Goal: Transaction & Acquisition: Obtain resource

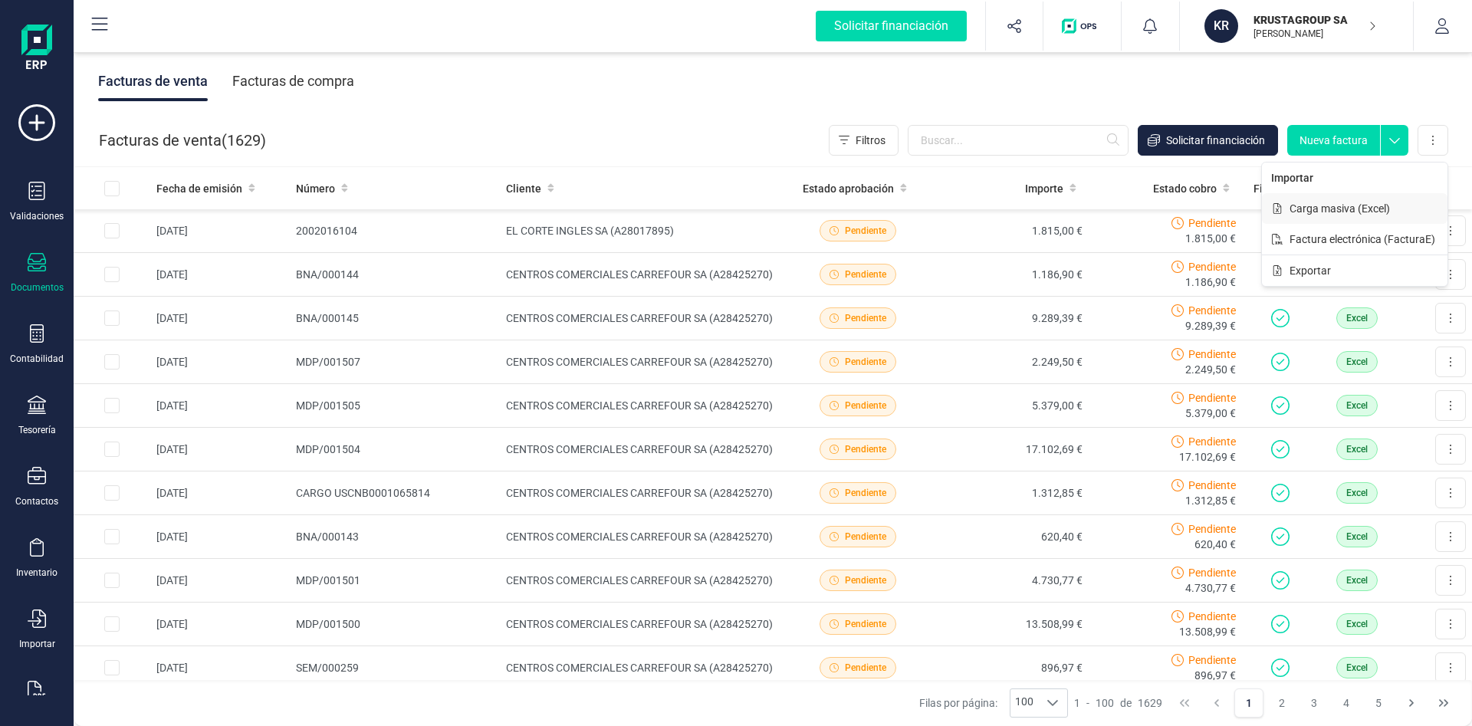
click at [1357, 210] on span "Carga masiva (Excel)" at bounding box center [1339, 208] width 100 height 15
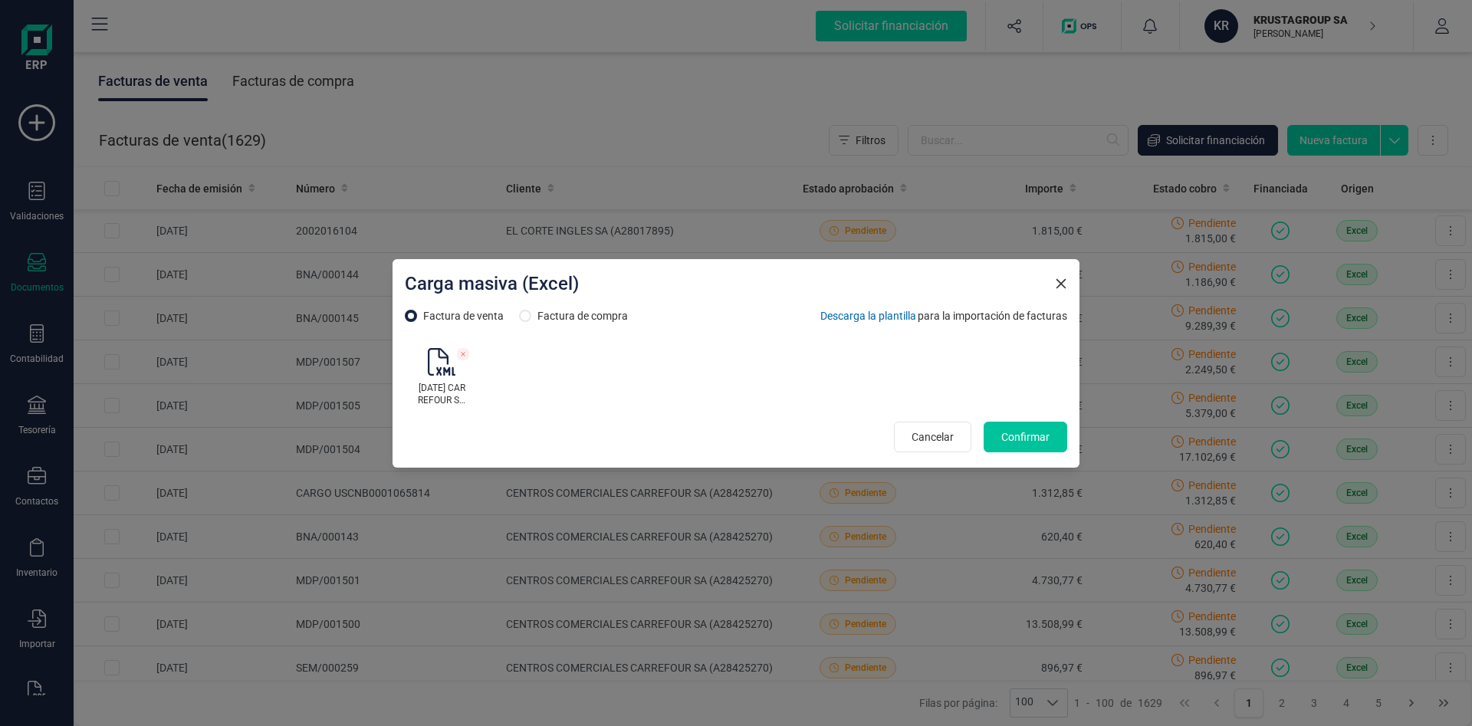
click at [1053, 438] on button "Confirmar" at bounding box center [1025, 437] width 84 height 31
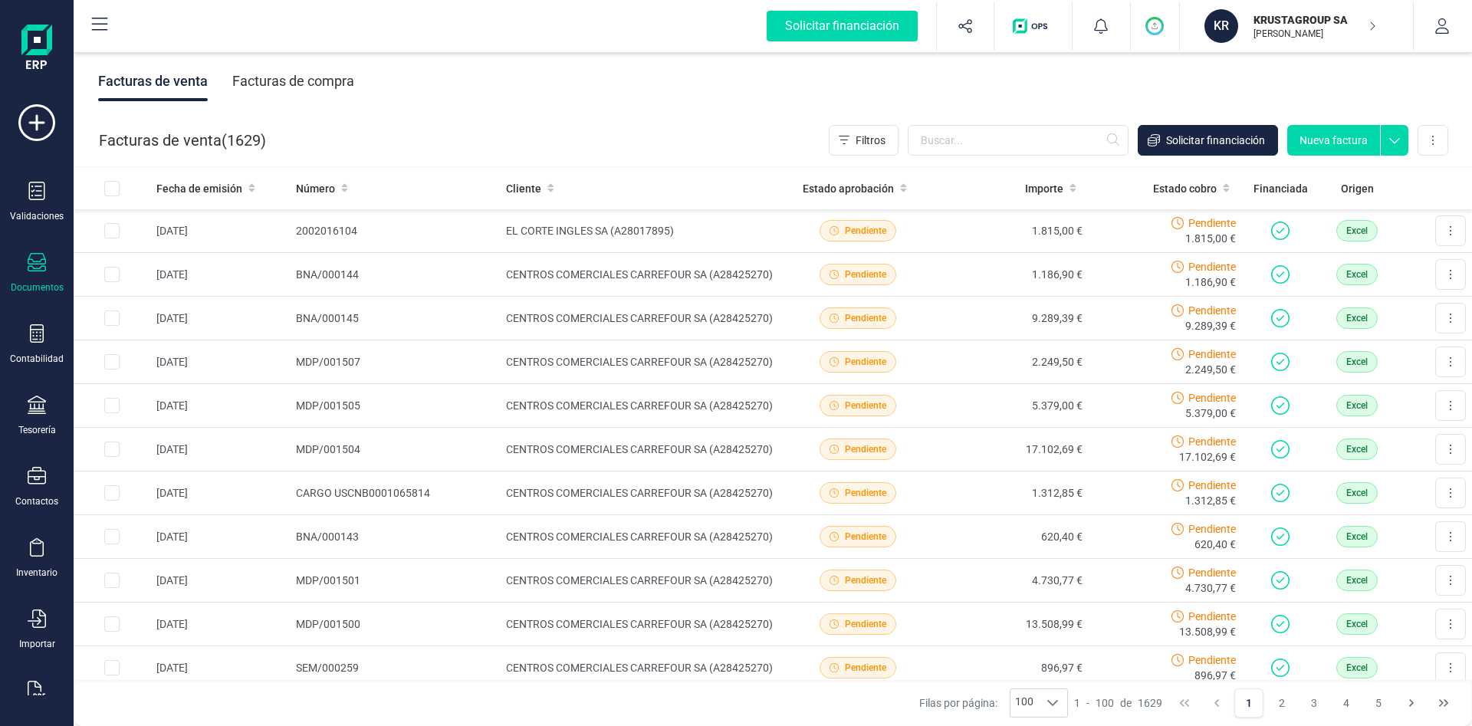
click at [1238, 84] on div "Facturas de venta Facturas de compra" at bounding box center [773, 81] width 1398 height 64
click at [1216, 132] on button "Solicitar financiación" at bounding box center [1207, 140] width 140 height 31
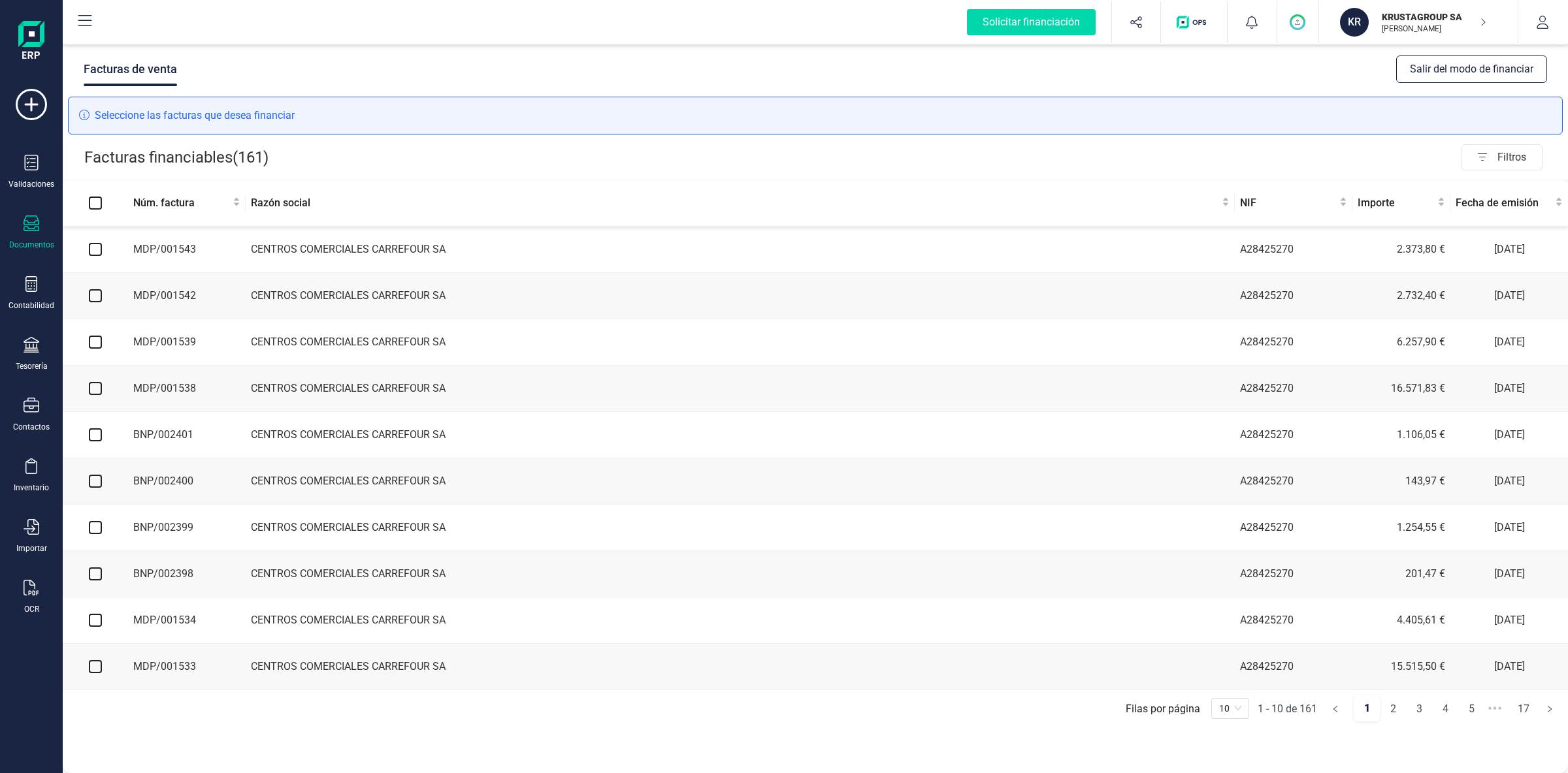
click at [96, 253] on input "checkbox" at bounding box center [95, 249] width 13 height 13
checkbox input "true"
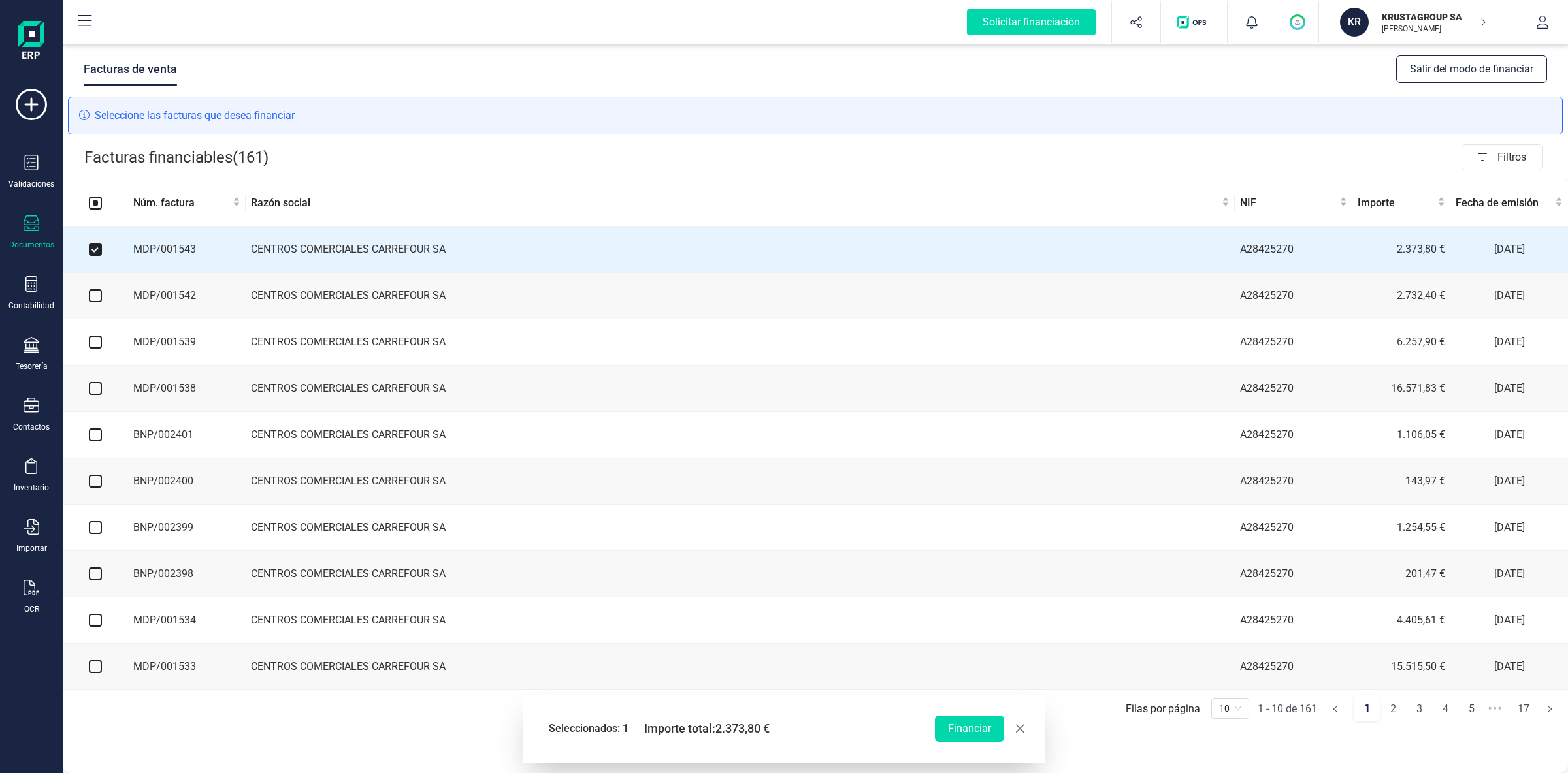
click at [97, 295] on input "checkbox" at bounding box center [95, 296] width 13 height 13
checkbox input "true"
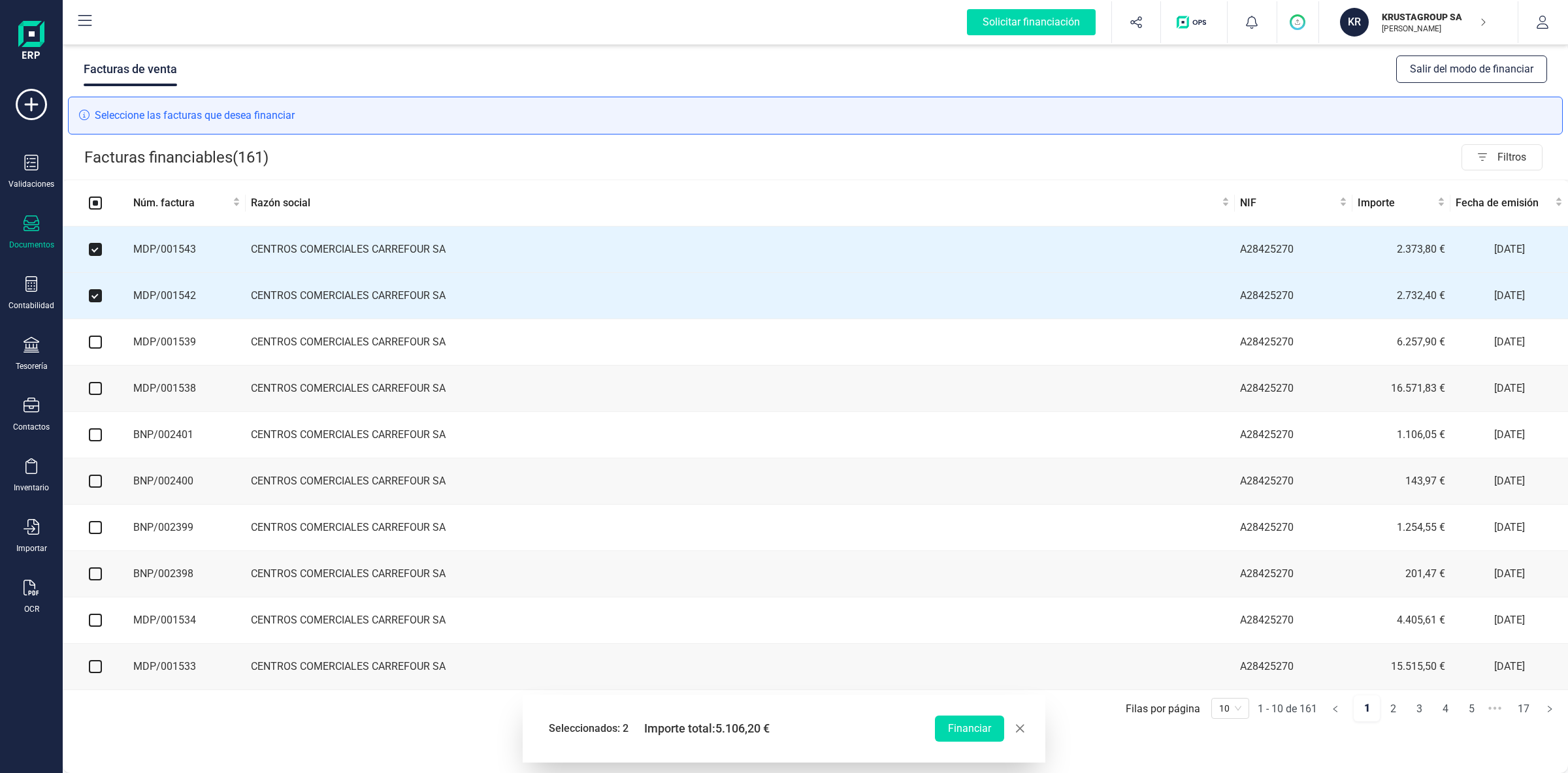
click at [96, 343] on input "checkbox" at bounding box center [95, 342] width 13 height 13
checkbox input "true"
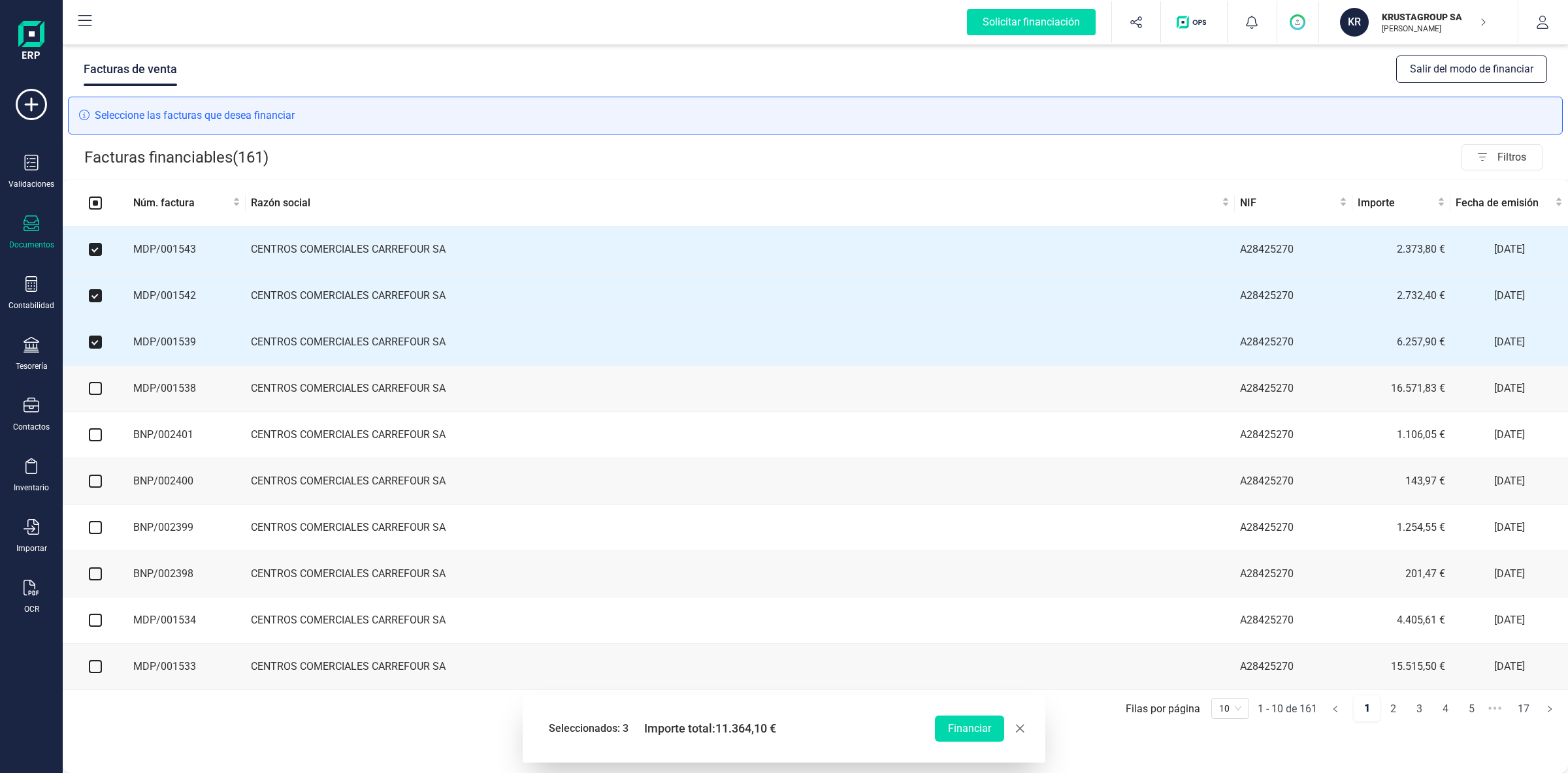
click at [94, 389] on input "checkbox" at bounding box center [95, 388] width 13 height 13
checkbox input "true"
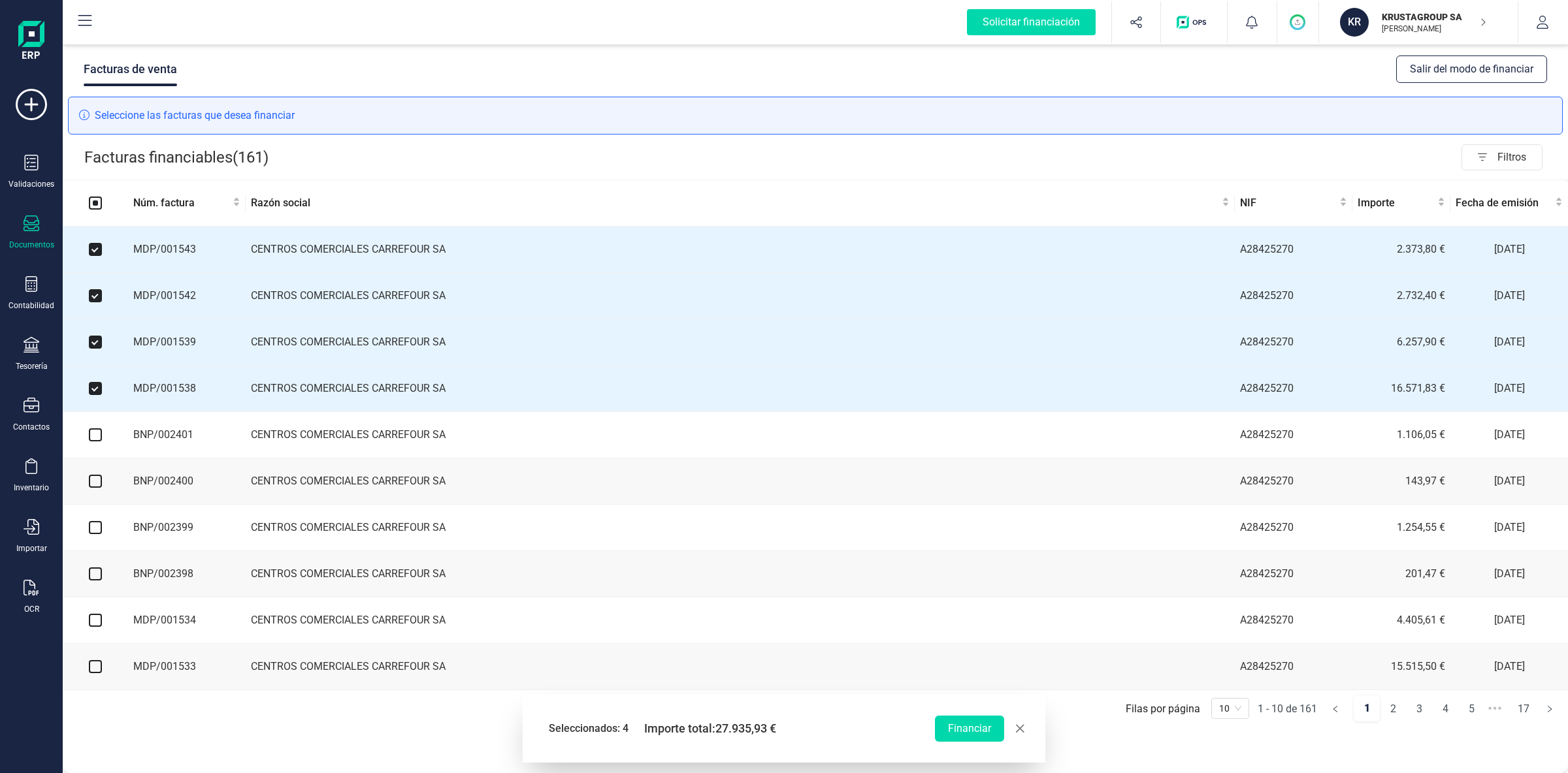
click at [95, 438] on input "checkbox" at bounding box center [95, 435] width 13 height 13
checkbox input "true"
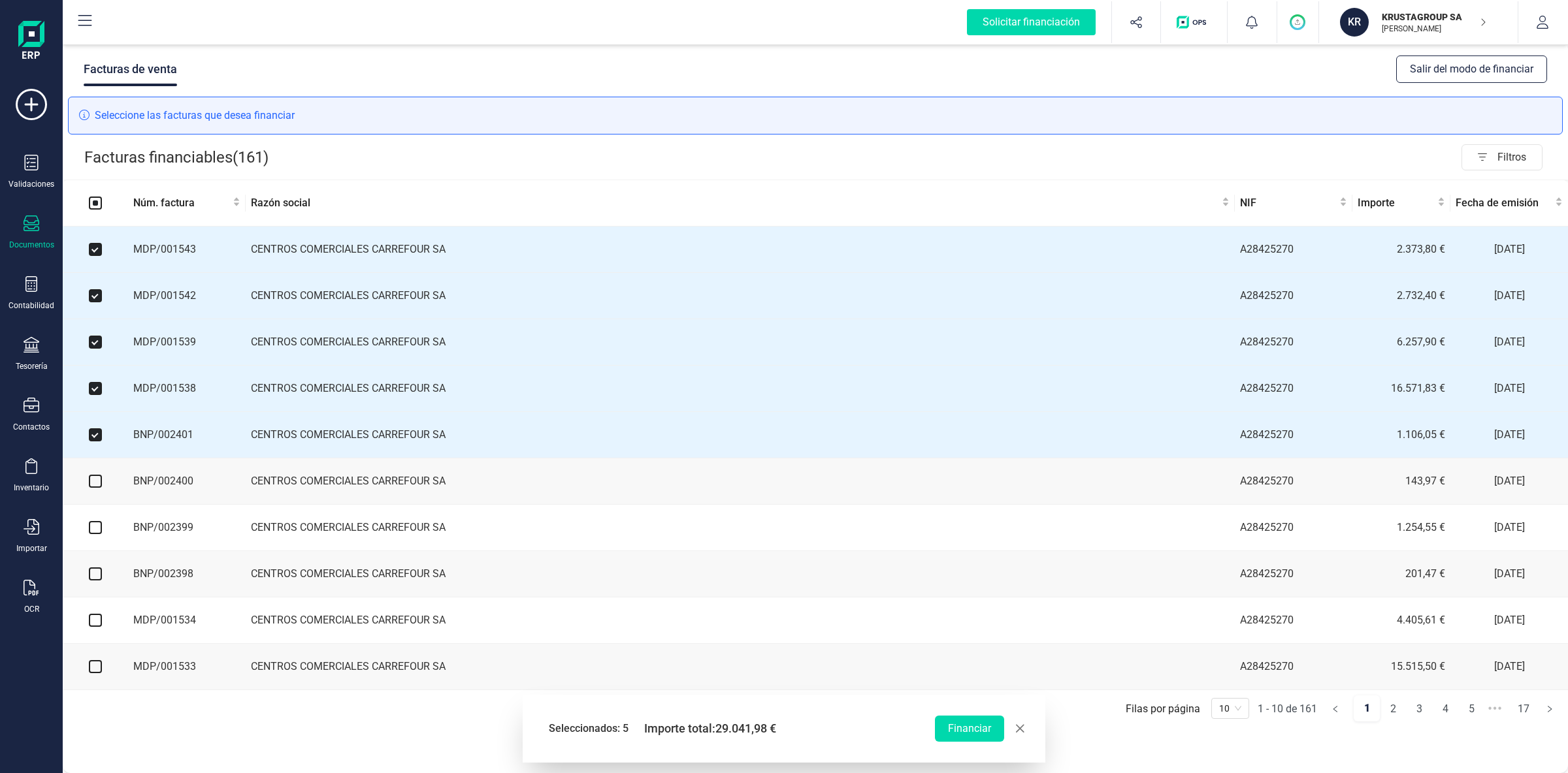
click at [95, 487] on input "checkbox" at bounding box center [95, 481] width 13 height 13
checkbox input "true"
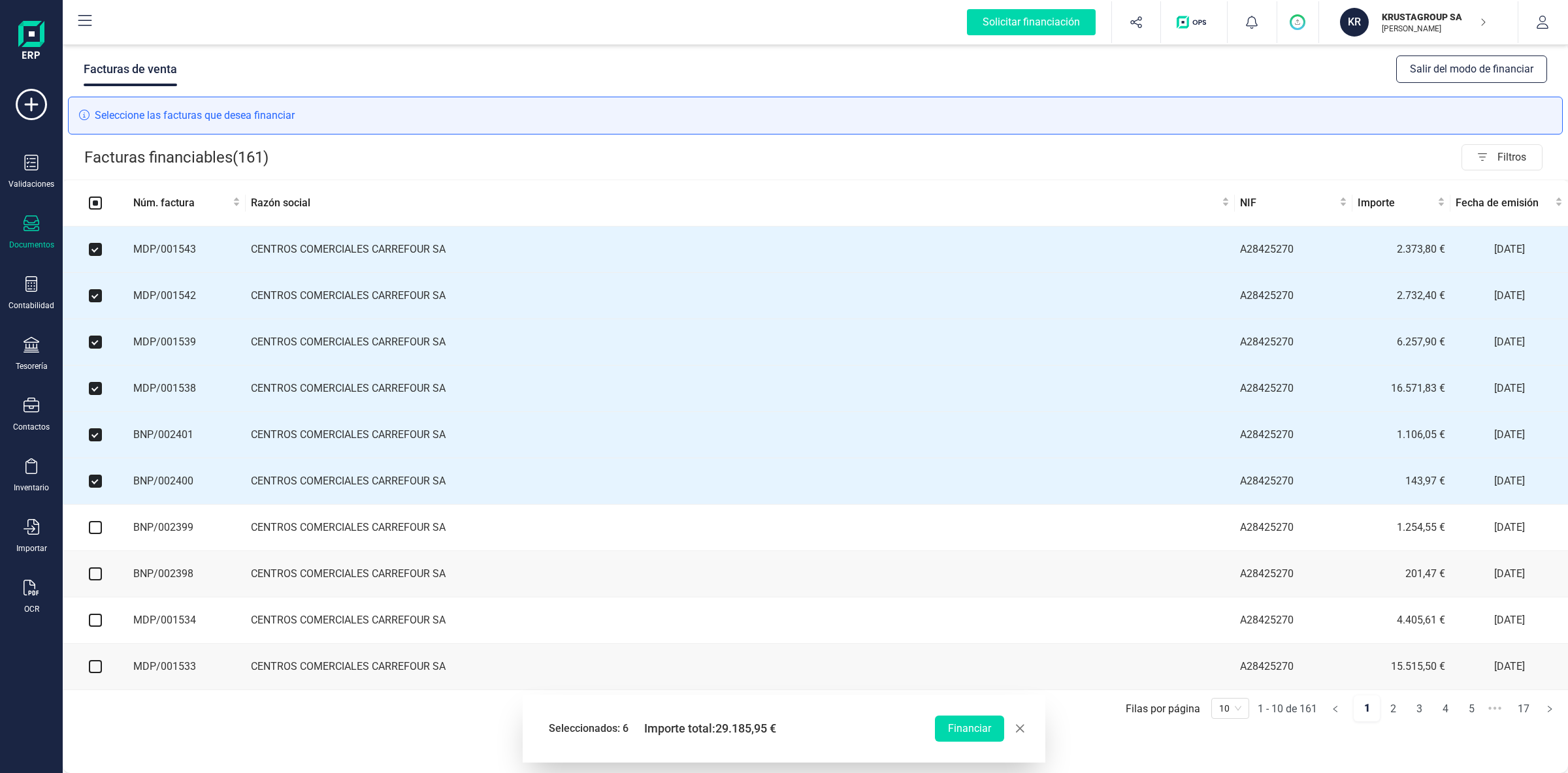
click at [95, 528] on input "checkbox" at bounding box center [95, 528] width 13 height 13
checkbox input "true"
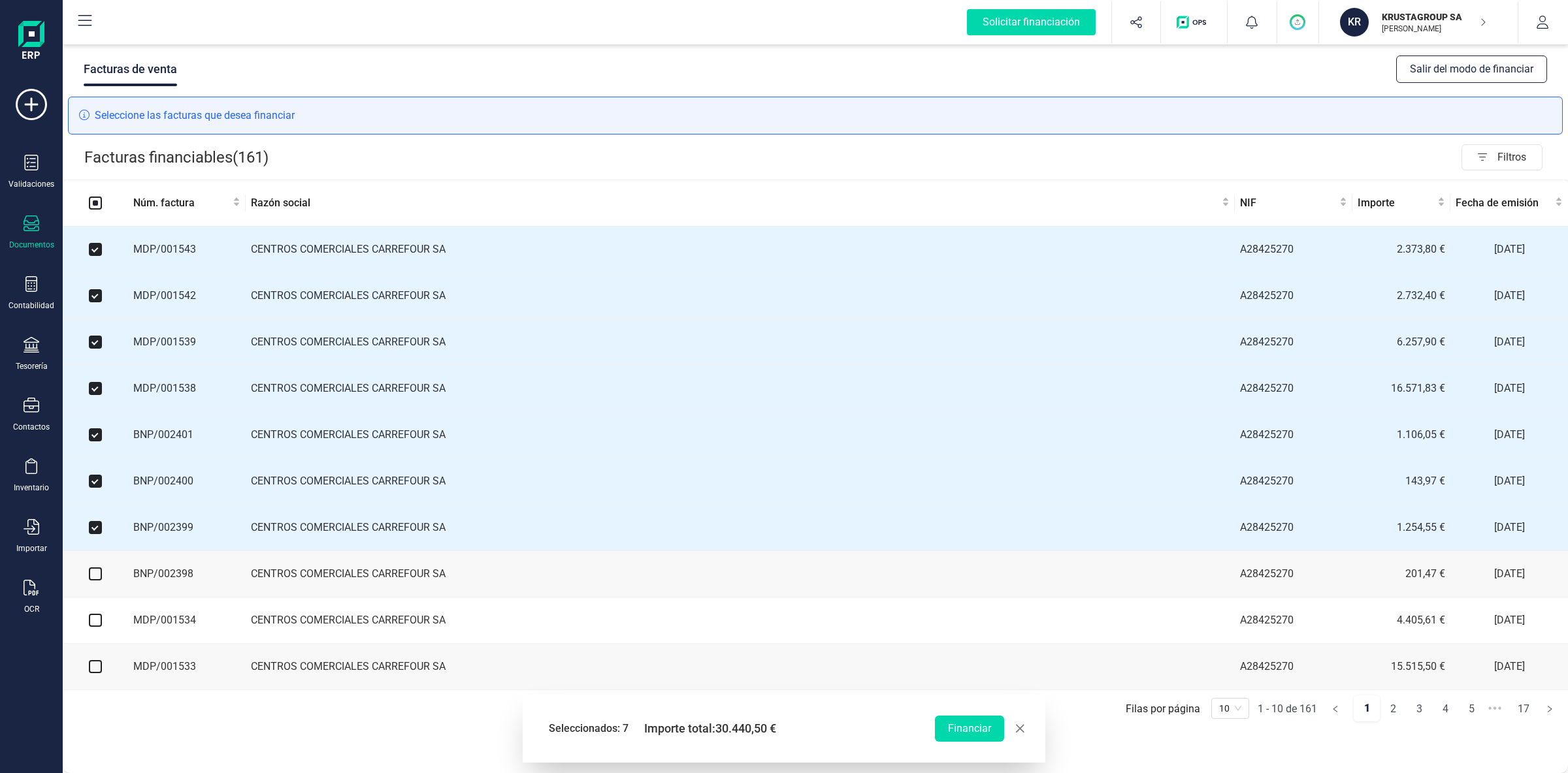
click at [96, 579] on input "checkbox" at bounding box center [95, 574] width 13 height 13
checkbox input "true"
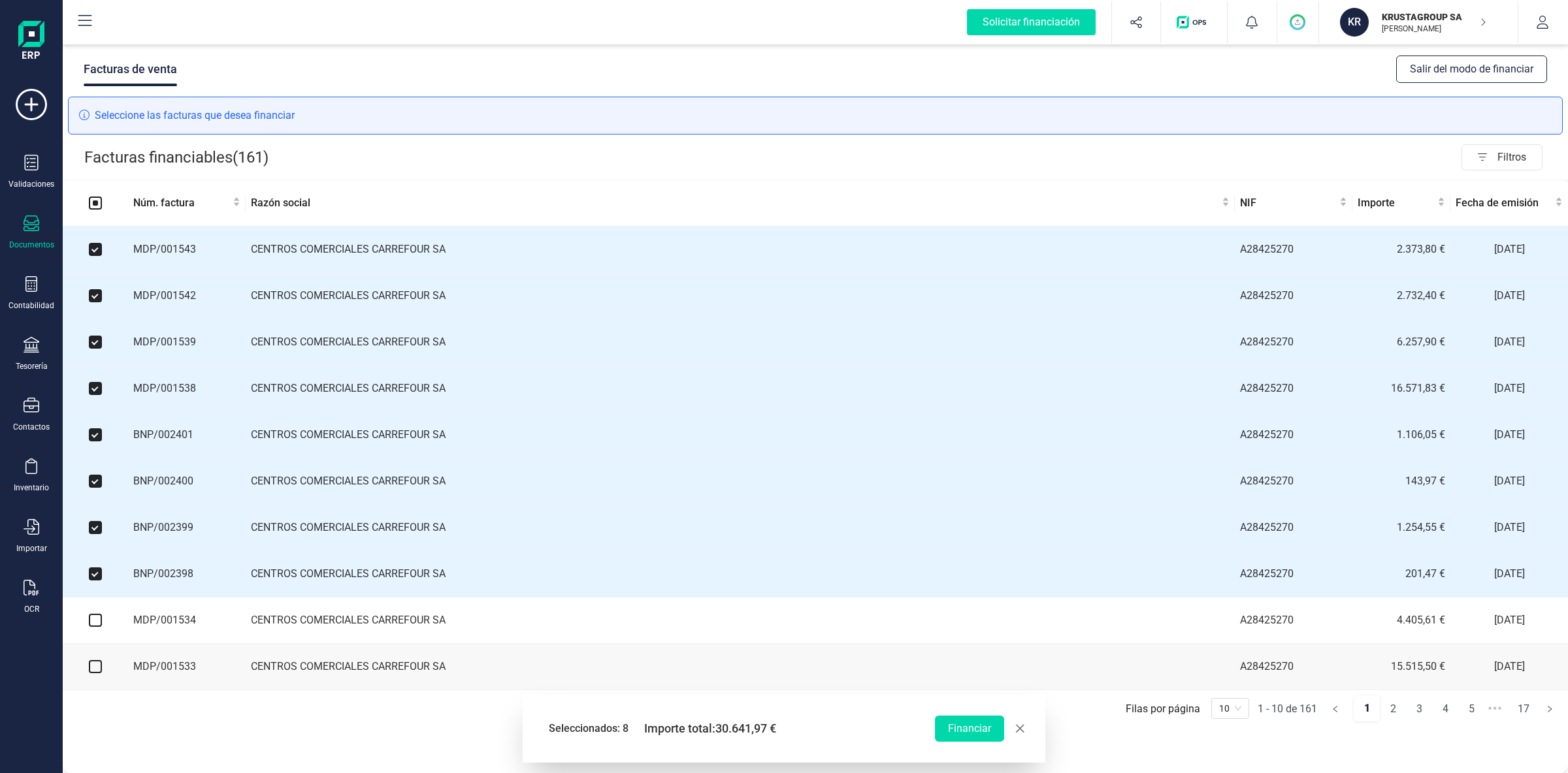
click at [97, 618] on input "checkbox" at bounding box center [95, 620] width 13 height 13
checkbox input "true"
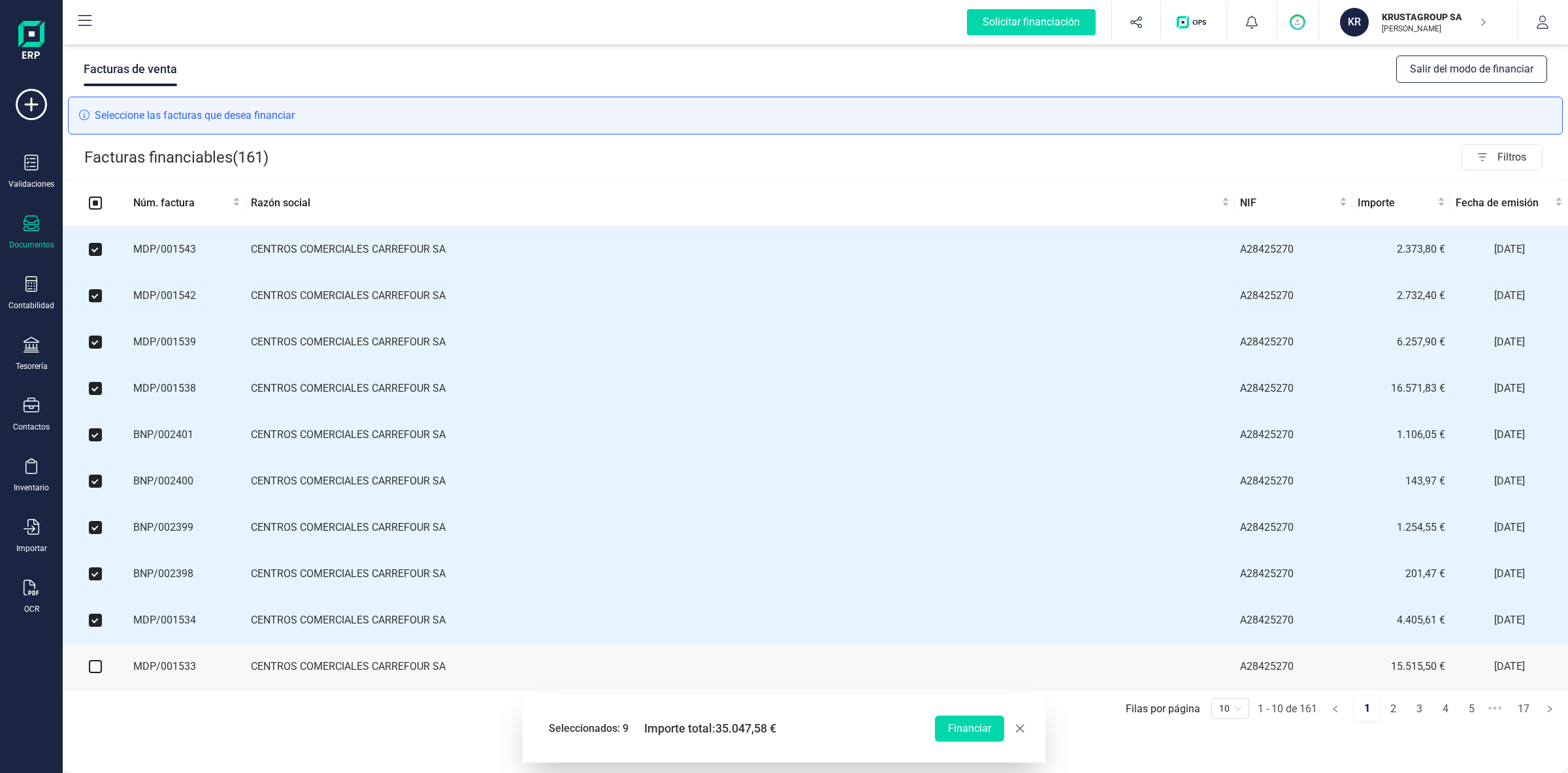
click at [95, 618] on input "checkbox" at bounding box center [95, 666] width 13 height 13
checkbox input "true"
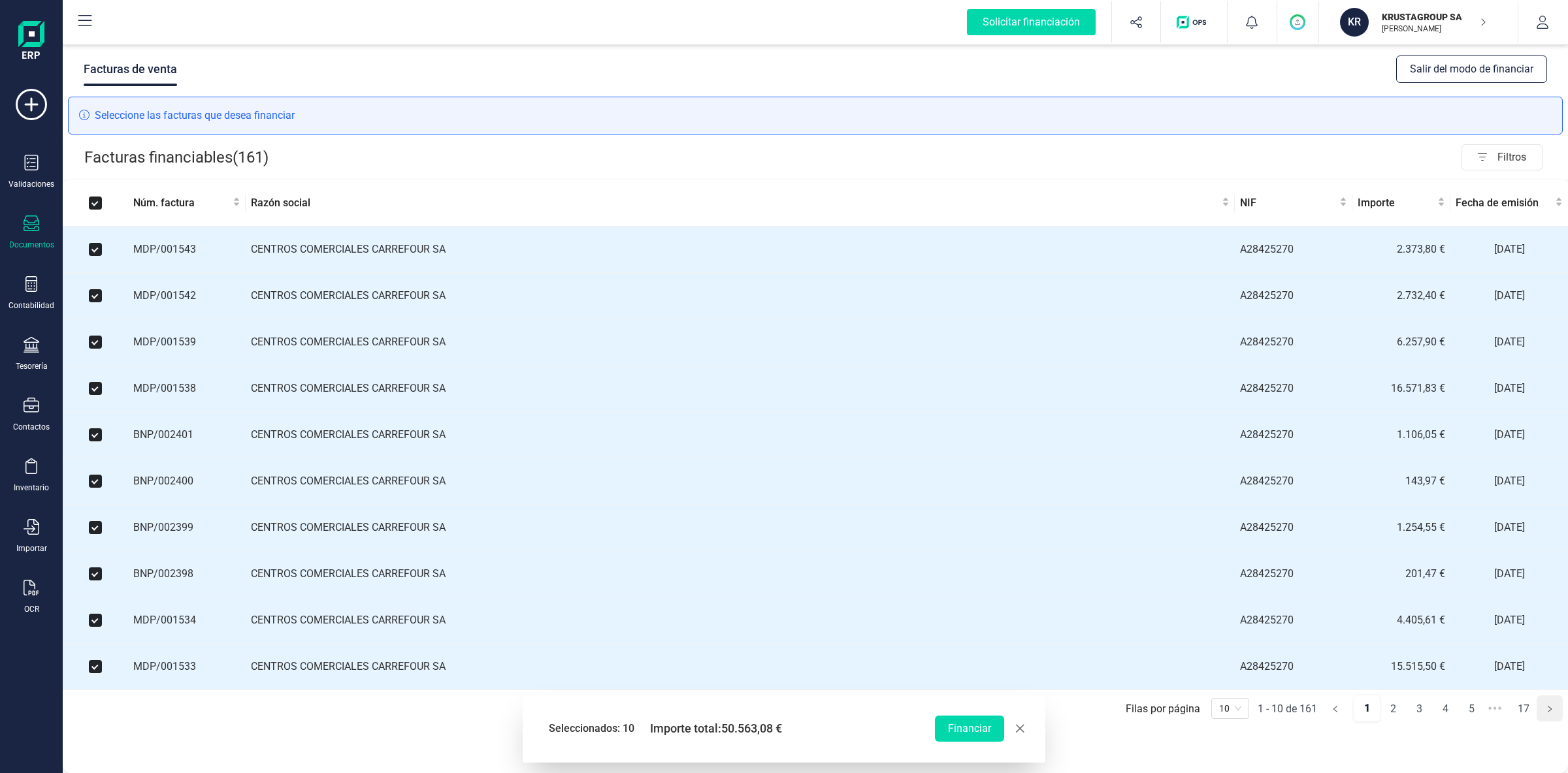
click at [1254, 618] on button "button" at bounding box center [1550, 708] width 26 height 26
checkbox input "false"
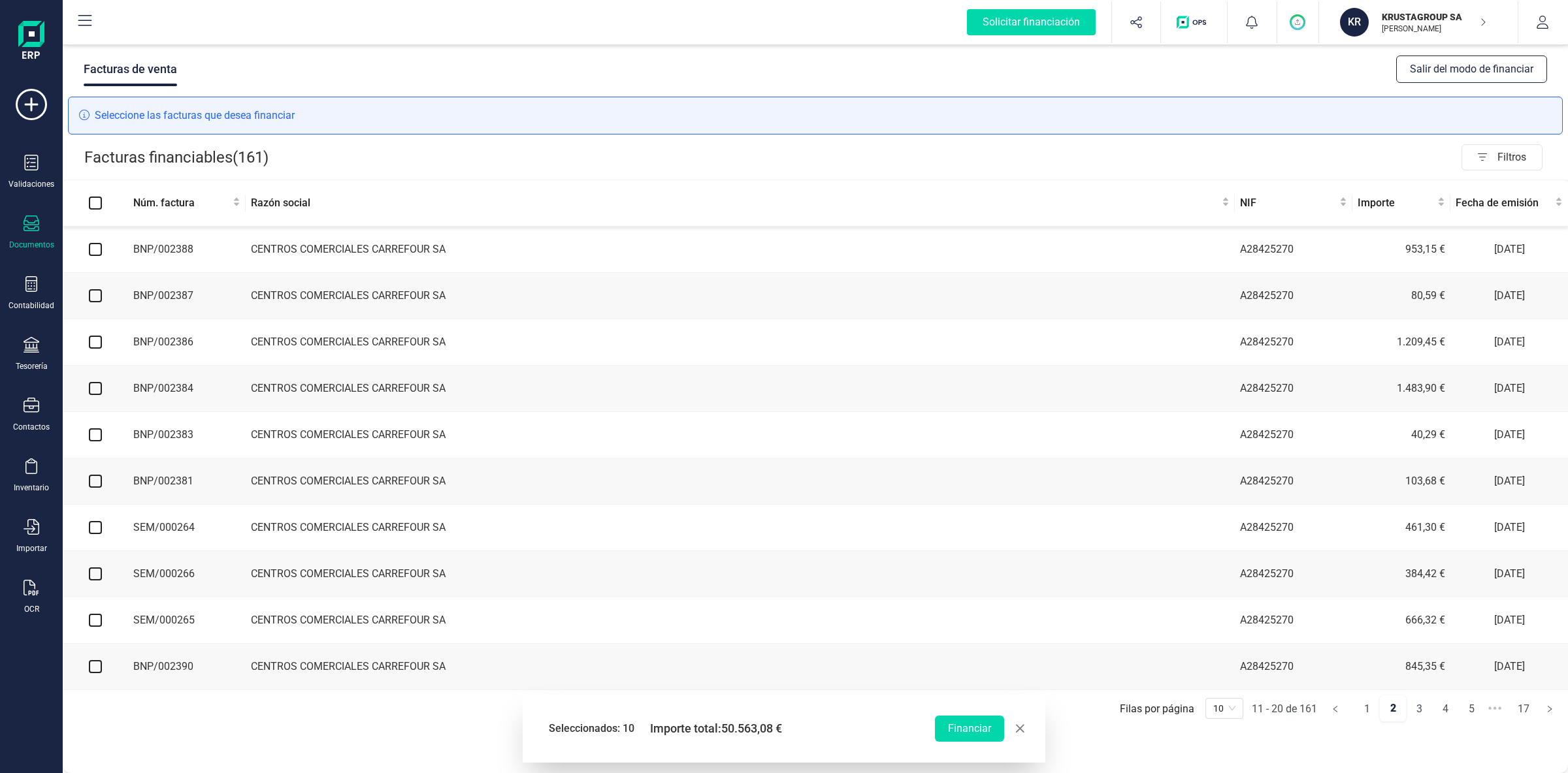
click at [95, 247] on input "checkbox" at bounding box center [95, 249] width 13 height 13
checkbox input "true"
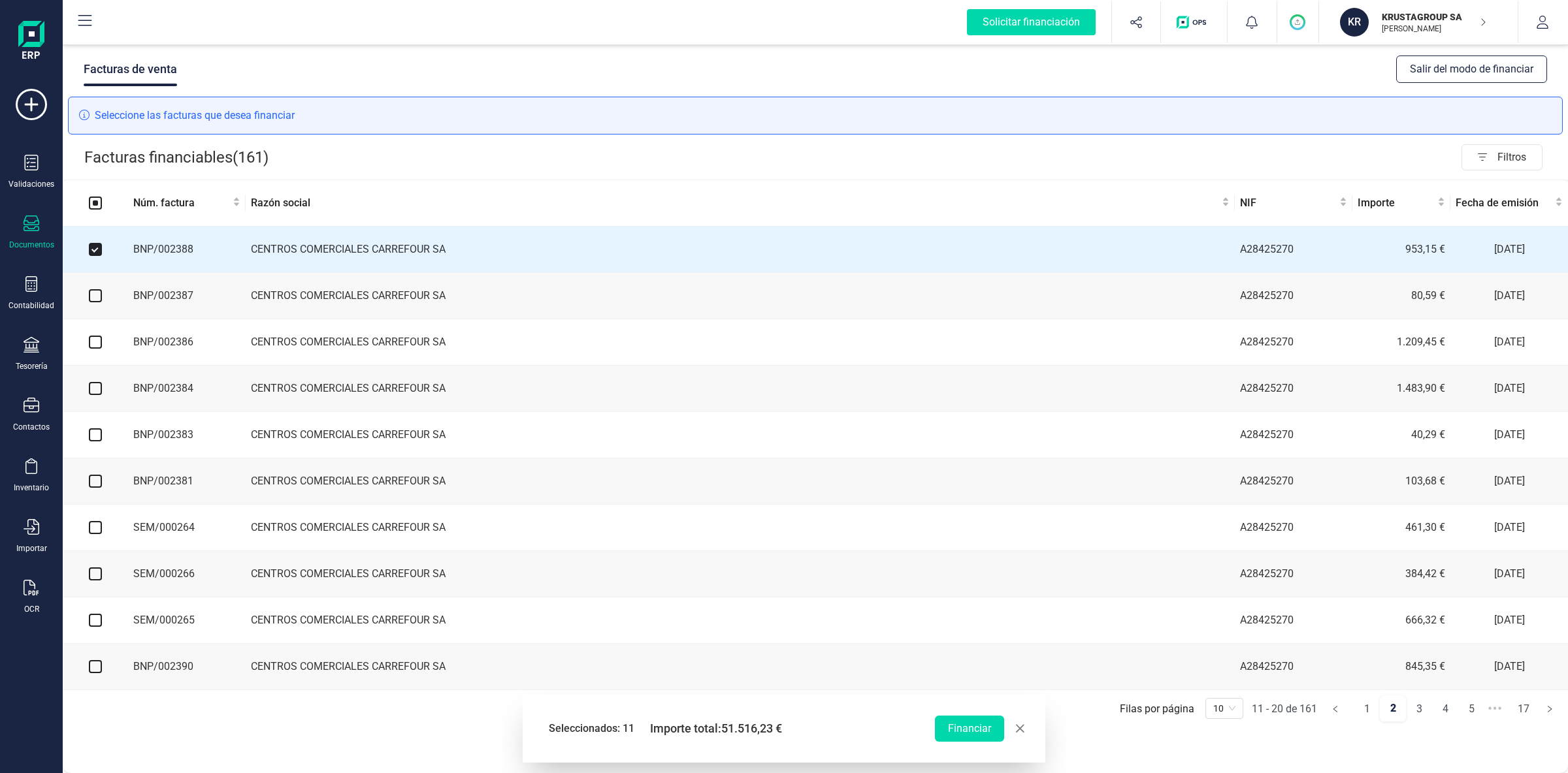
click at [96, 295] on input "checkbox" at bounding box center [95, 296] width 13 height 13
checkbox input "true"
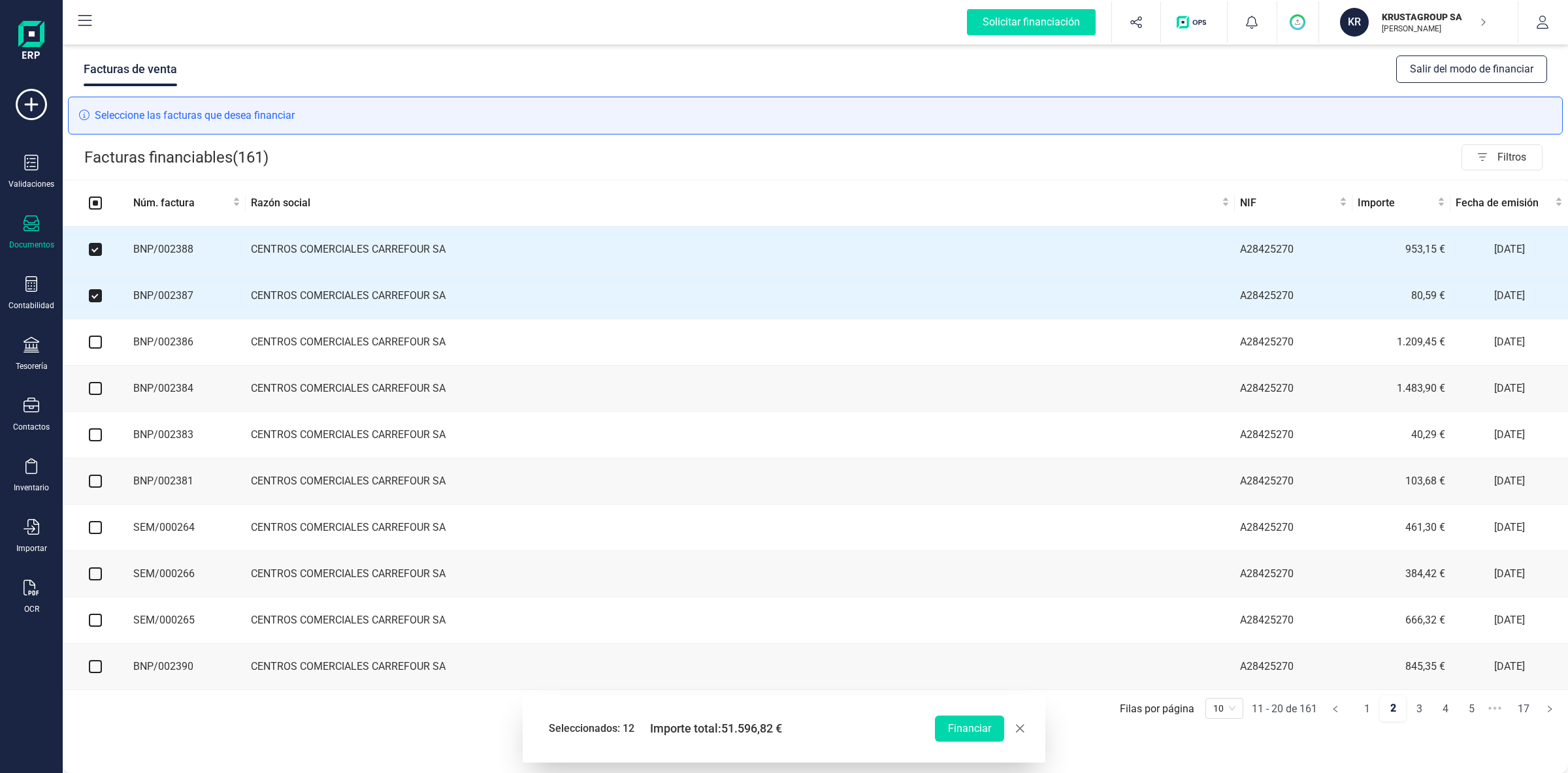
click at [94, 349] on input "checkbox" at bounding box center [95, 342] width 13 height 13
checkbox input "true"
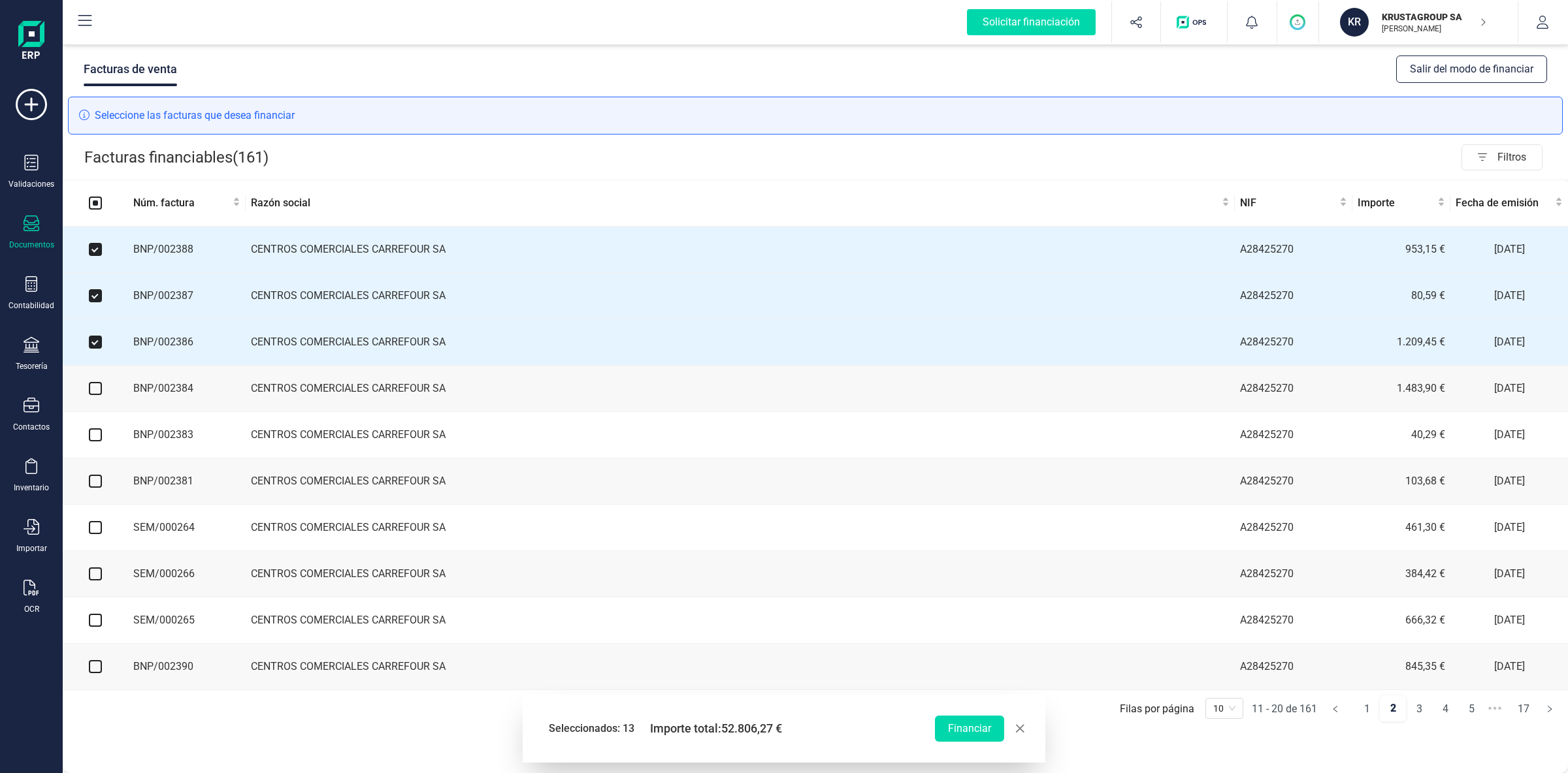
click at [98, 393] on input "checkbox" at bounding box center [95, 388] width 13 height 13
checkbox input "true"
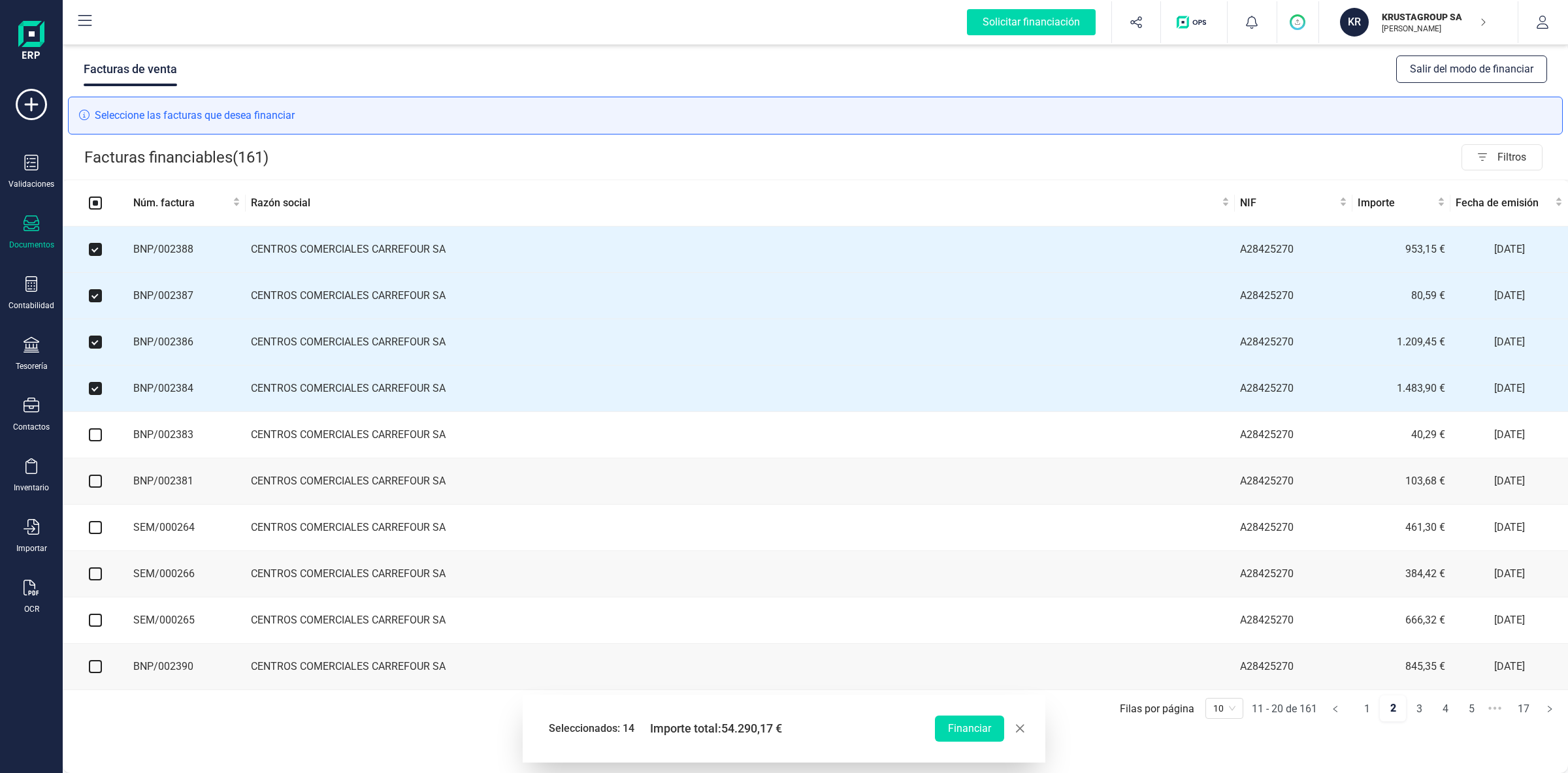
click at [96, 438] on input "checkbox" at bounding box center [95, 435] width 13 height 13
checkbox input "true"
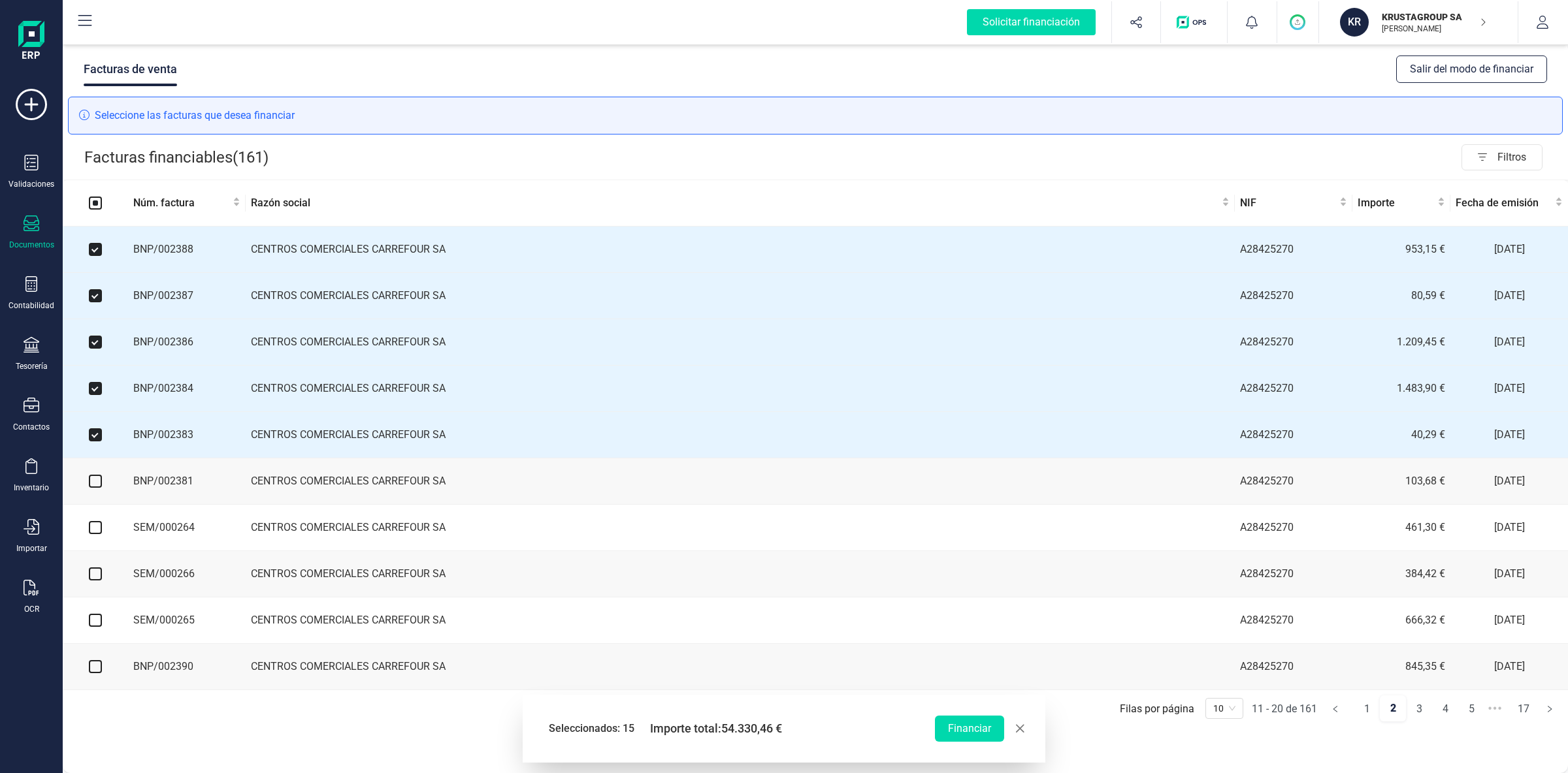
click at [96, 487] on input "checkbox" at bounding box center [95, 481] width 13 height 13
checkbox input "true"
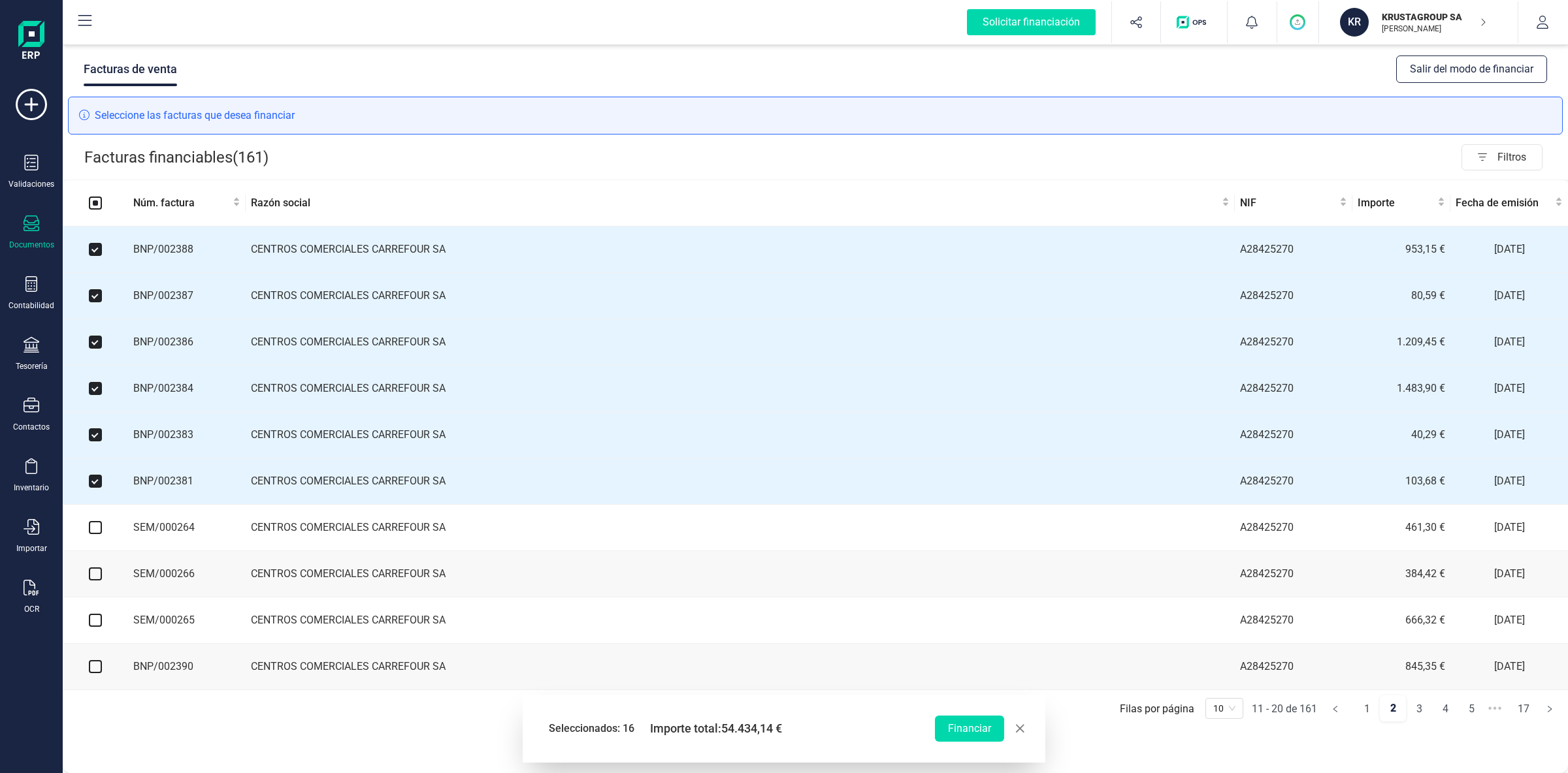
click at [96, 527] on input "checkbox" at bounding box center [95, 528] width 13 height 13
checkbox input "true"
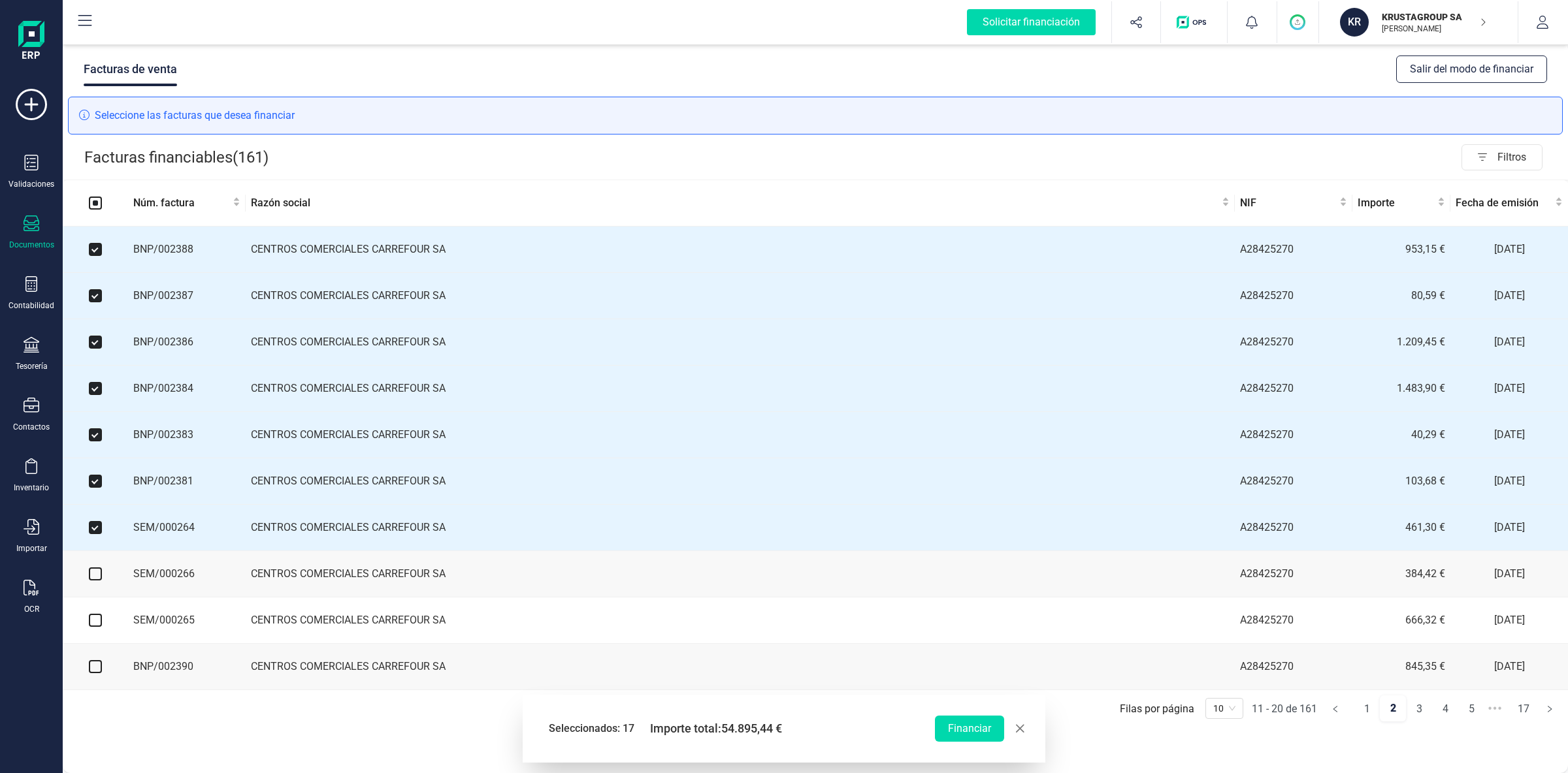
click at [95, 575] on input "checkbox" at bounding box center [95, 574] width 13 height 13
checkbox input "true"
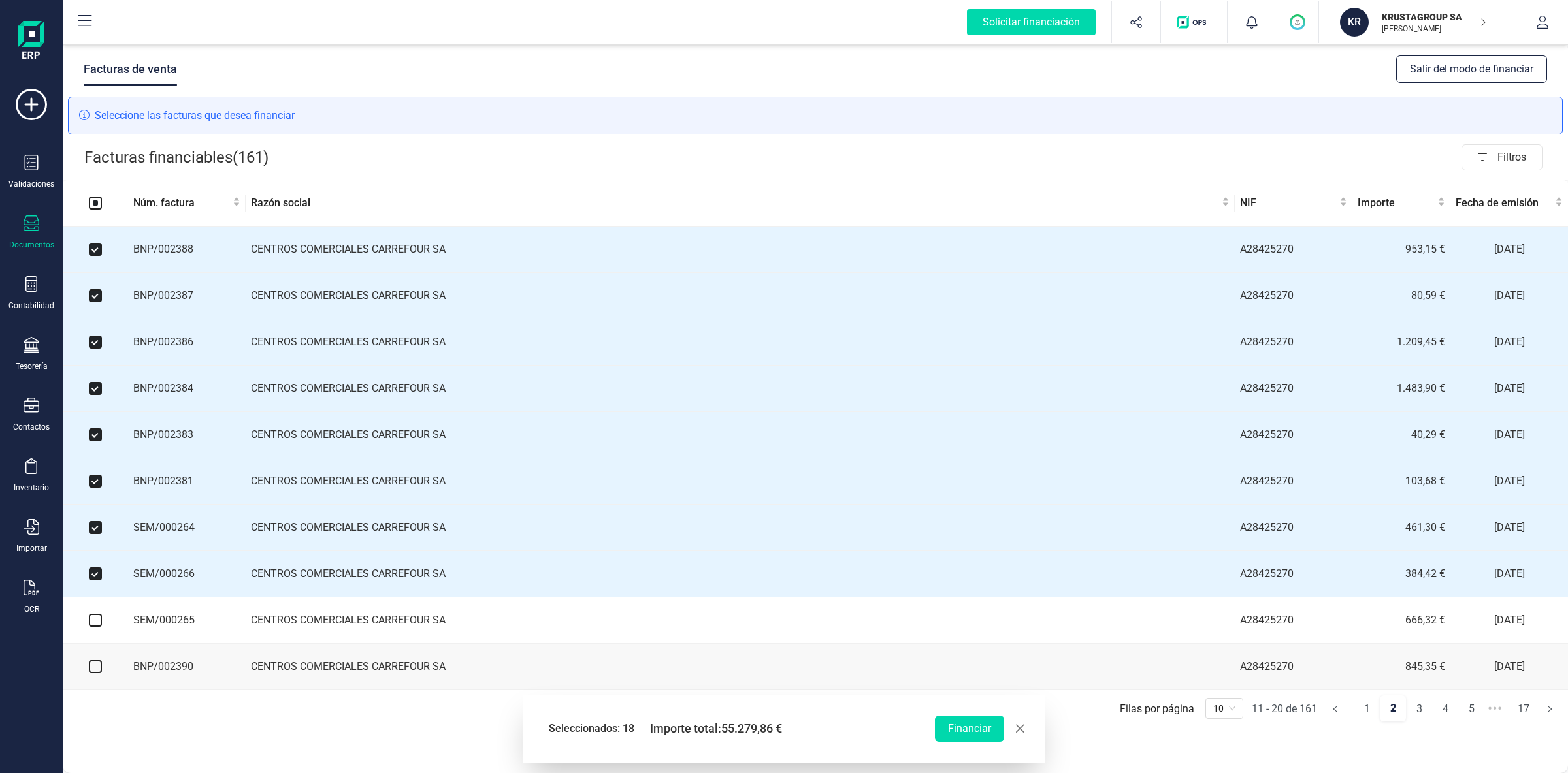
click at [92, 618] on input "checkbox" at bounding box center [95, 620] width 13 height 13
checkbox input "true"
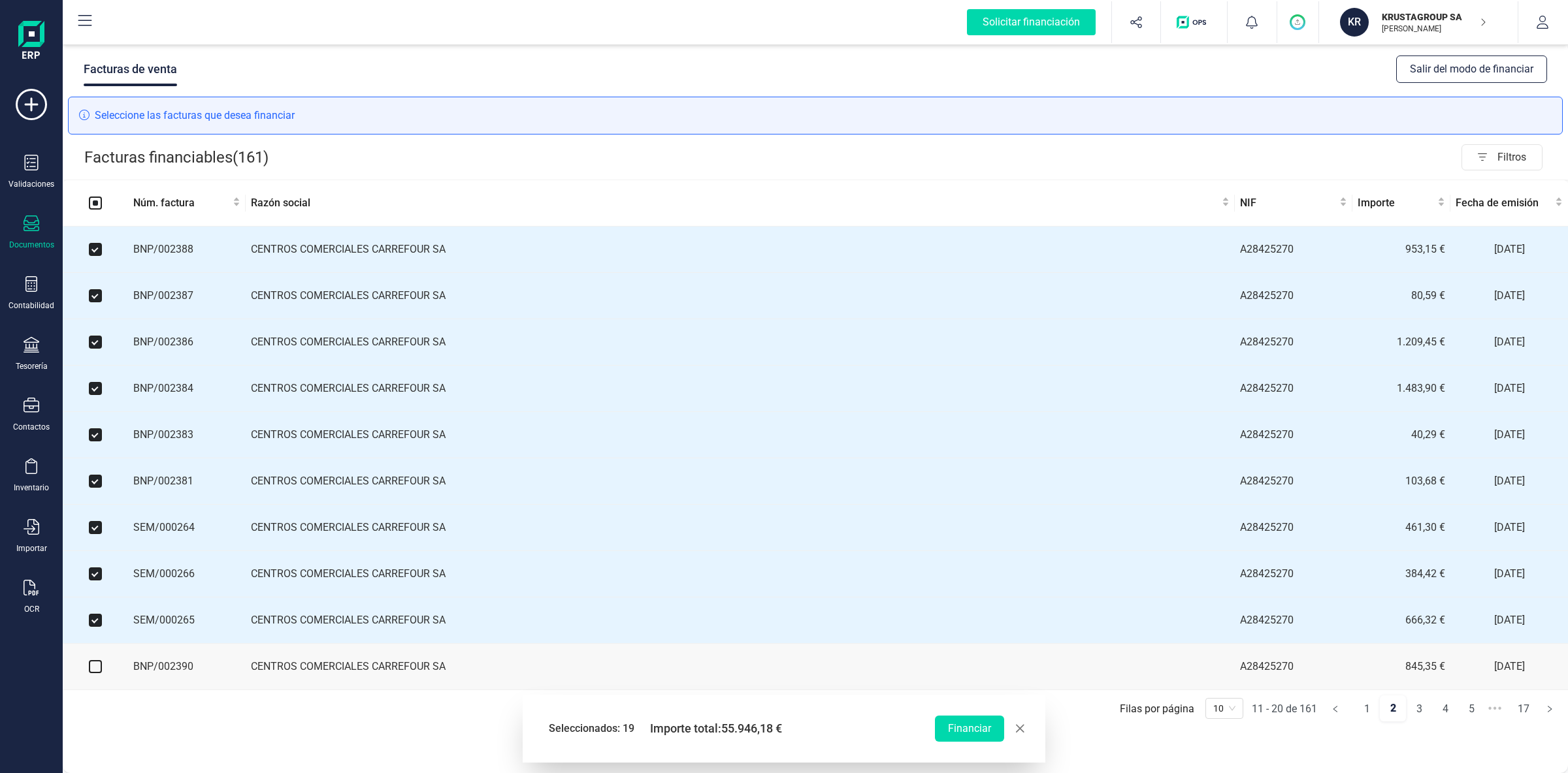
click at [96, 618] on input "checkbox" at bounding box center [95, 666] width 13 height 13
checkbox input "true"
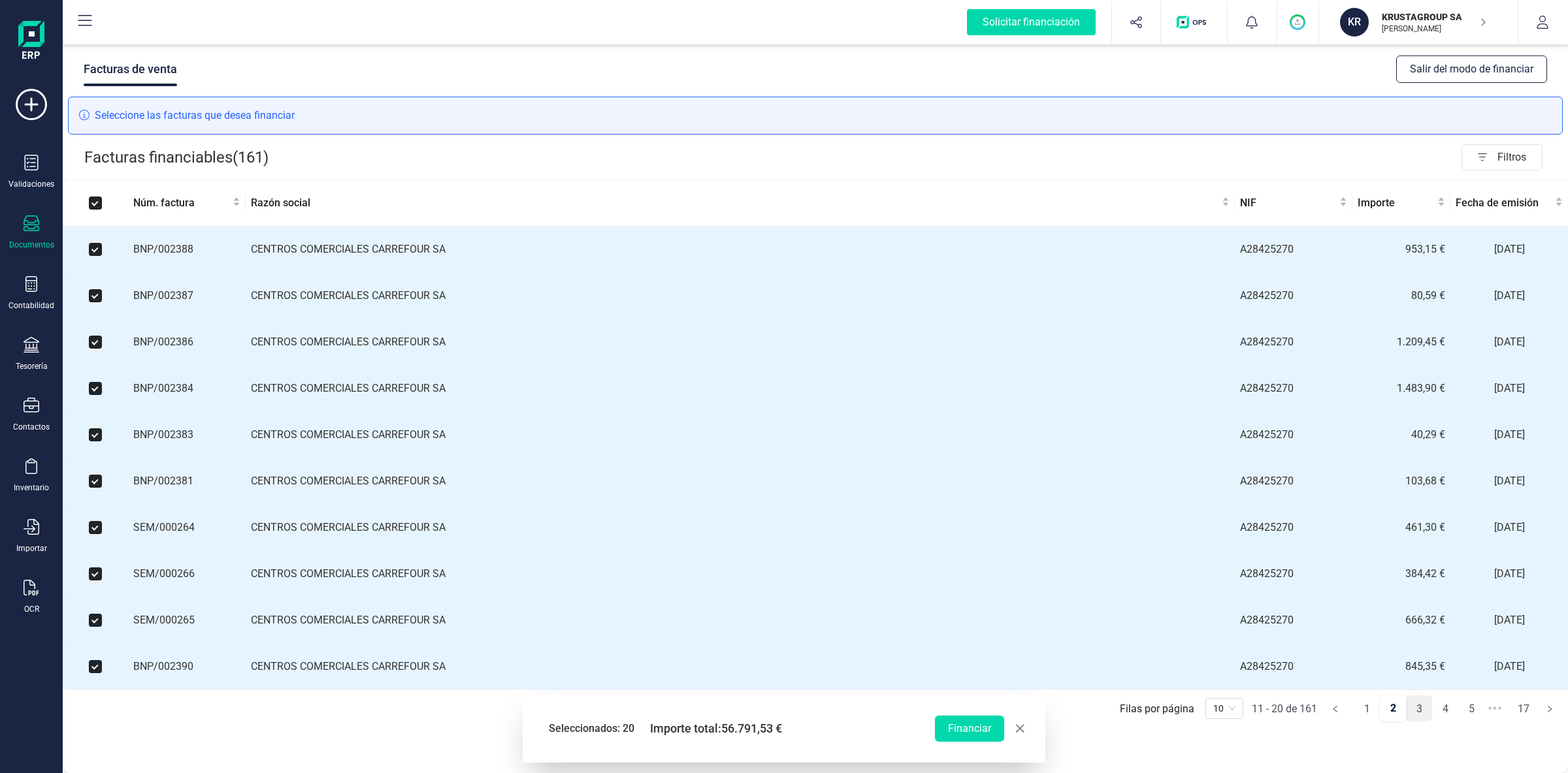
click at [1254, 618] on link "3" at bounding box center [1419, 709] width 25 height 26
checkbox input "false"
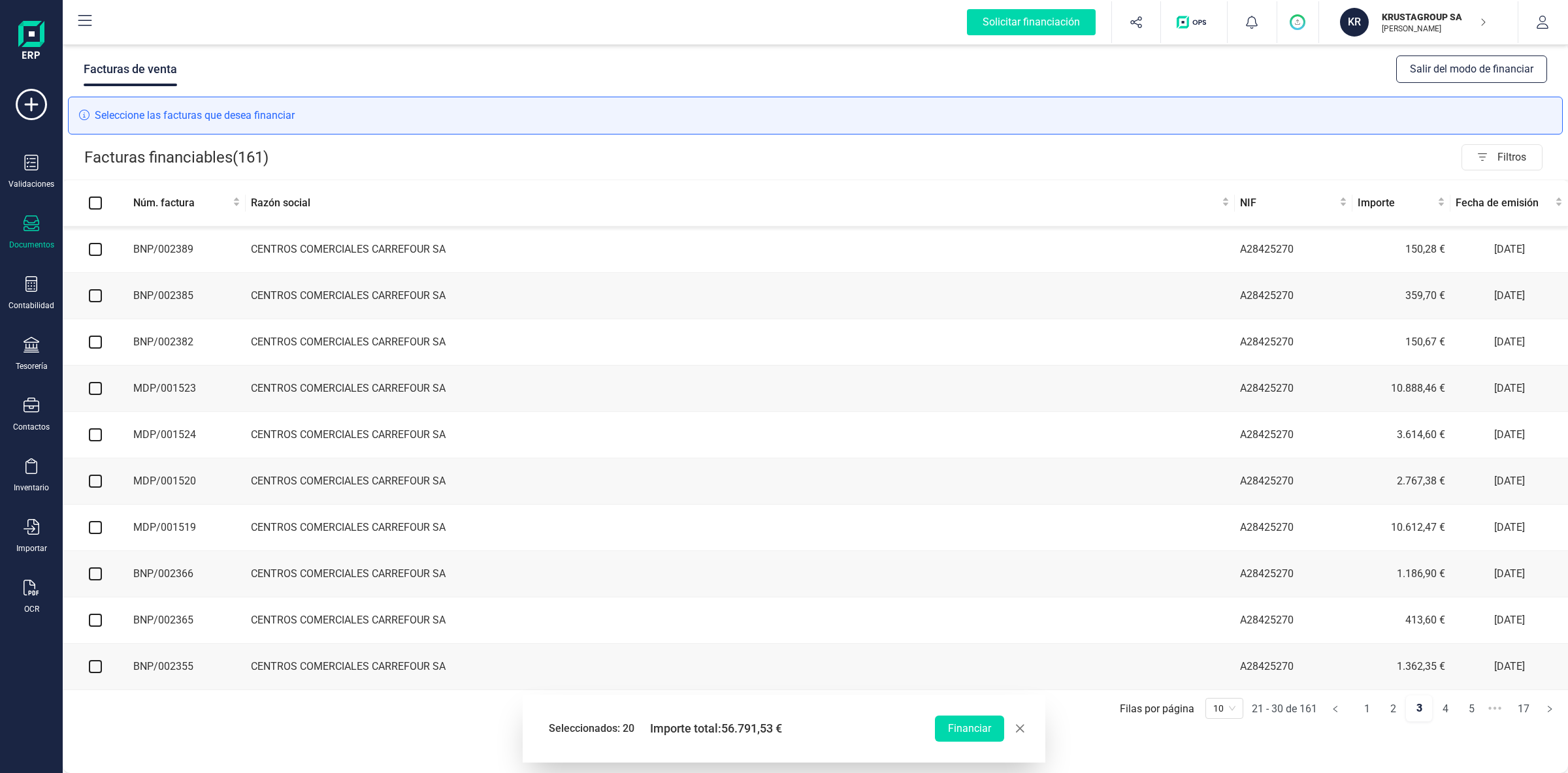
click at [98, 248] on input "checkbox" at bounding box center [95, 249] width 13 height 13
checkbox input "true"
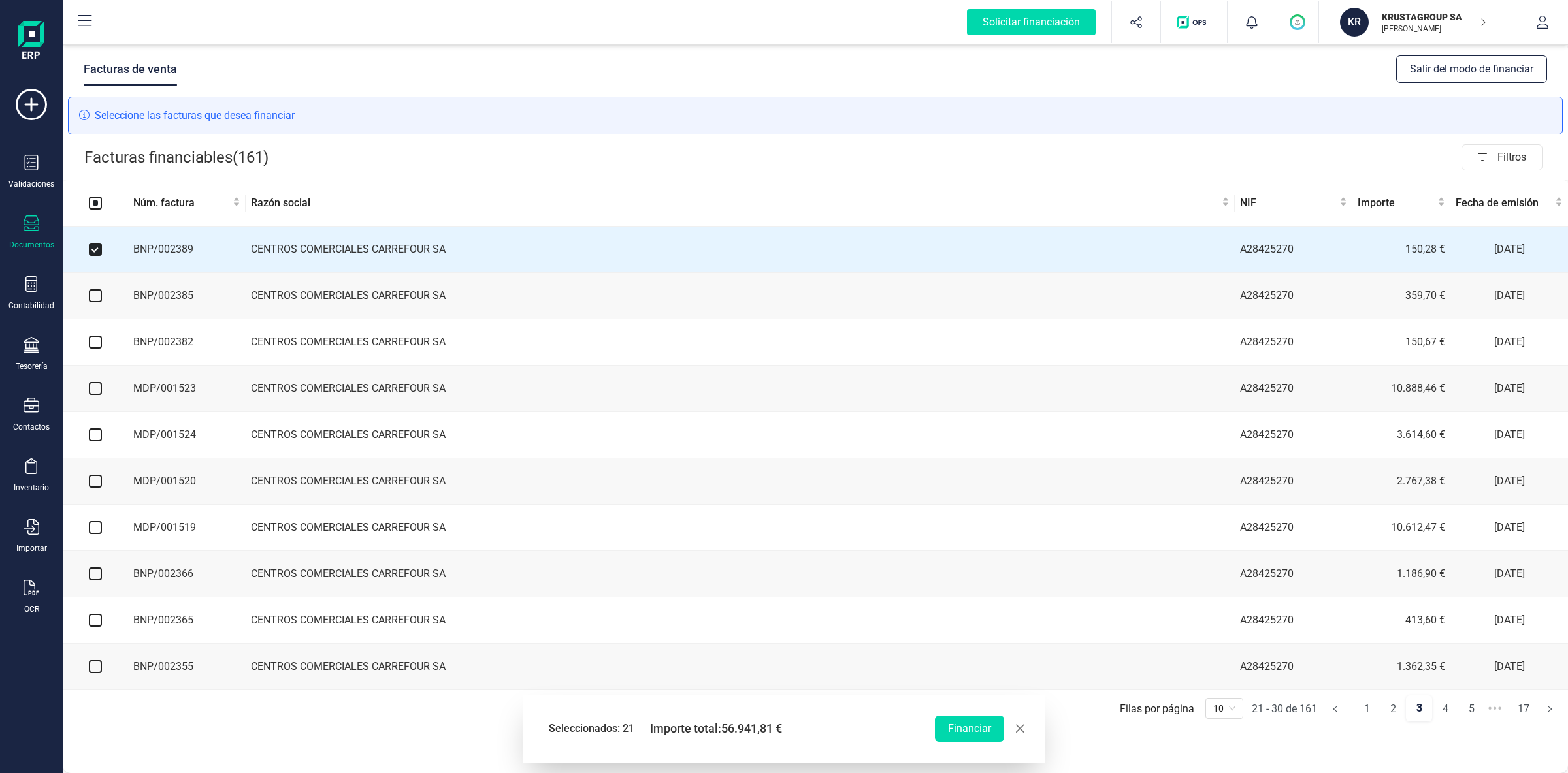
click at [94, 293] on input "checkbox" at bounding box center [95, 296] width 13 height 13
checkbox input "true"
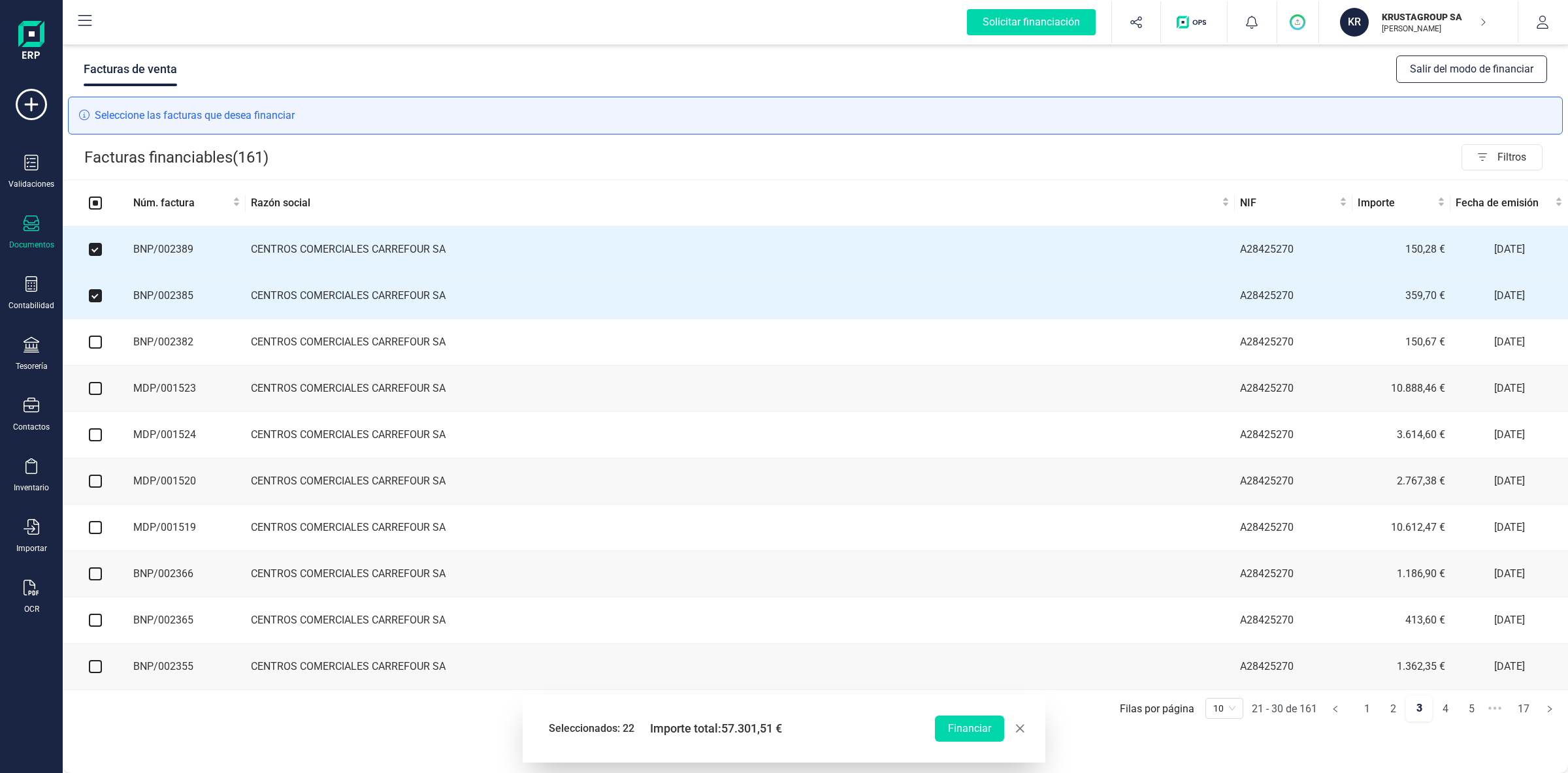
click at [91, 343] on input "checkbox" at bounding box center [95, 342] width 13 height 13
checkbox input "true"
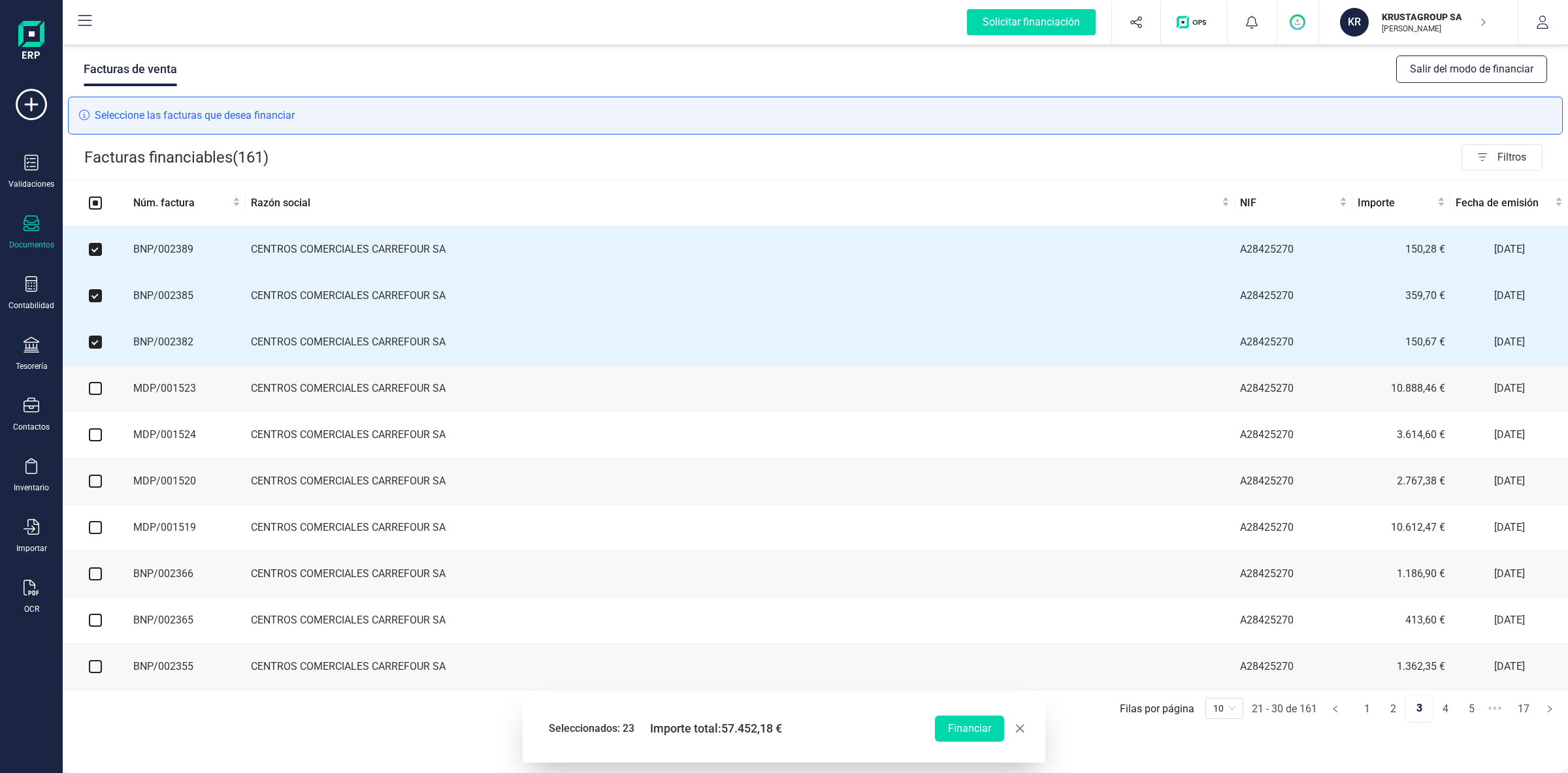
click at [95, 388] on input "checkbox" at bounding box center [95, 388] width 13 height 13
checkbox input "true"
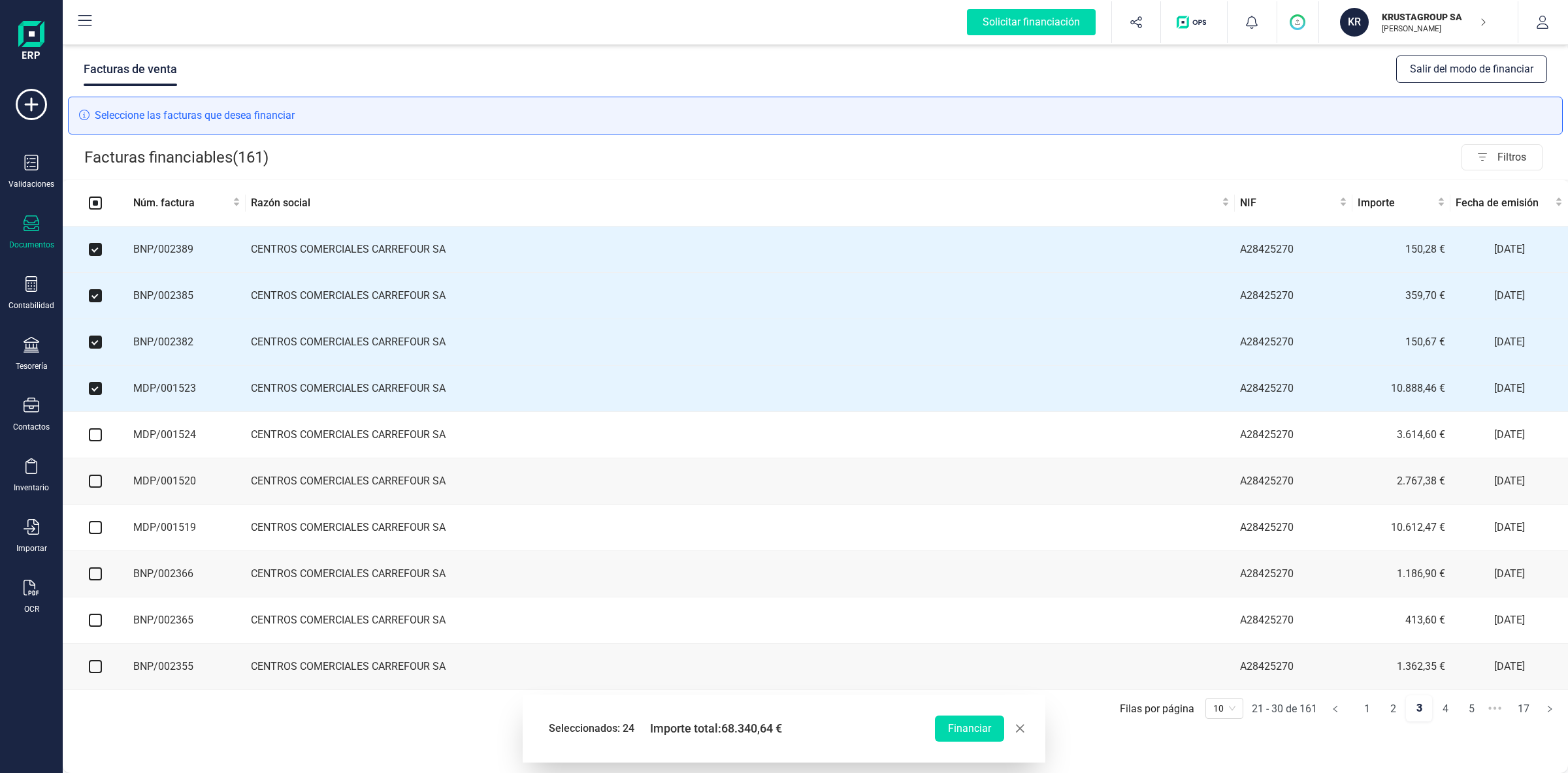
click at [95, 441] on input "checkbox" at bounding box center [95, 435] width 13 height 13
checkbox input "true"
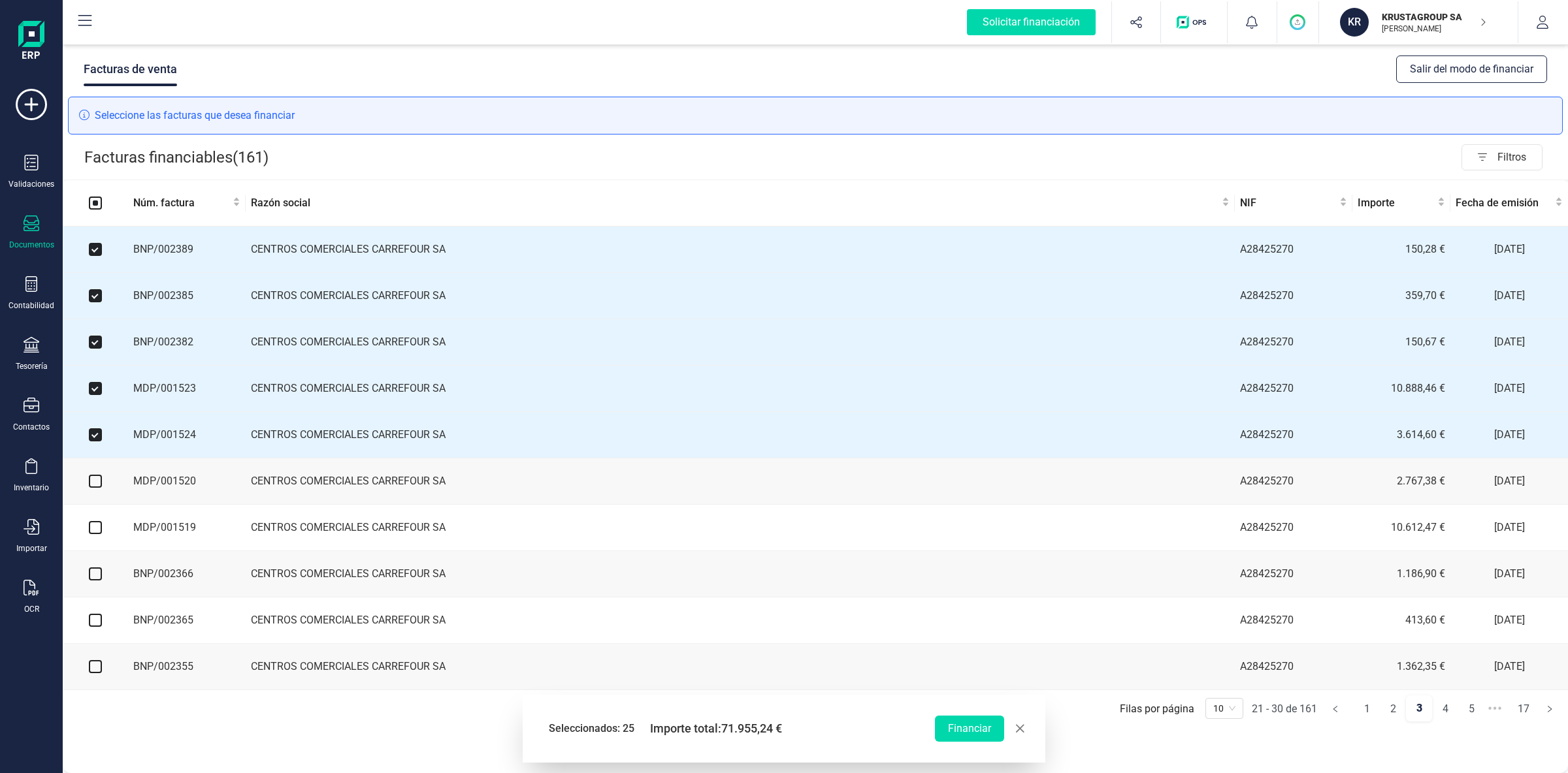
click at [98, 487] on input "checkbox" at bounding box center [95, 481] width 13 height 13
checkbox input "true"
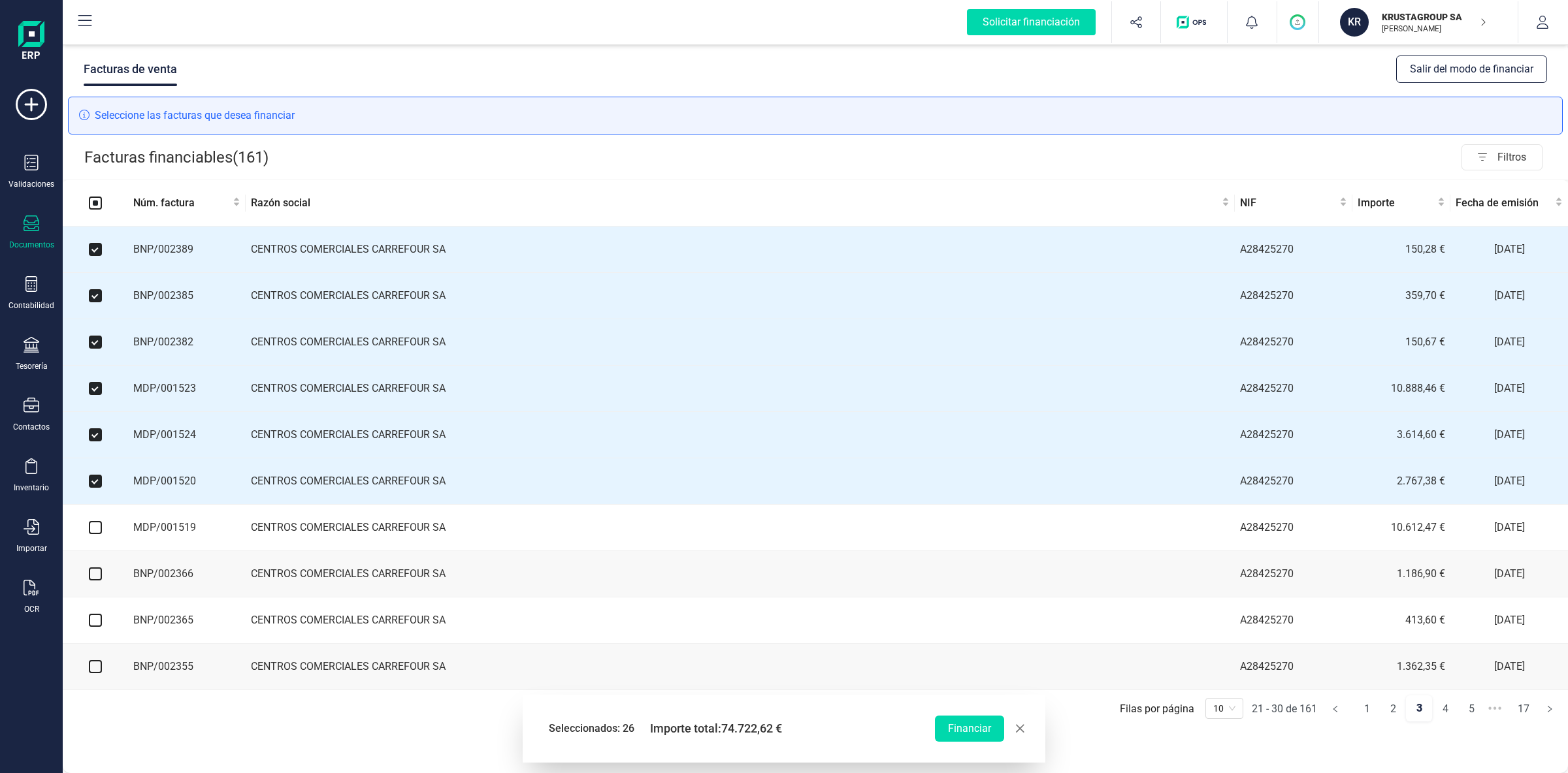
click at [97, 534] on input "checkbox" at bounding box center [95, 528] width 13 height 13
checkbox input "true"
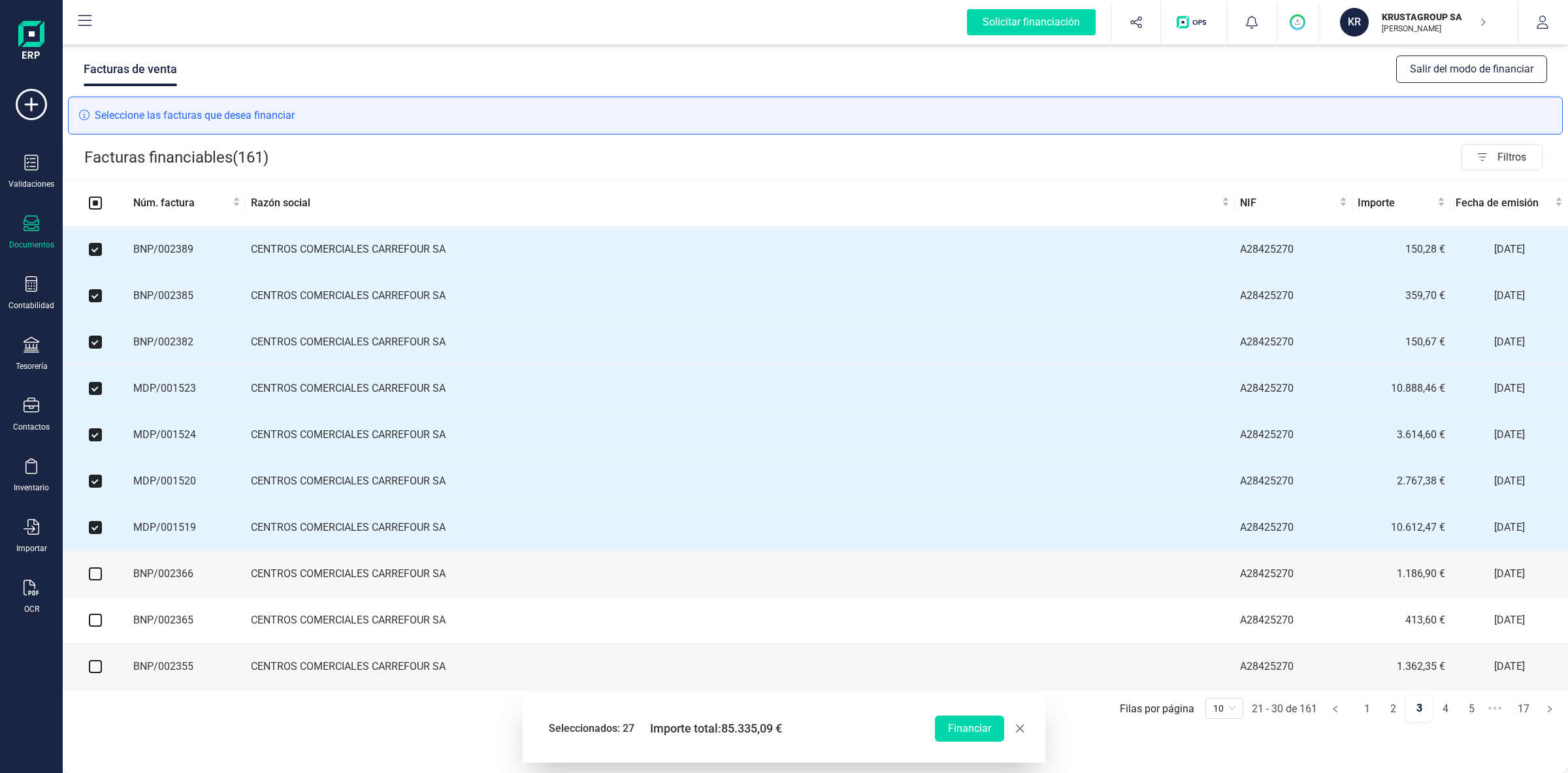
click at [101, 580] on input "checkbox" at bounding box center [95, 574] width 13 height 13
checkbox input "true"
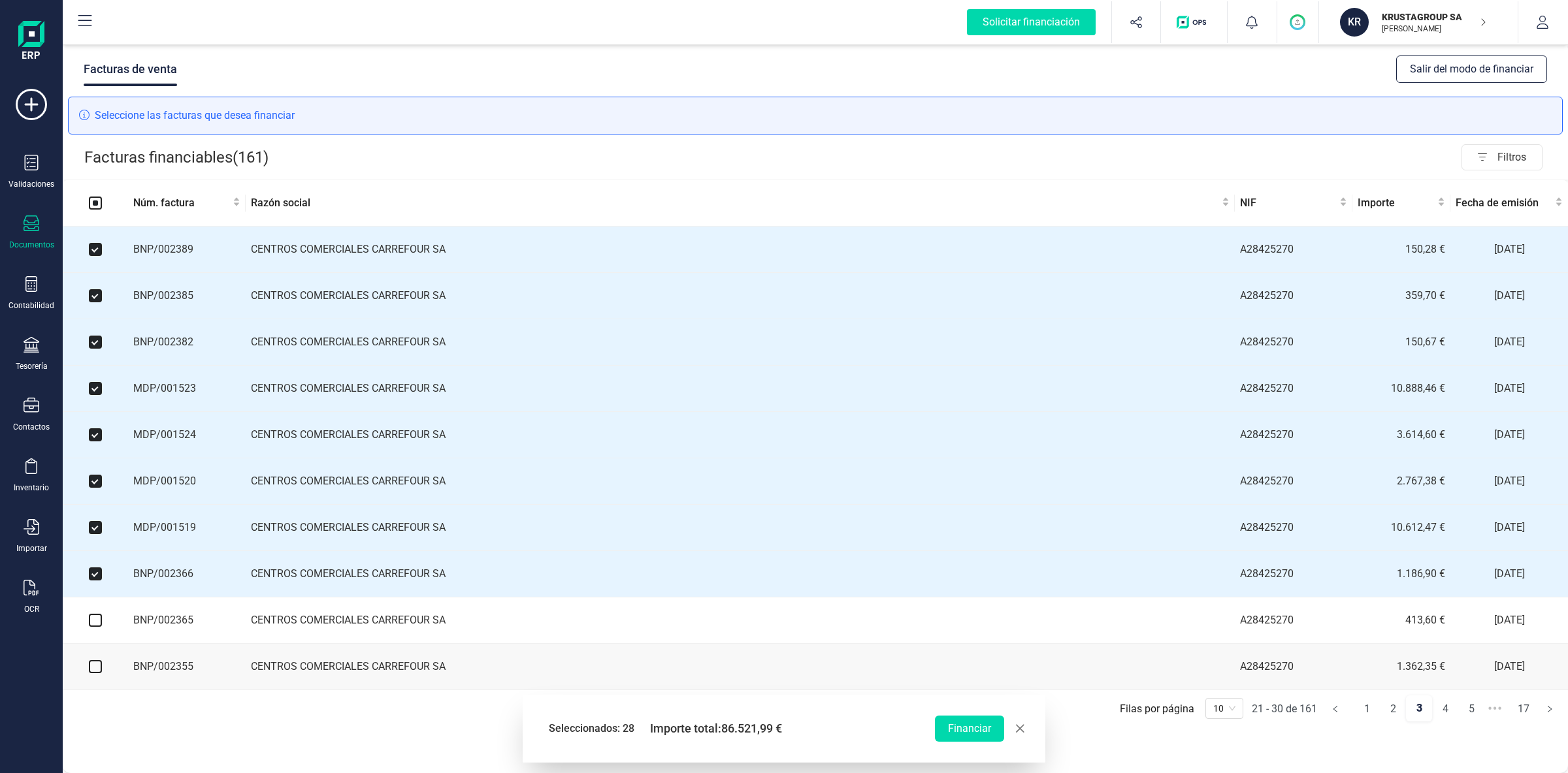
click at [92, 618] on input "checkbox" at bounding box center [95, 620] width 13 height 13
checkbox input "true"
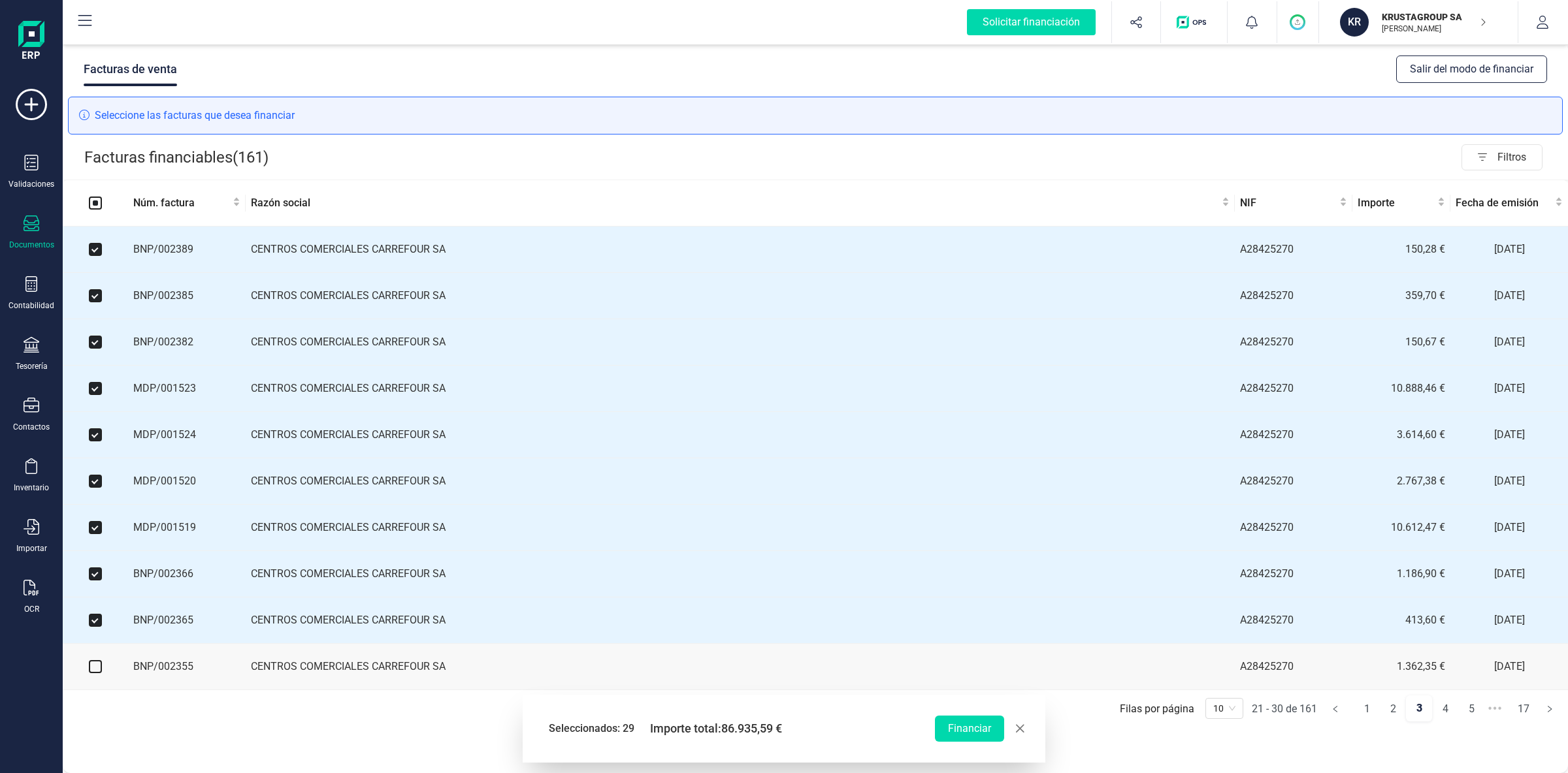
click at [98, 618] on input "checkbox" at bounding box center [95, 666] width 13 height 13
checkbox input "true"
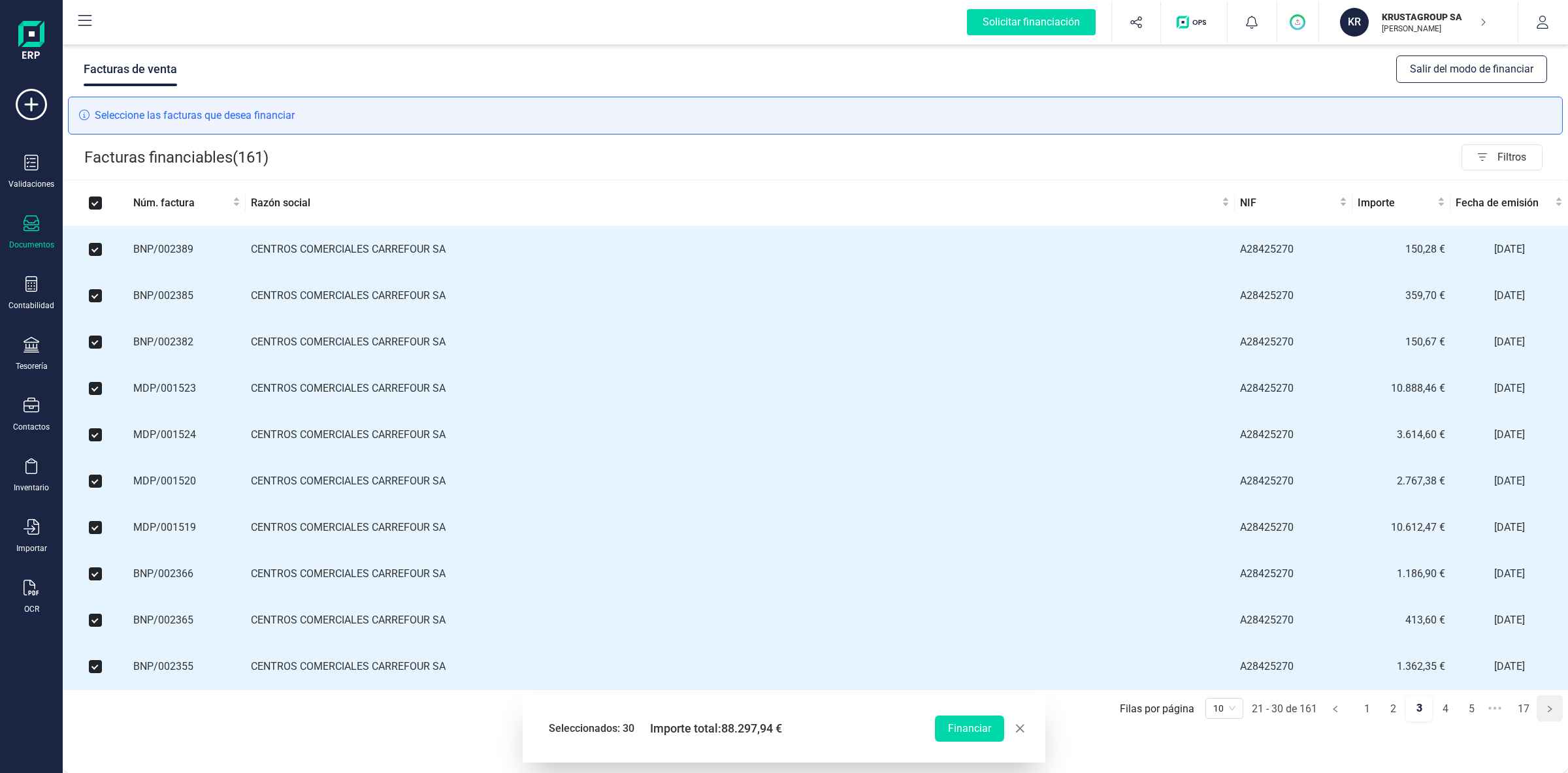
click at [1254, 618] on icon "right" at bounding box center [1549, 709] width 8 height 8
checkbox input "false"
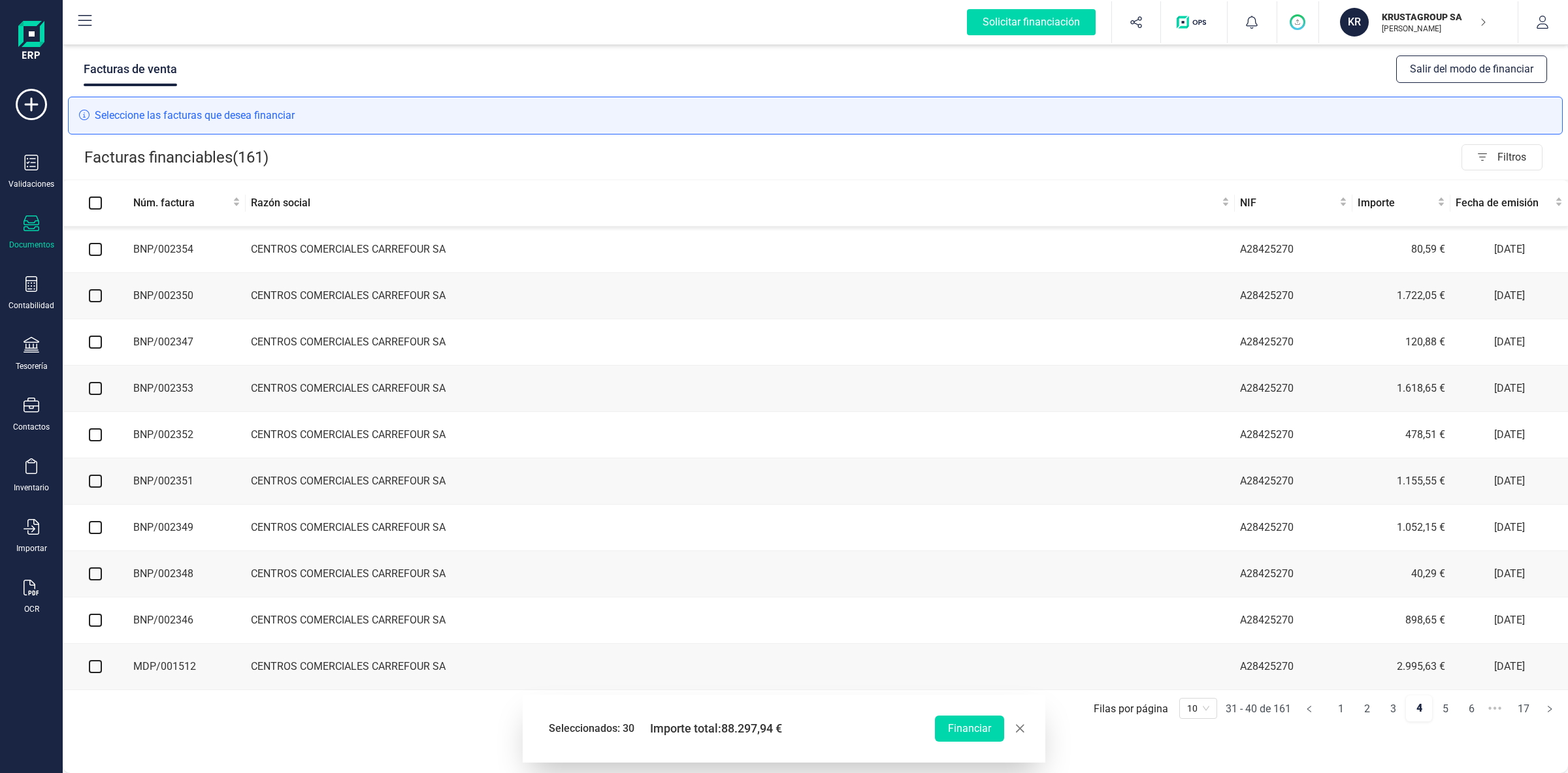
click at [98, 251] on input "checkbox" at bounding box center [95, 249] width 13 height 13
checkbox input "true"
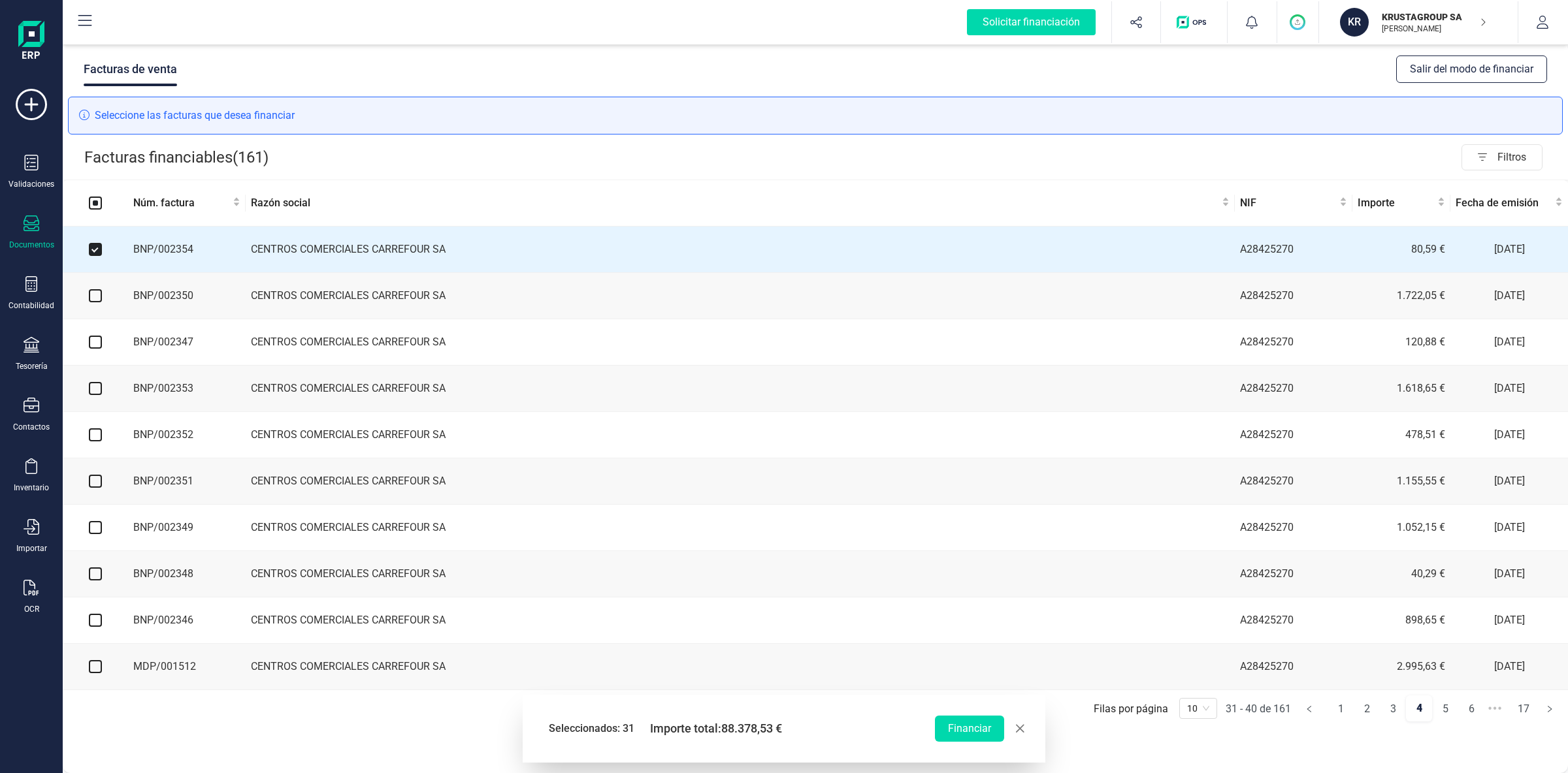
click at [96, 297] on input "checkbox" at bounding box center [95, 296] width 13 height 13
checkbox input "true"
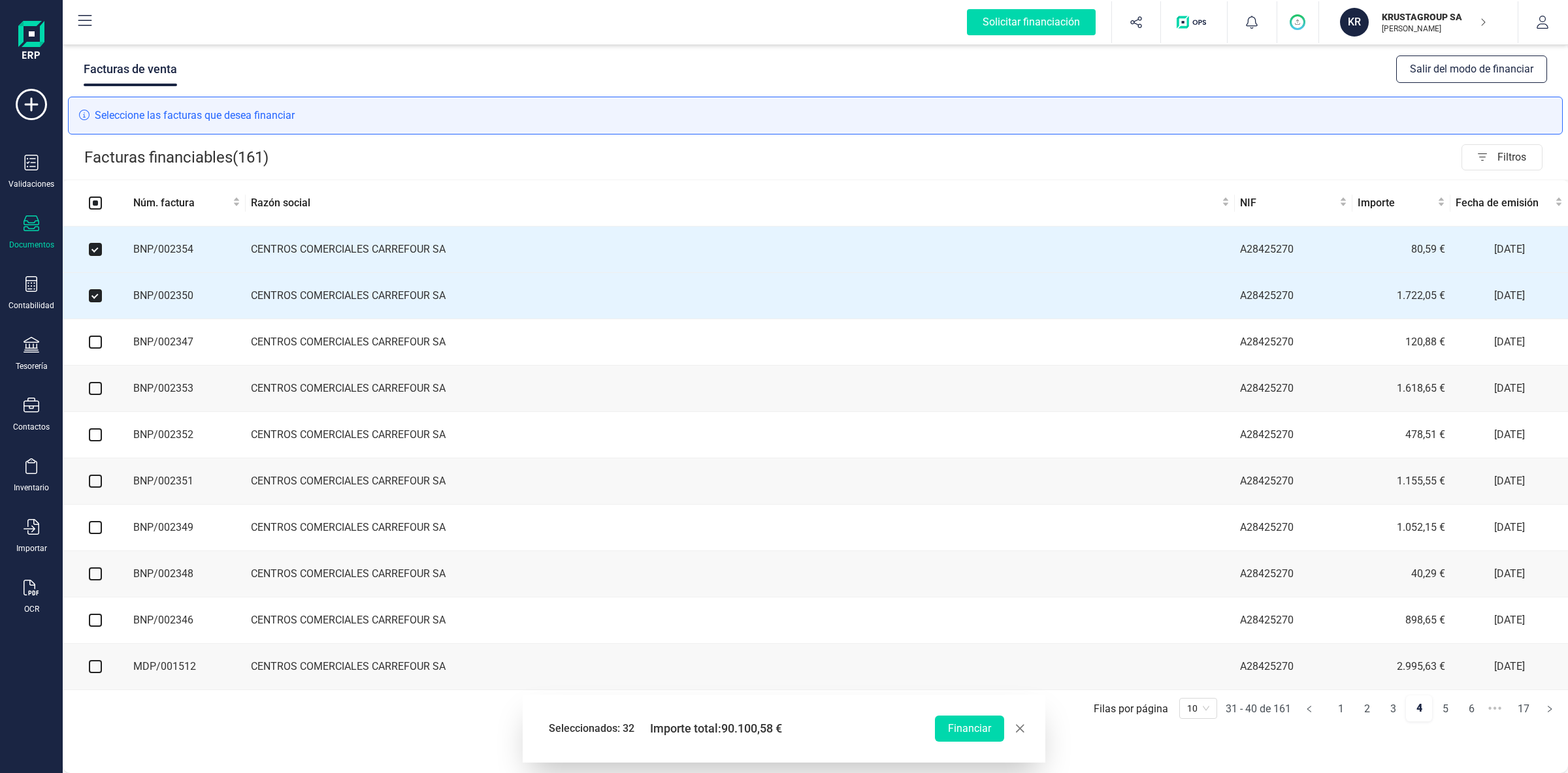
click at [100, 342] on input "checkbox" at bounding box center [95, 342] width 13 height 13
checkbox input "true"
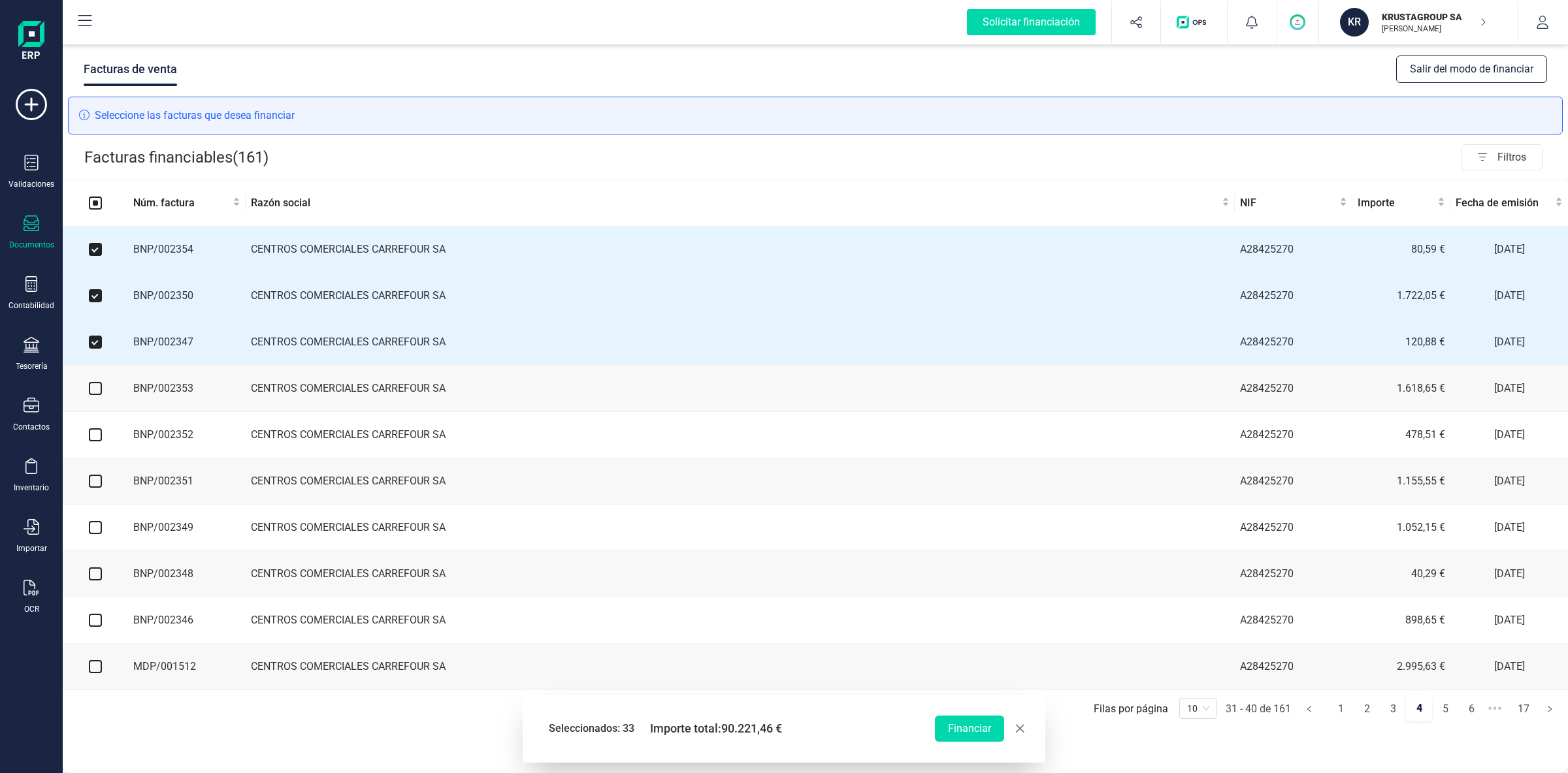
click at [94, 384] on label at bounding box center [95, 389] width 13 height 14
click at [94, 384] on input "checkbox" at bounding box center [95, 388] width 13 height 13
checkbox input "true"
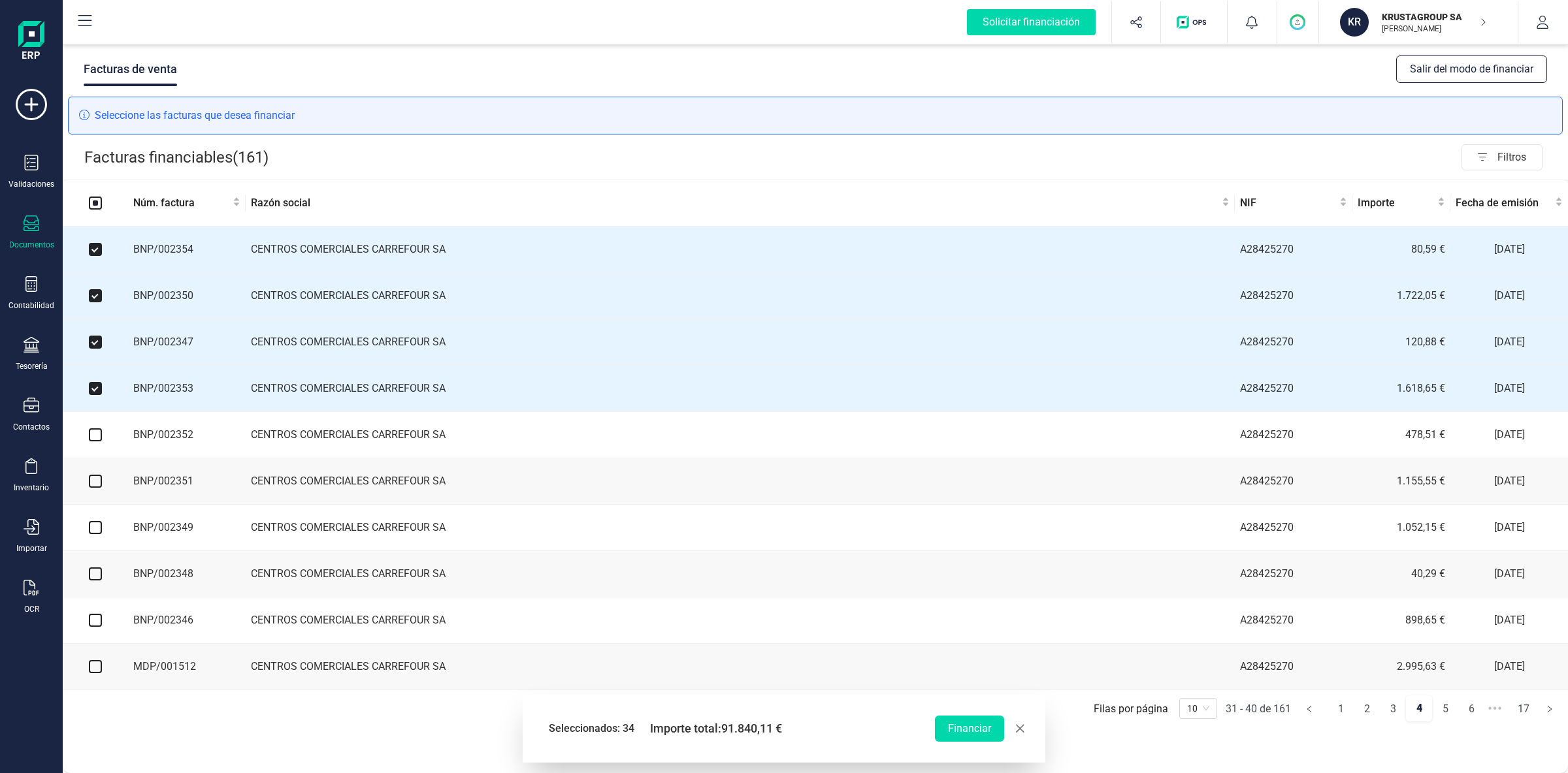
click at [96, 438] on input "checkbox" at bounding box center [95, 435] width 13 height 13
checkbox input "true"
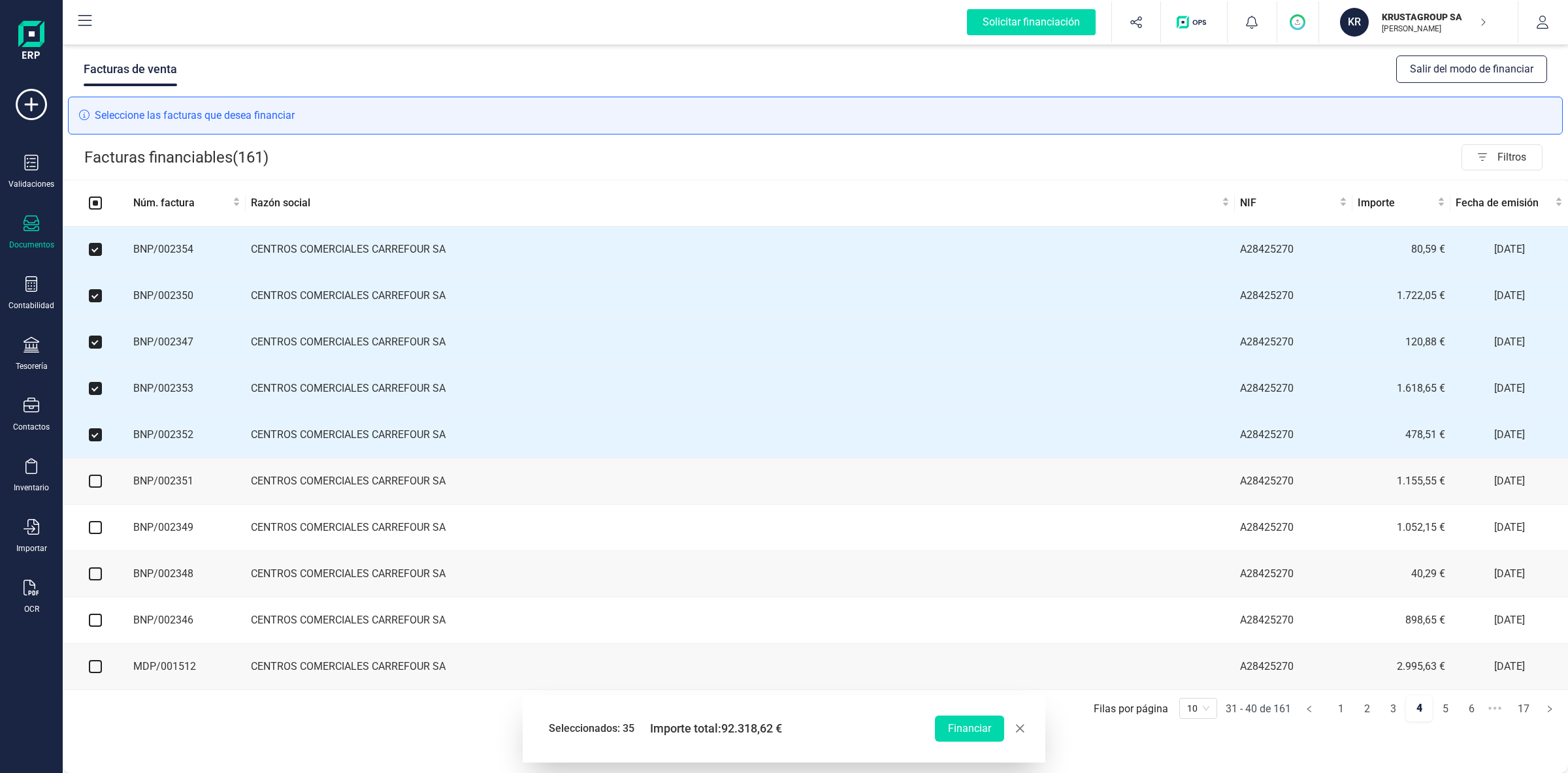
click at [94, 487] on input "checkbox" at bounding box center [95, 481] width 13 height 13
checkbox input "true"
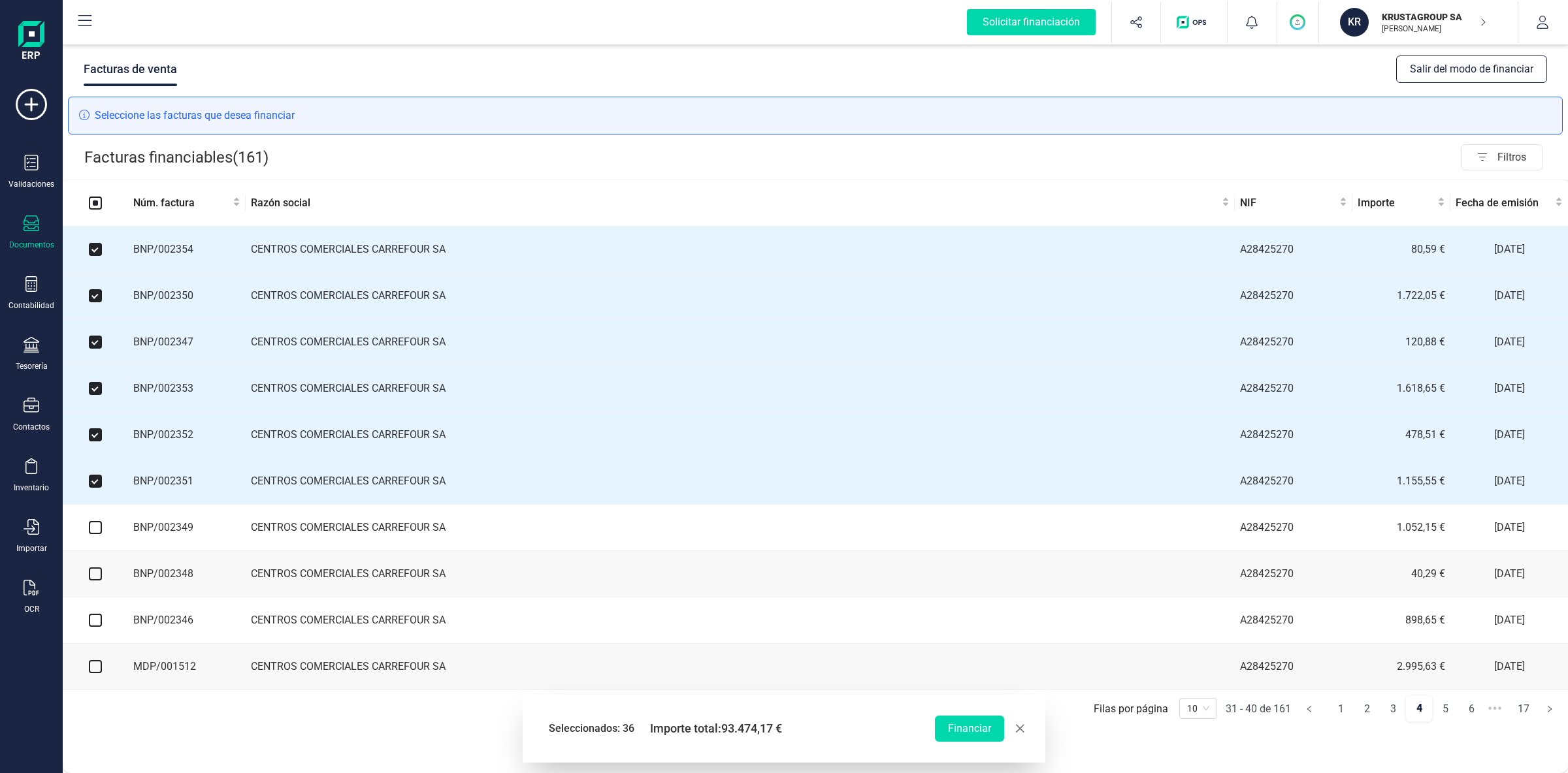
click at [91, 533] on input "checkbox" at bounding box center [95, 528] width 13 height 13
checkbox input "true"
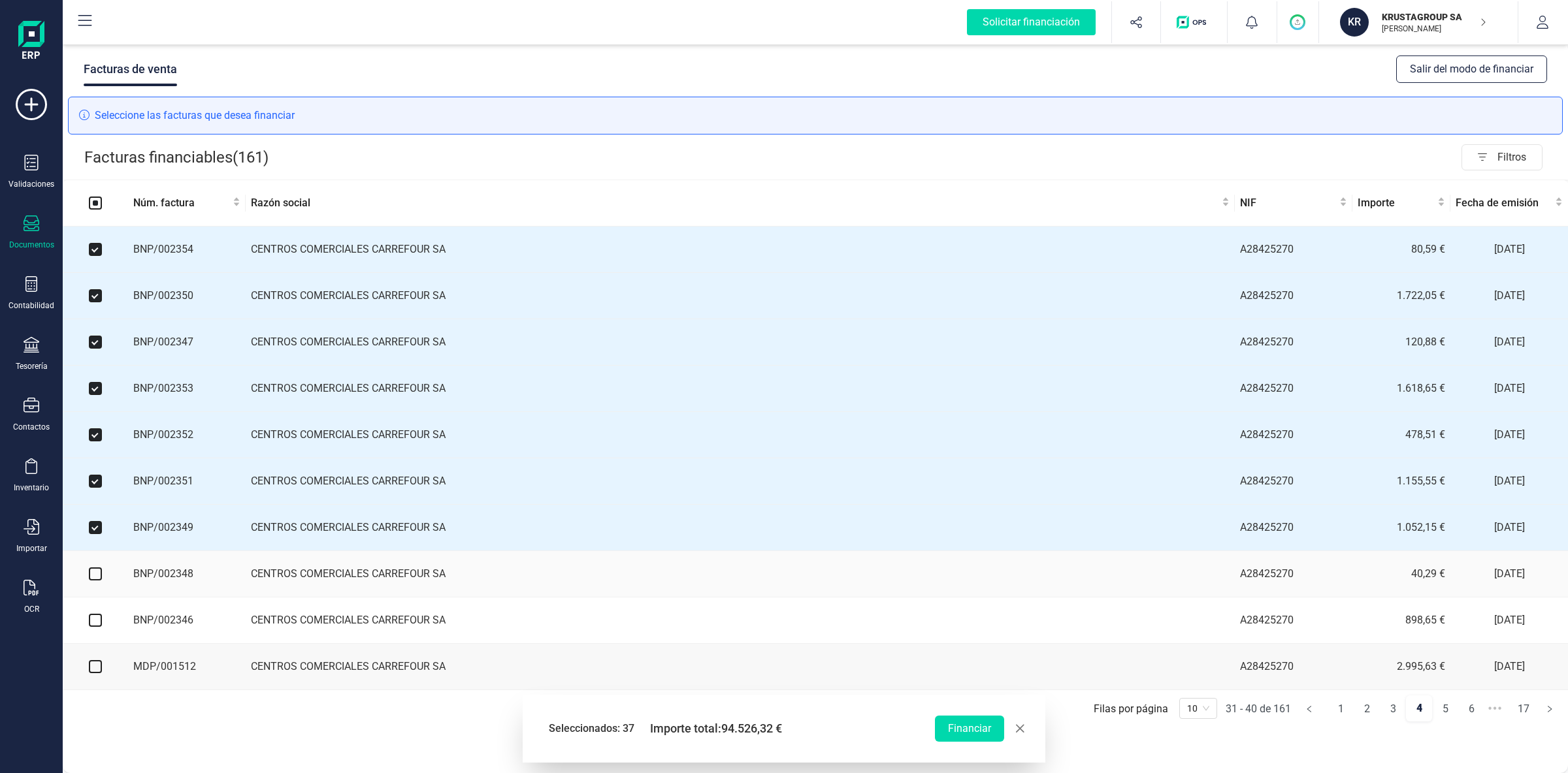
drag, startPoint x: 99, startPoint y: 579, endPoint x: 102, endPoint y: 622, distance: 43.1
click at [98, 579] on input "checkbox" at bounding box center [95, 574] width 13 height 13
checkbox input "true"
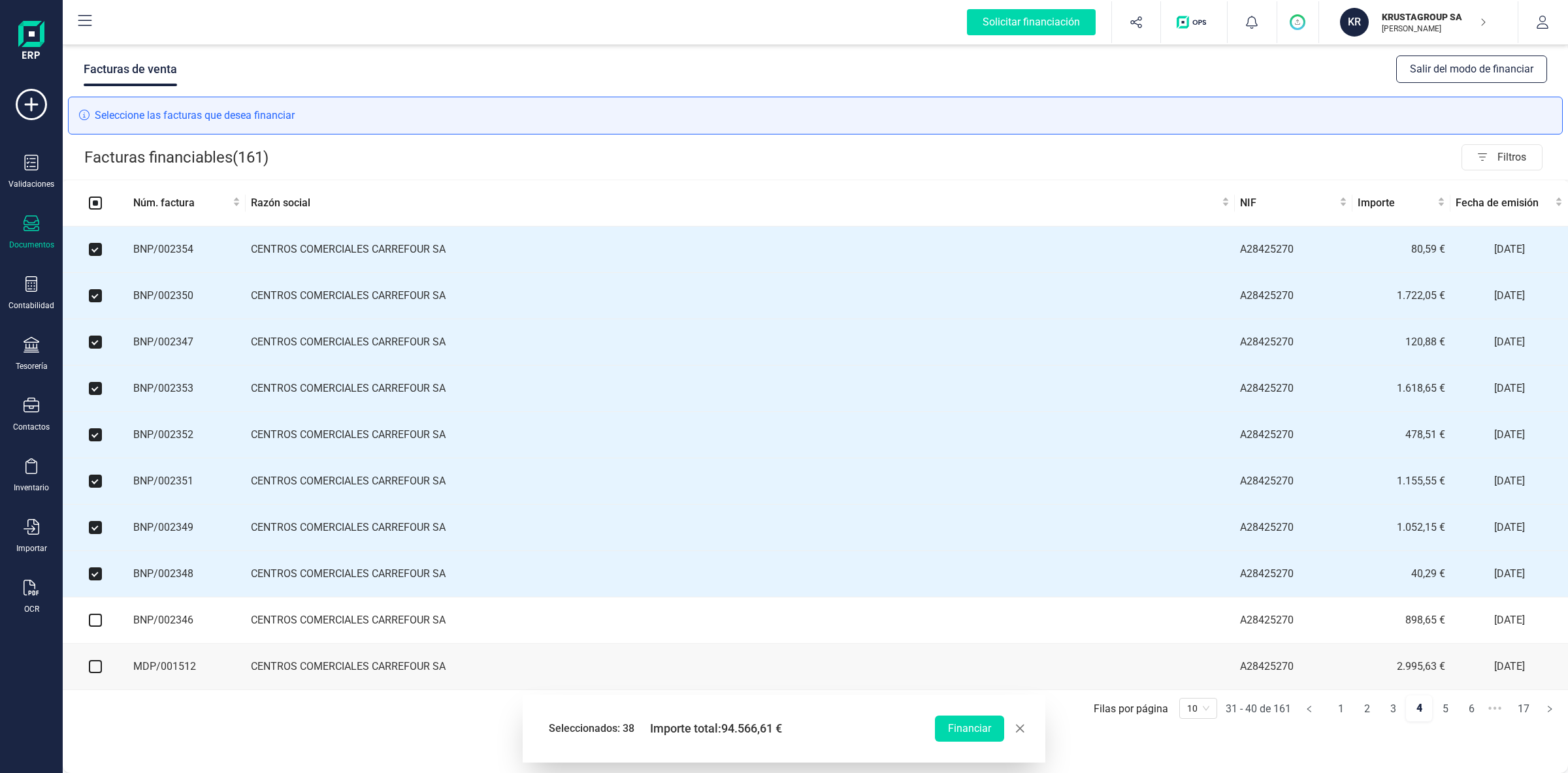
click at [96, 618] on input "checkbox" at bounding box center [95, 620] width 13 height 13
checkbox input "true"
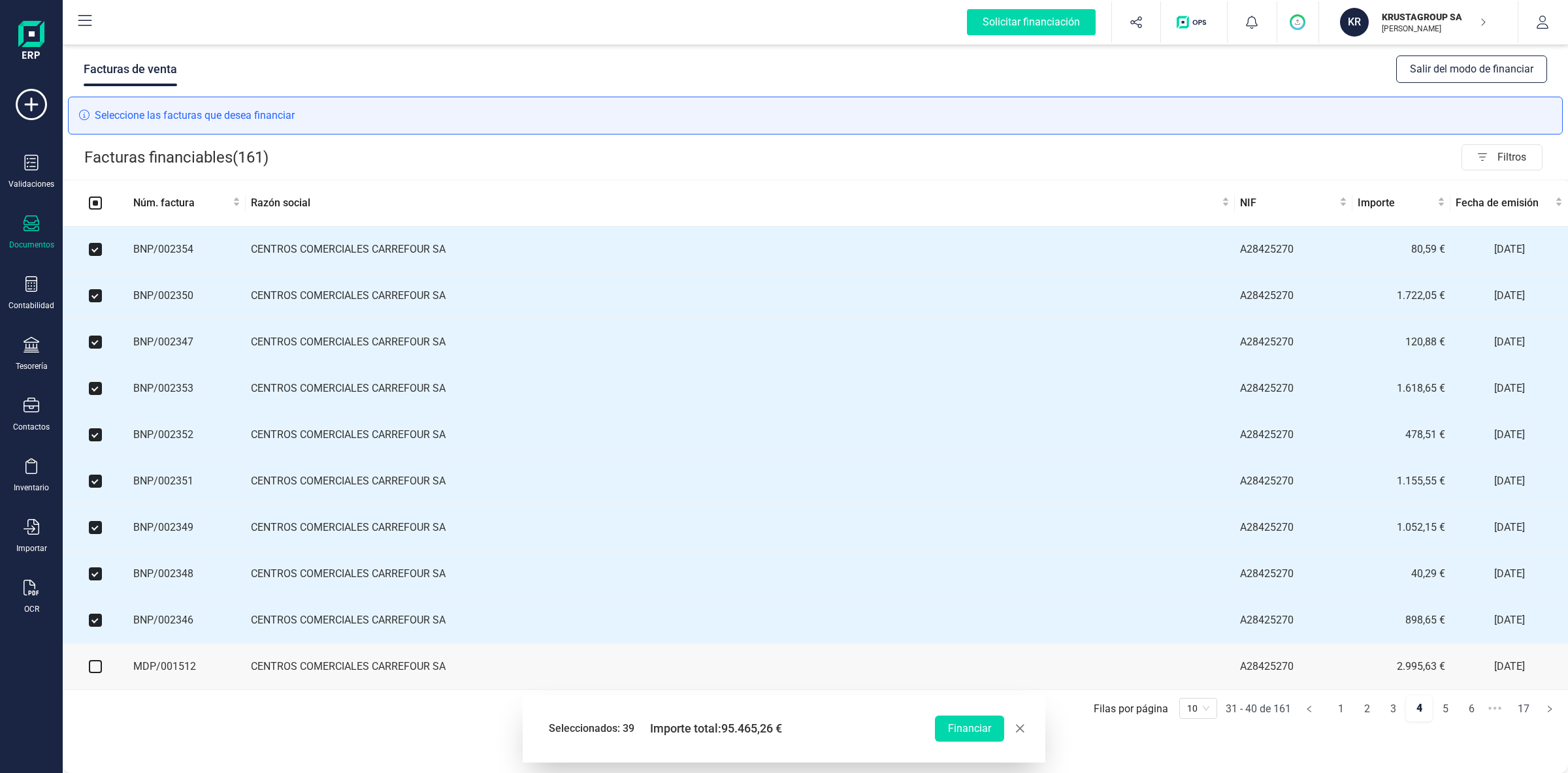
click at [95, 618] on input "checkbox" at bounding box center [95, 666] width 13 height 13
checkbox input "true"
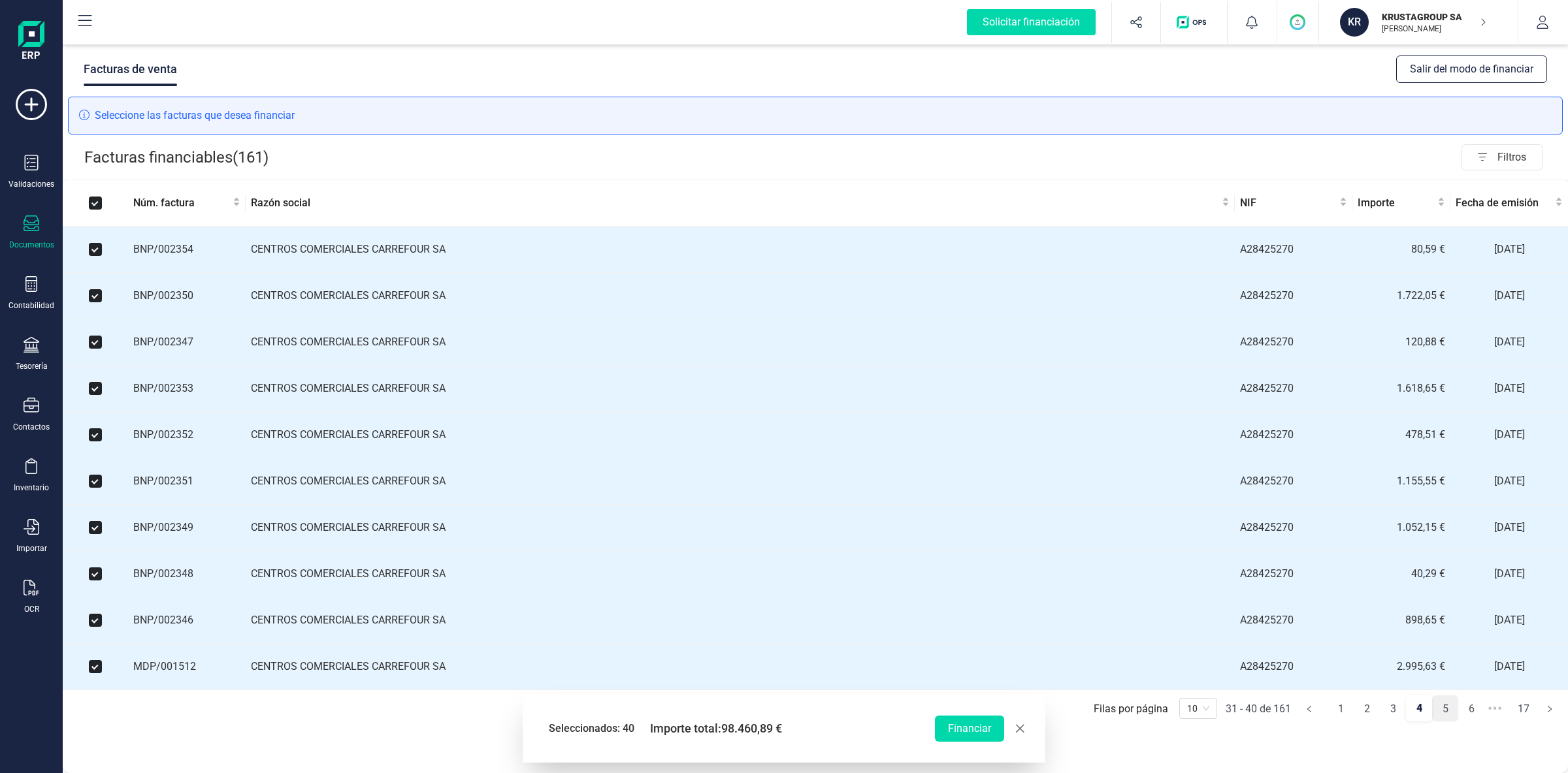
click at [1254, 618] on link "5" at bounding box center [1445, 709] width 25 height 26
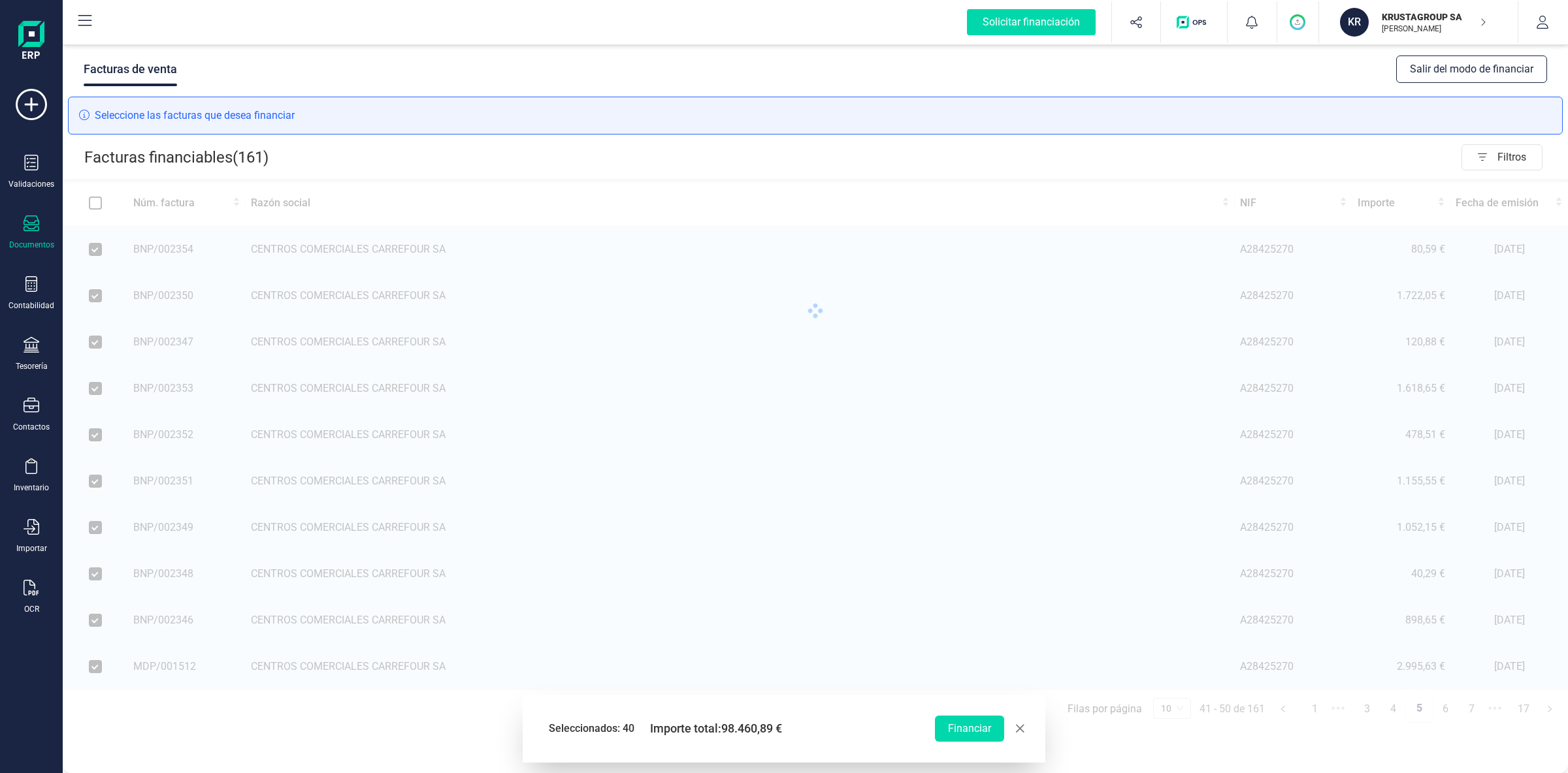
checkbox input "false"
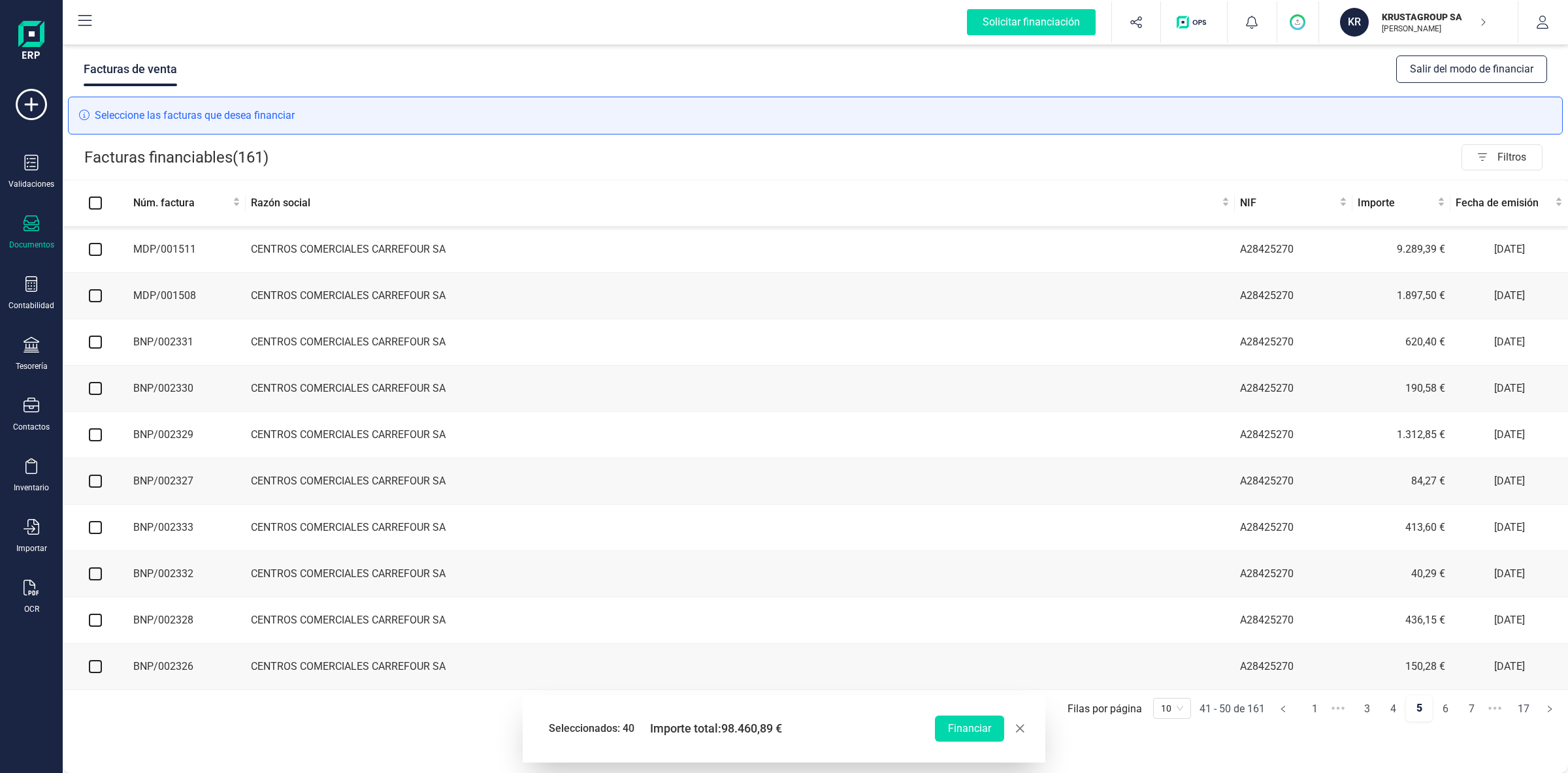
drag, startPoint x: 99, startPoint y: 248, endPoint x: 111, endPoint y: 268, distance: 23.3
click at [101, 248] on input "checkbox" at bounding box center [95, 249] width 13 height 13
checkbox input "true"
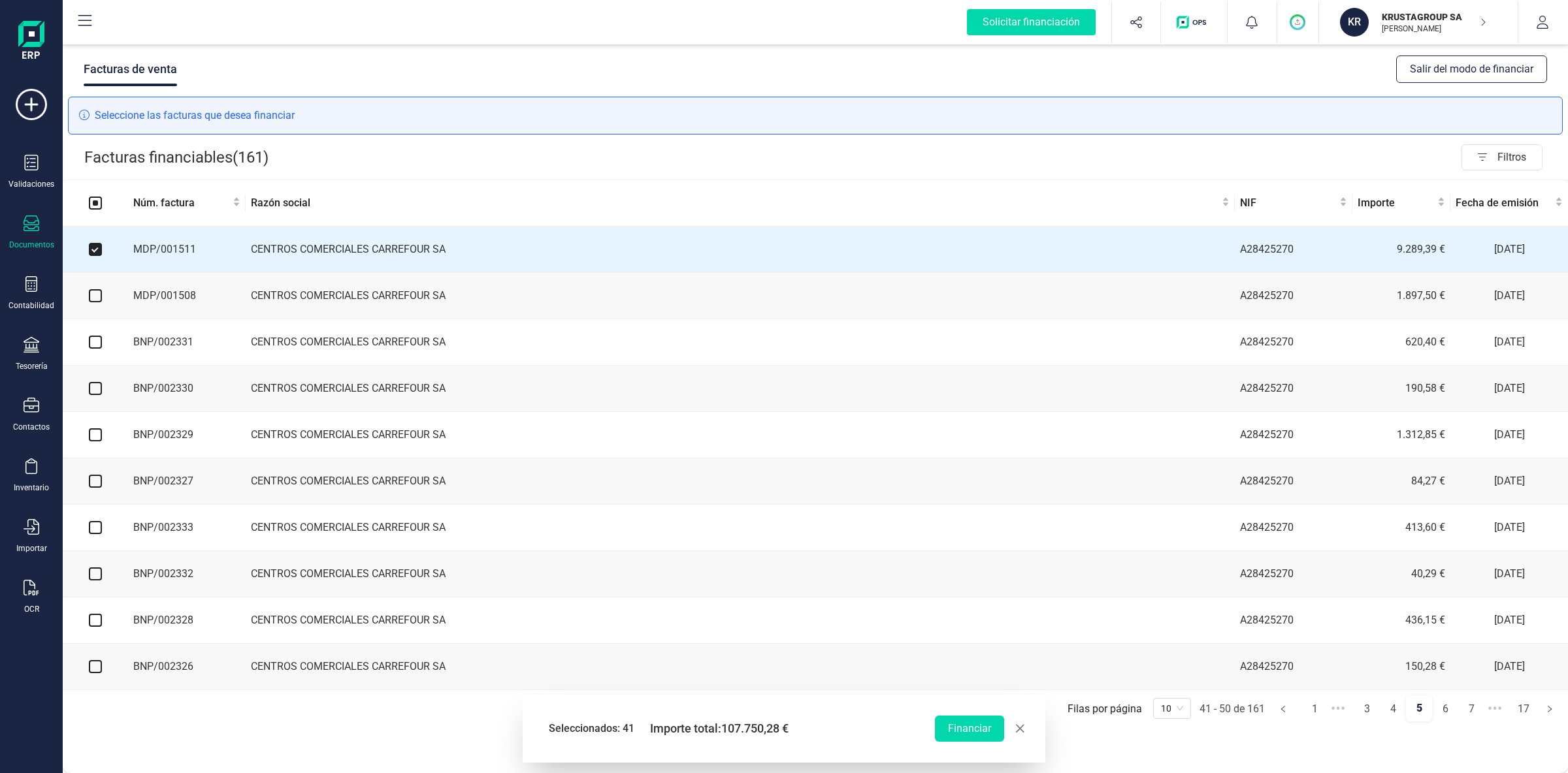
click at [98, 299] on input "checkbox" at bounding box center [95, 296] width 13 height 13
checkbox input "true"
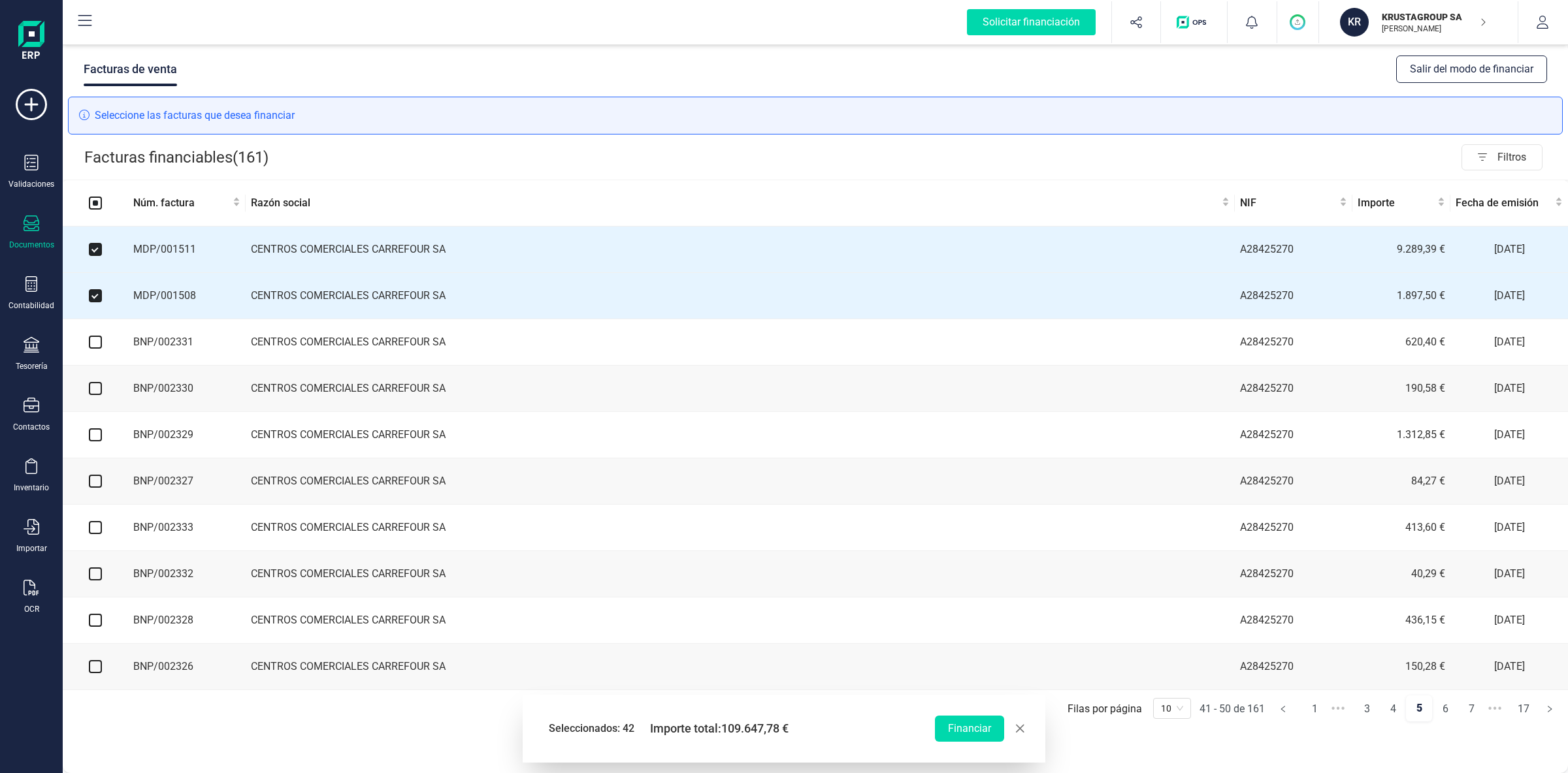
click at [95, 346] on input "checkbox" at bounding box center [95, 342] width 13 height 13
checkbox input "true"
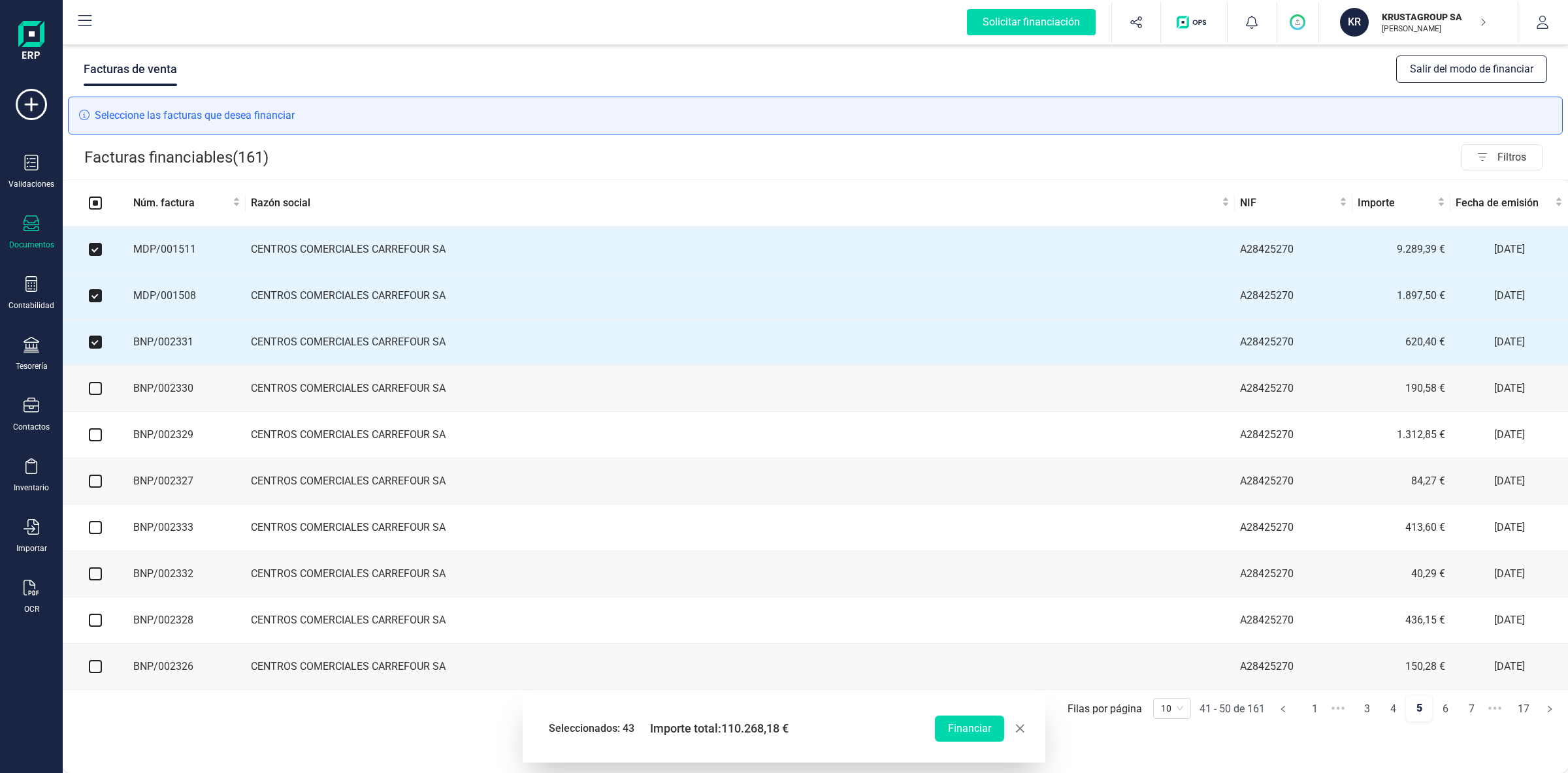
click at [101, 390] on input "checkbox" at bounding box center [95, 388] width 13 height 13
checkbox input "true"
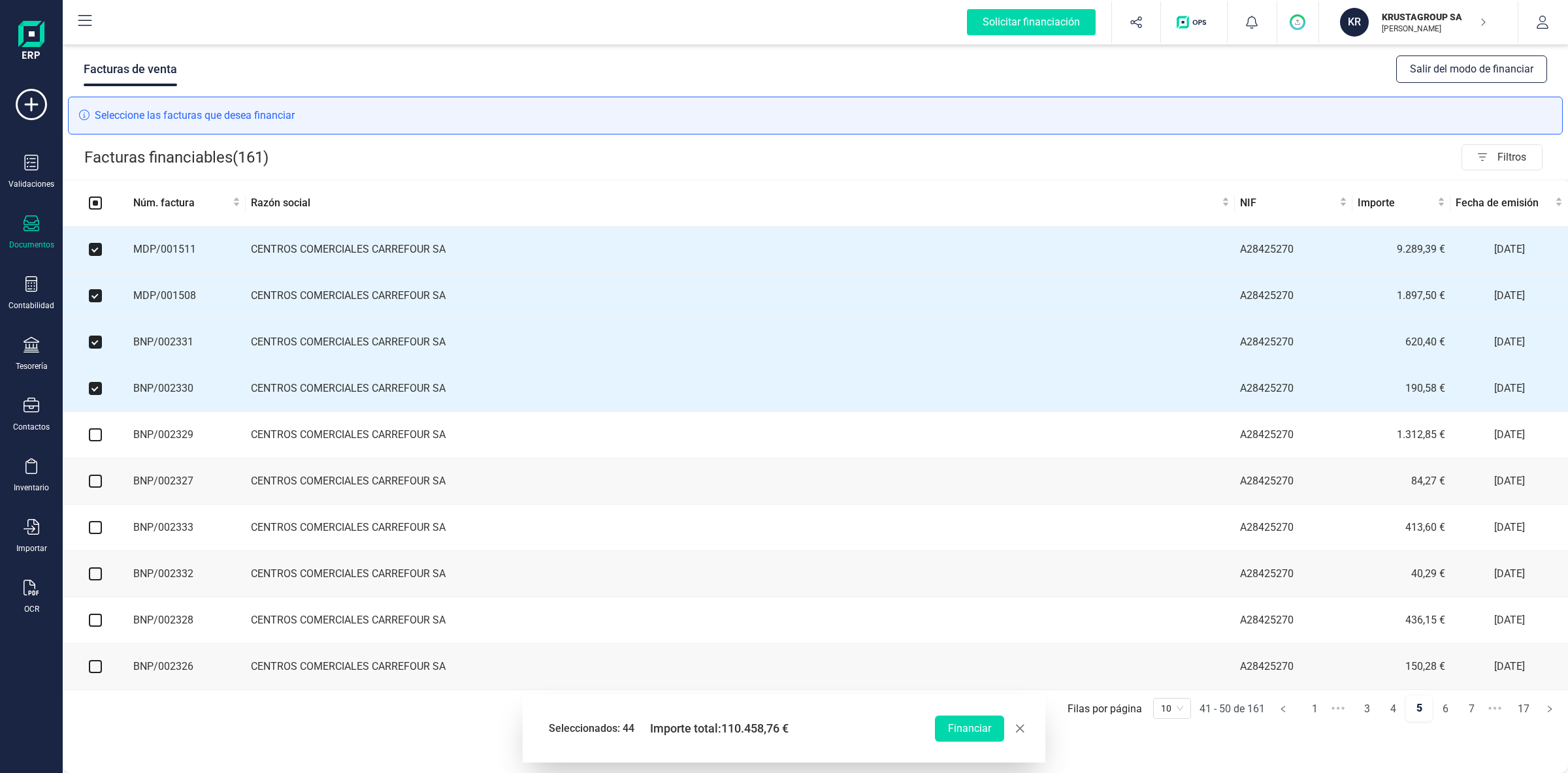
click at [95, 429] on td at bounding box center [95, 436] width 66 height 46
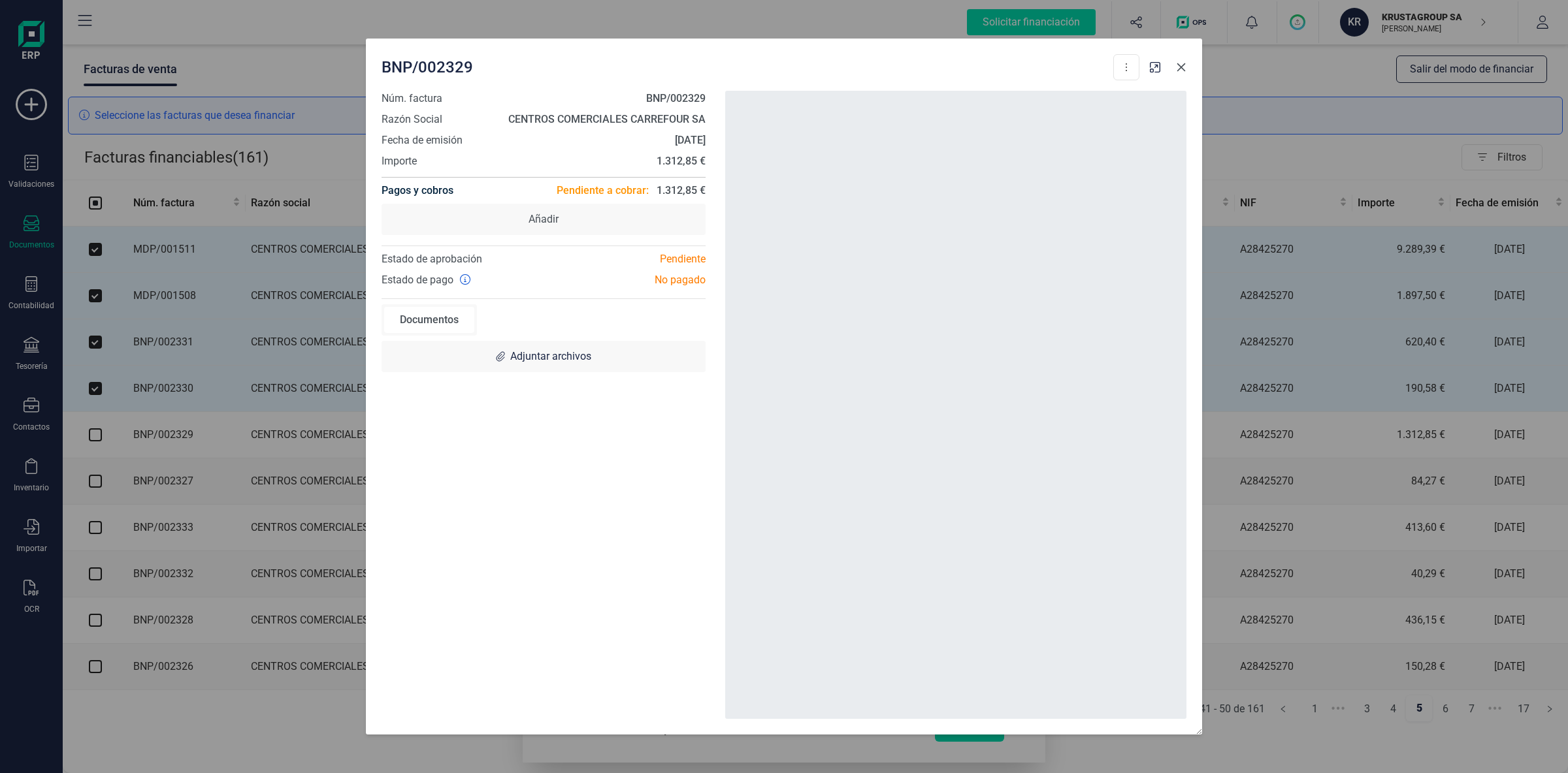
click at [1179, 66] on icon "button" at bounding box center [1182, 67] width 10 height 10
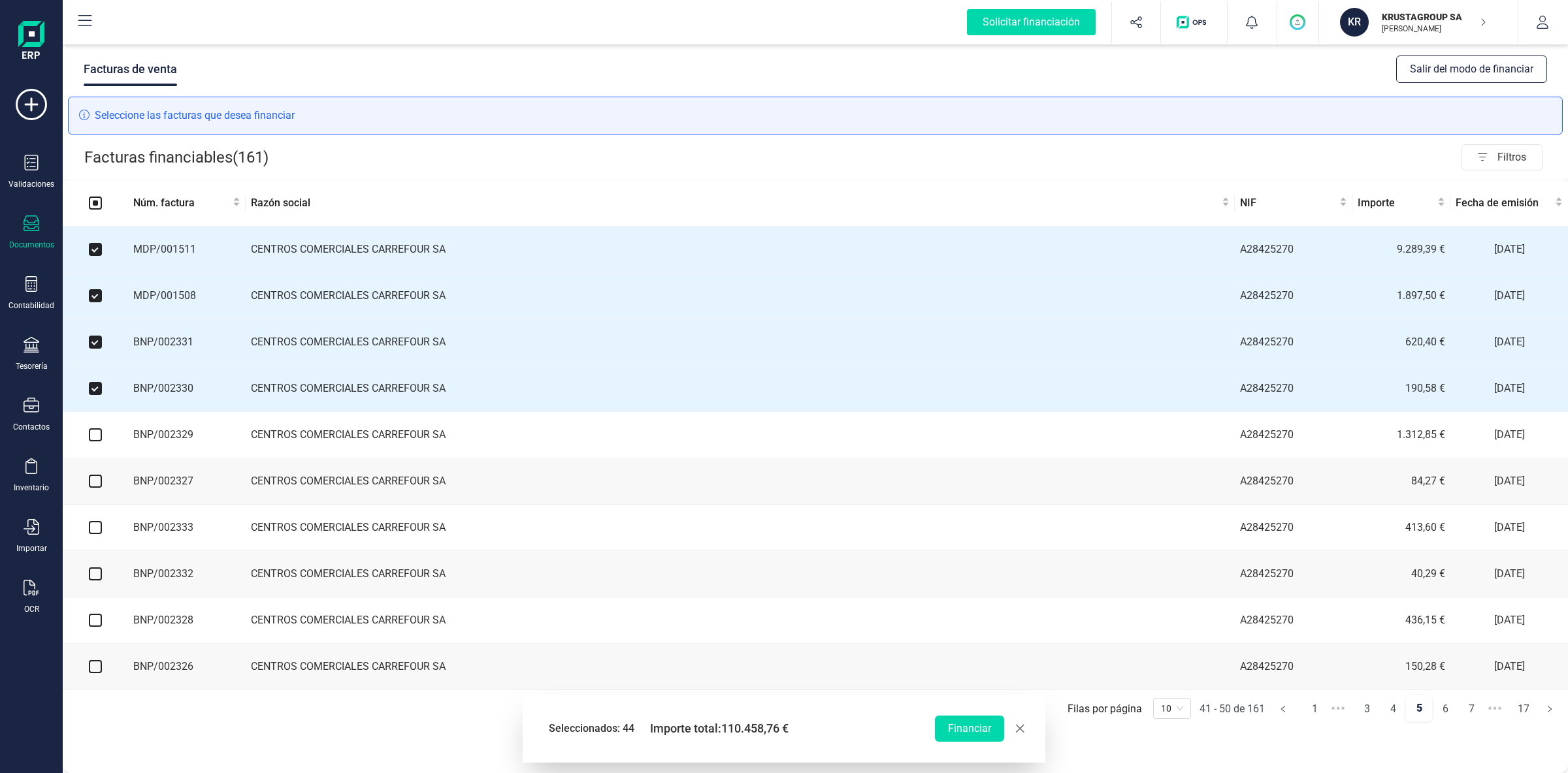
click at [99, 435] on input "checkbox" at bounding box center [95, 435] width 13 height 13
checkbox input "true"
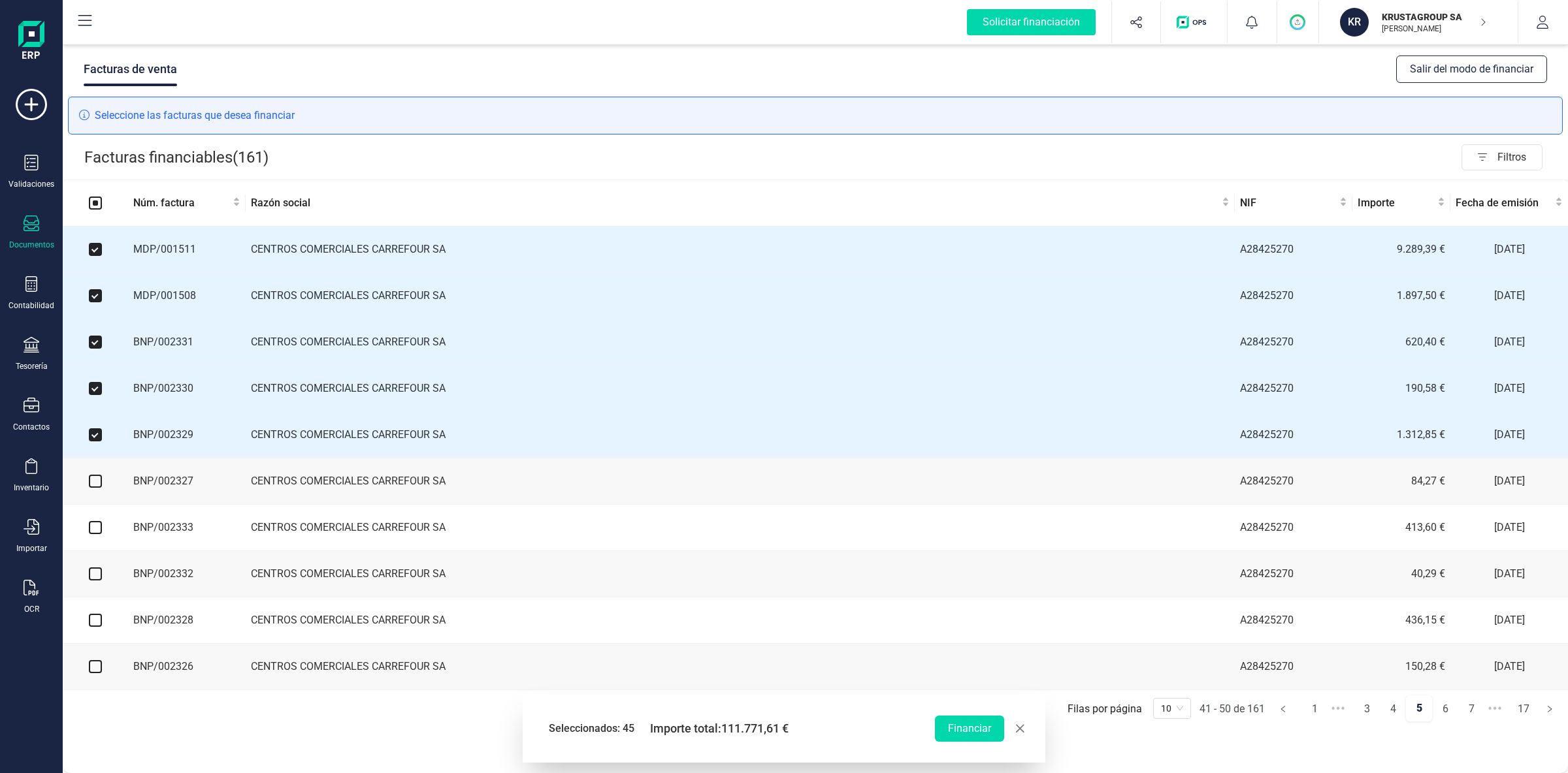
click at [91, 487] on input "checkbox" at bounding box center [95, 481] width 13 height 13
checkbox input "true"
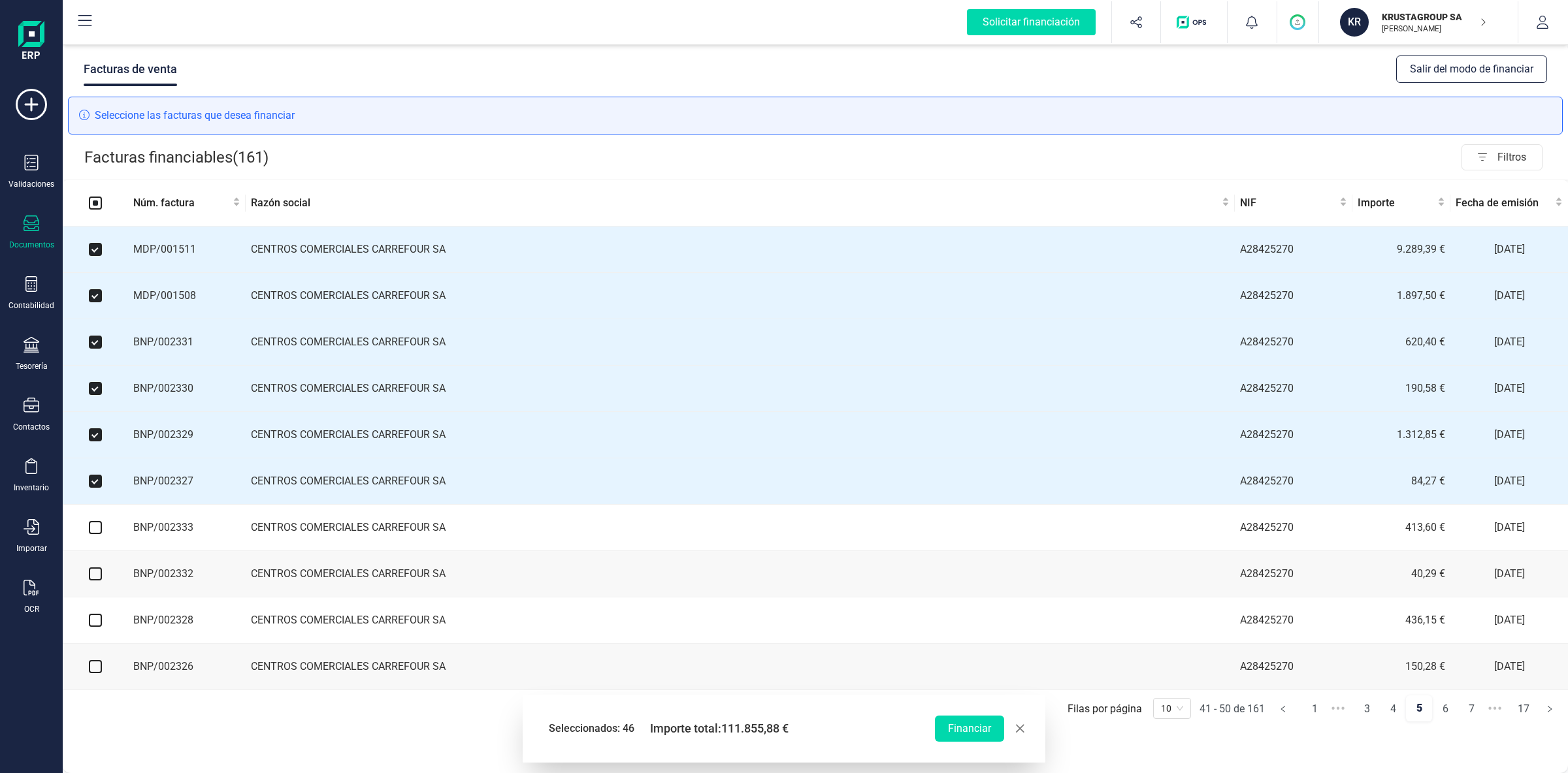
click at [91, 531] on input "checkbox" at bounding box center [95, 528] width 13 height 13
checkbox input "true"
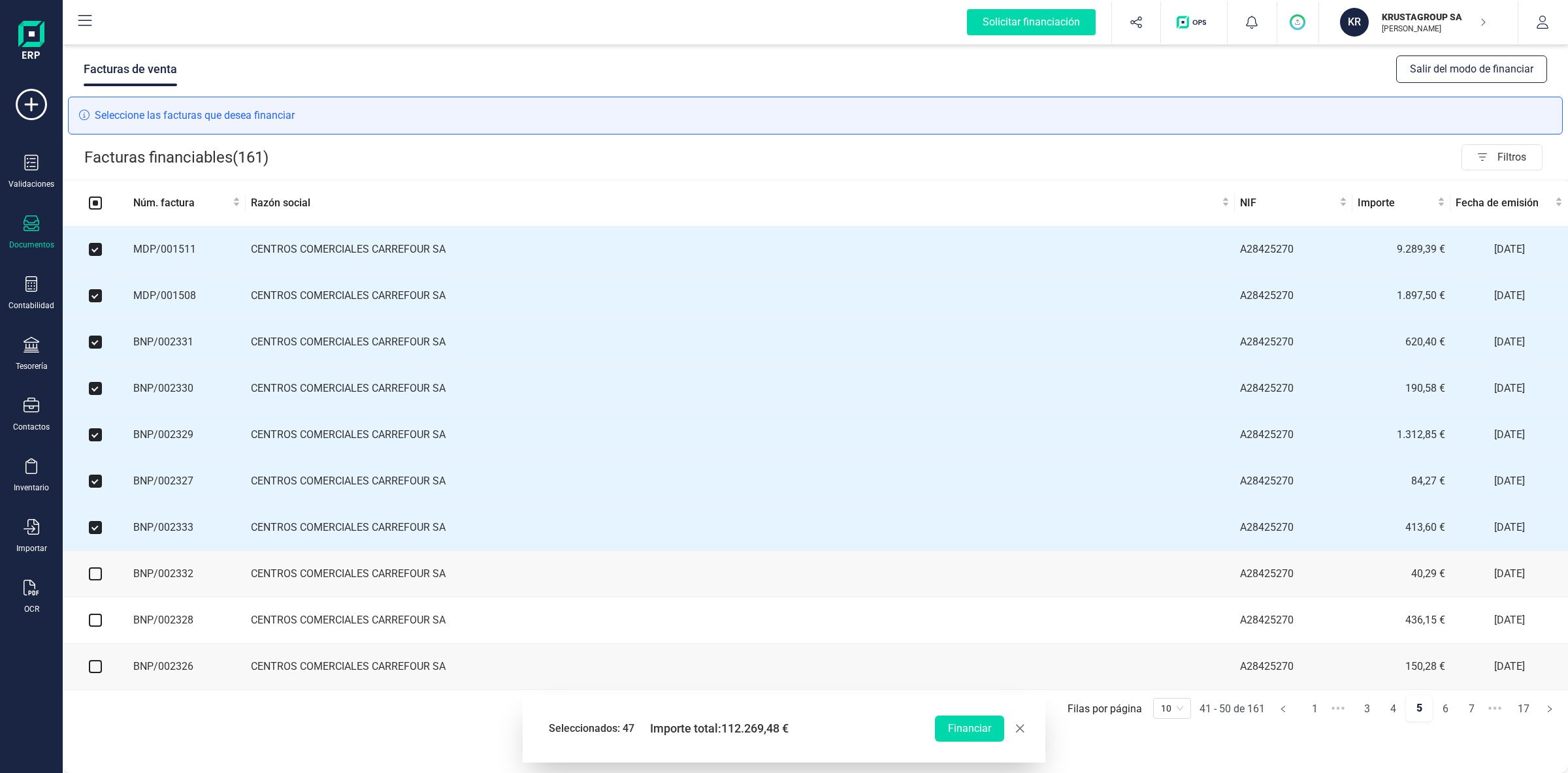
click at [96, 580] on input "checkbox" at bounding box center [95, 574] width 13 height 13
checkbox input "true"
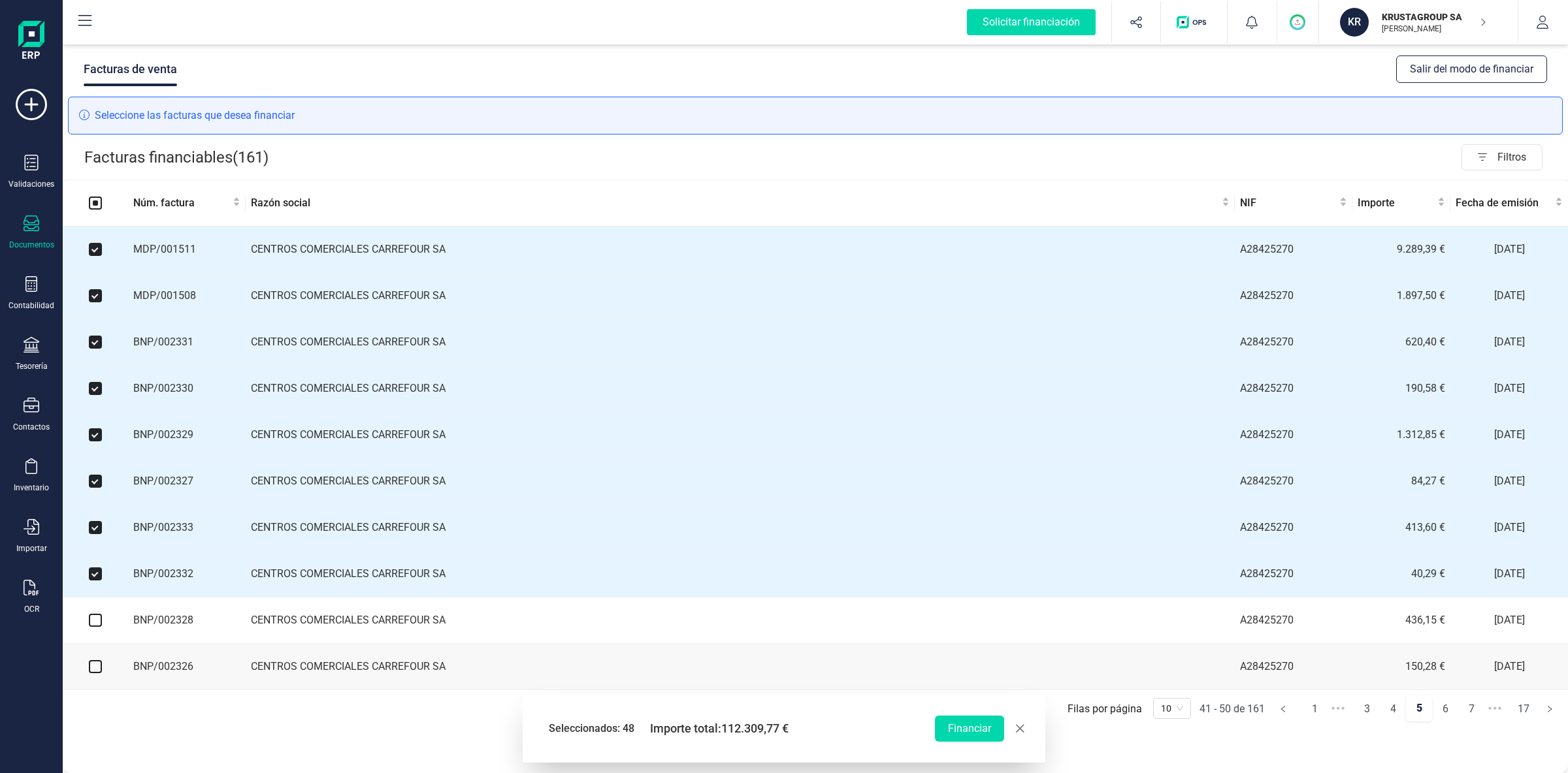
click at [99, 618] on input "checkbox" at bounding box center [95, 620] width 13 height 13
checkbox input "true"
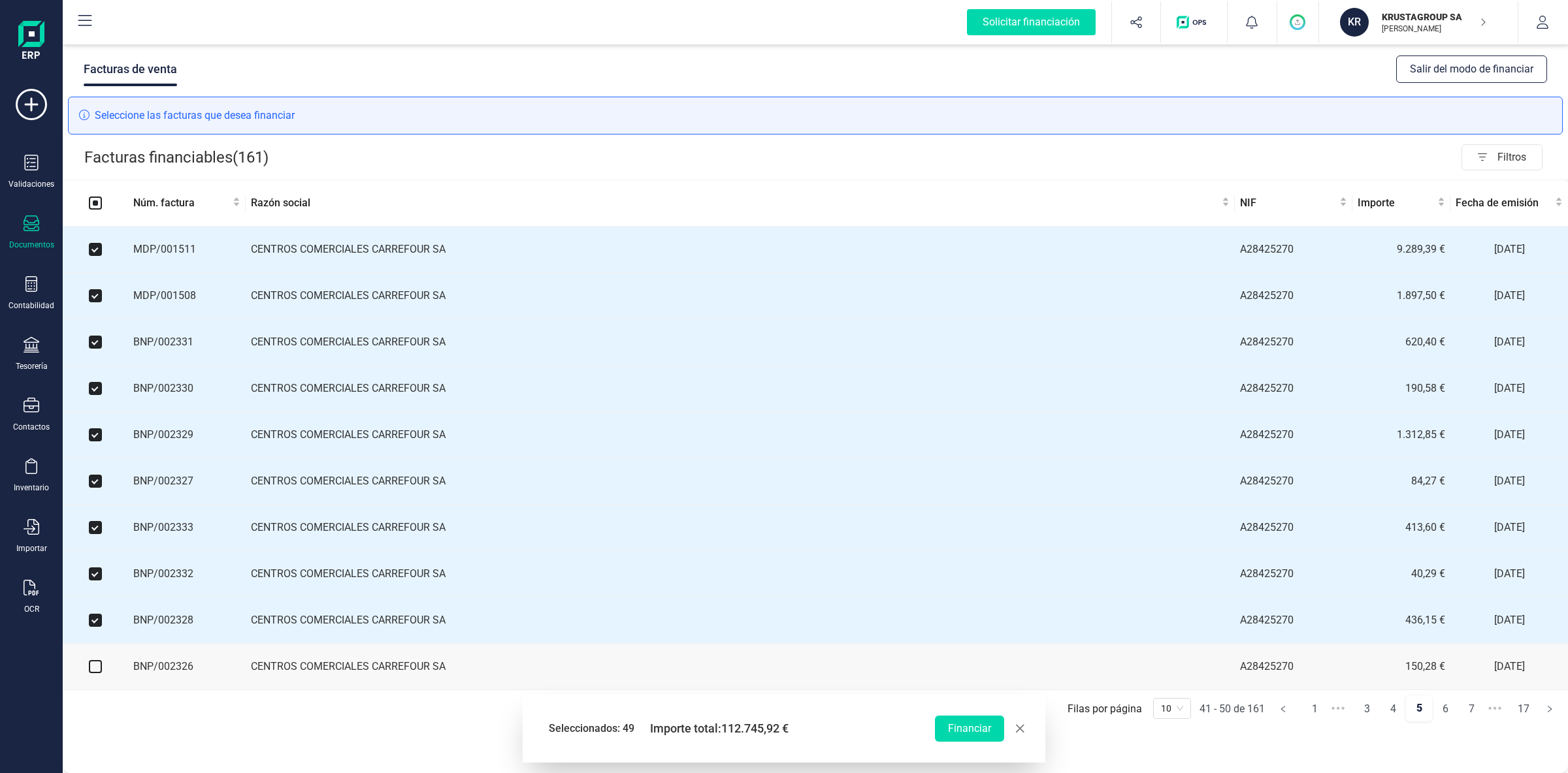
click at [99, 618] on input "checkbox" at bounding box center [95, 666] width 13 height 13
checkbox input "true"
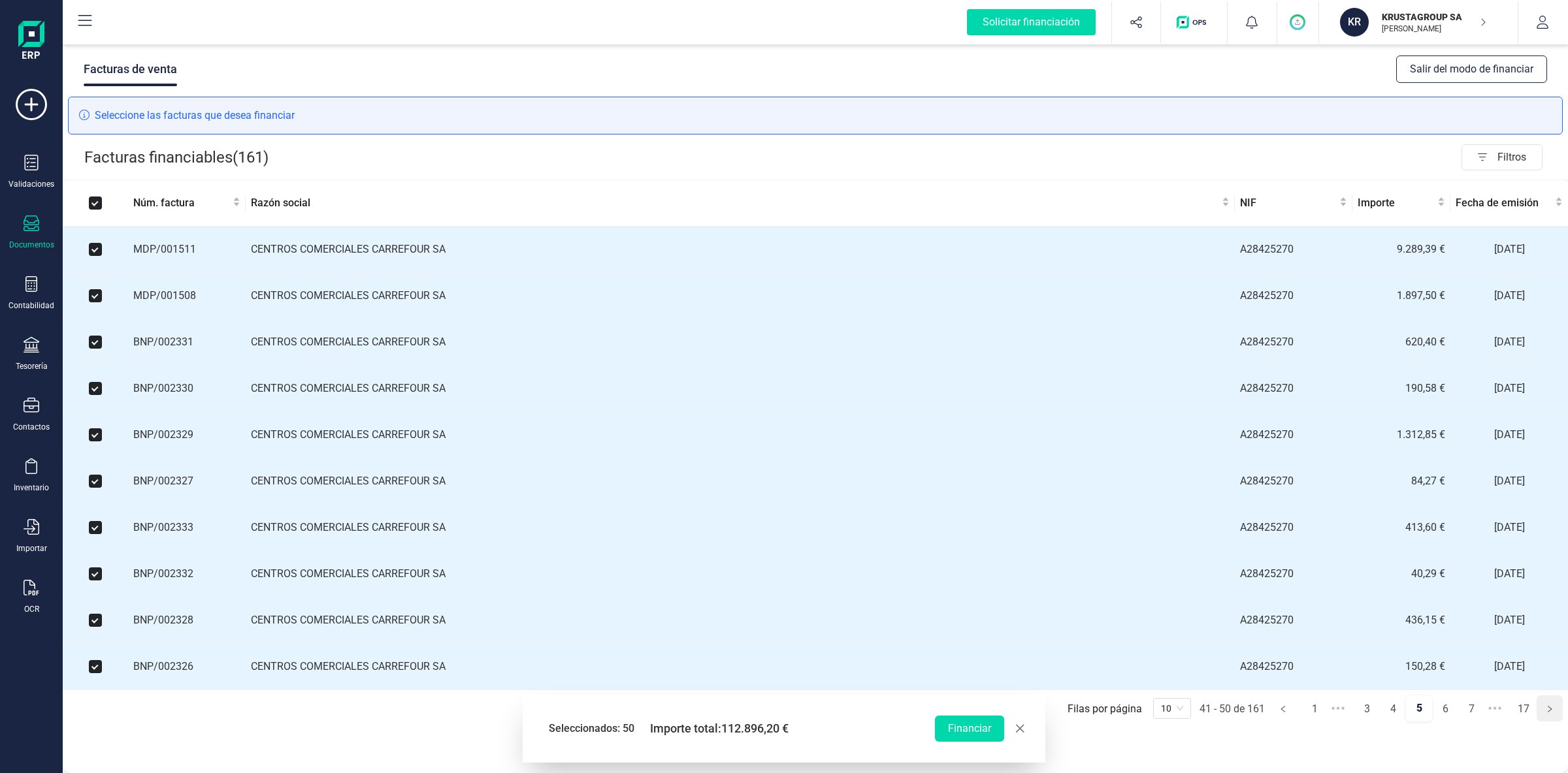
click at [1254, 618] on button "button" at bounding box center [1550, 708] width 26 height 26
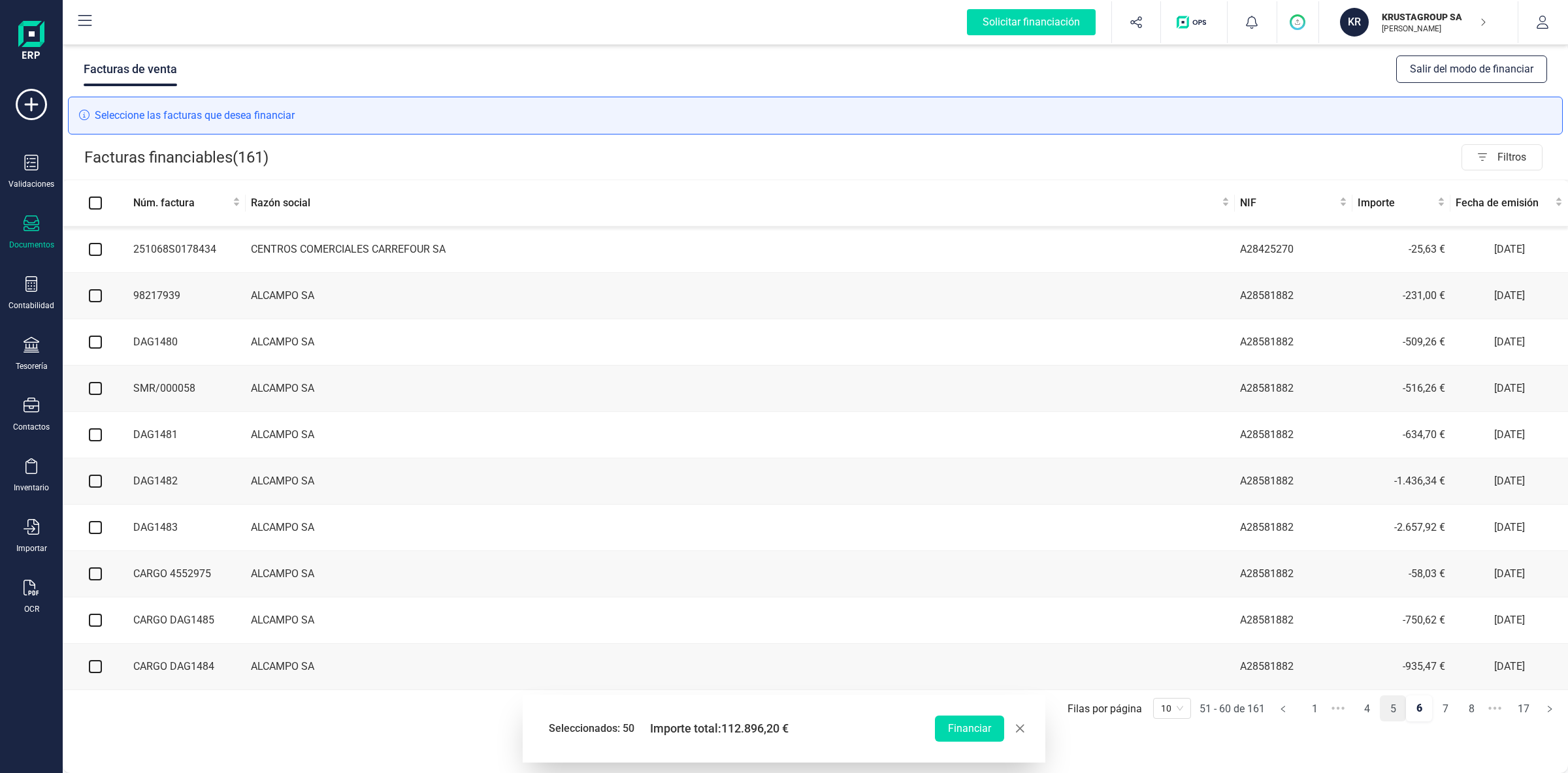
click at [1254, 618] on link "5" at bounding box center [1392, 709] width 25 height 26
checkbox input "true"
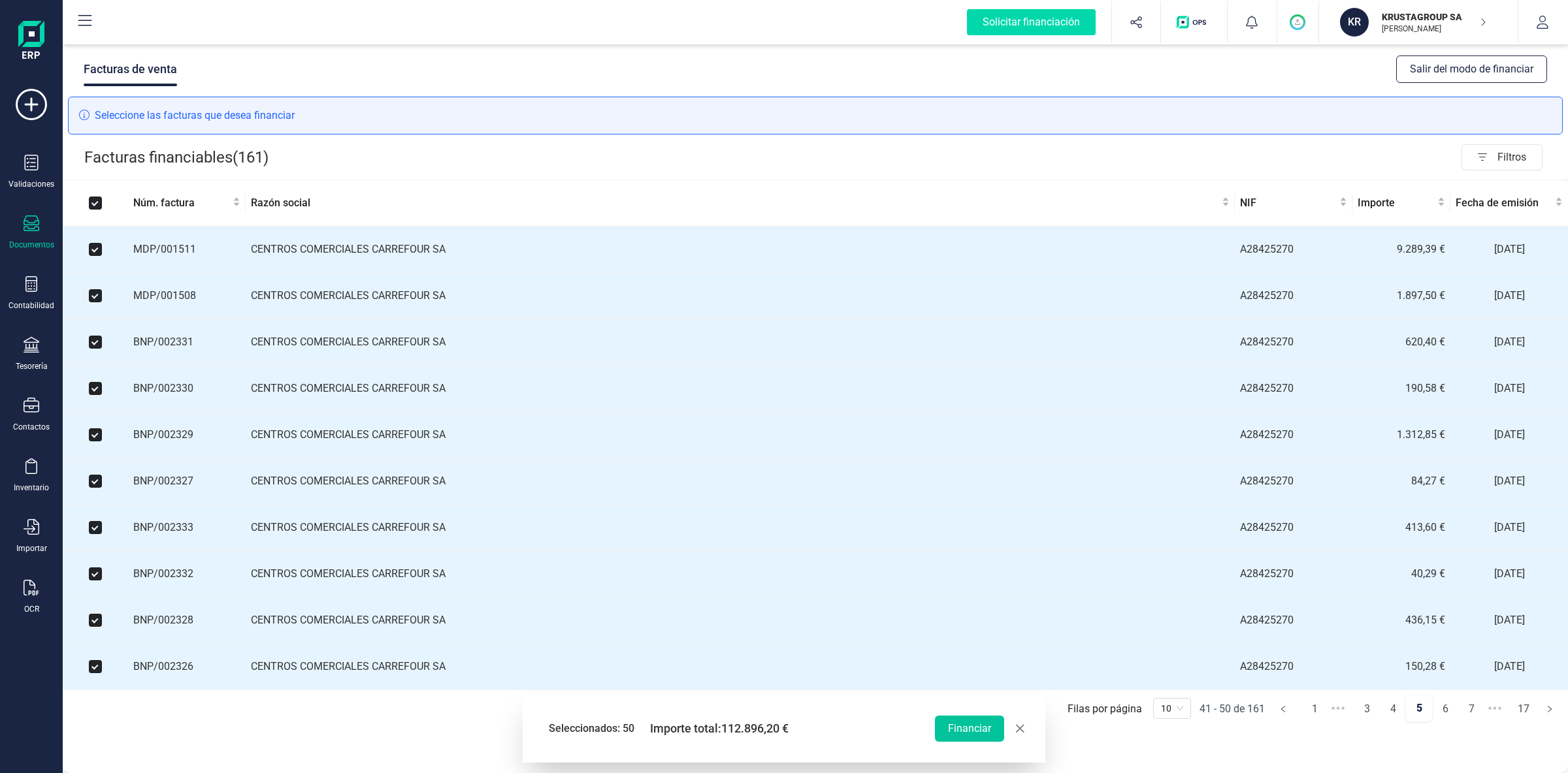
click at [976, 618] on button "Financiar" at bounding box center [969, 729] width 69 height 26
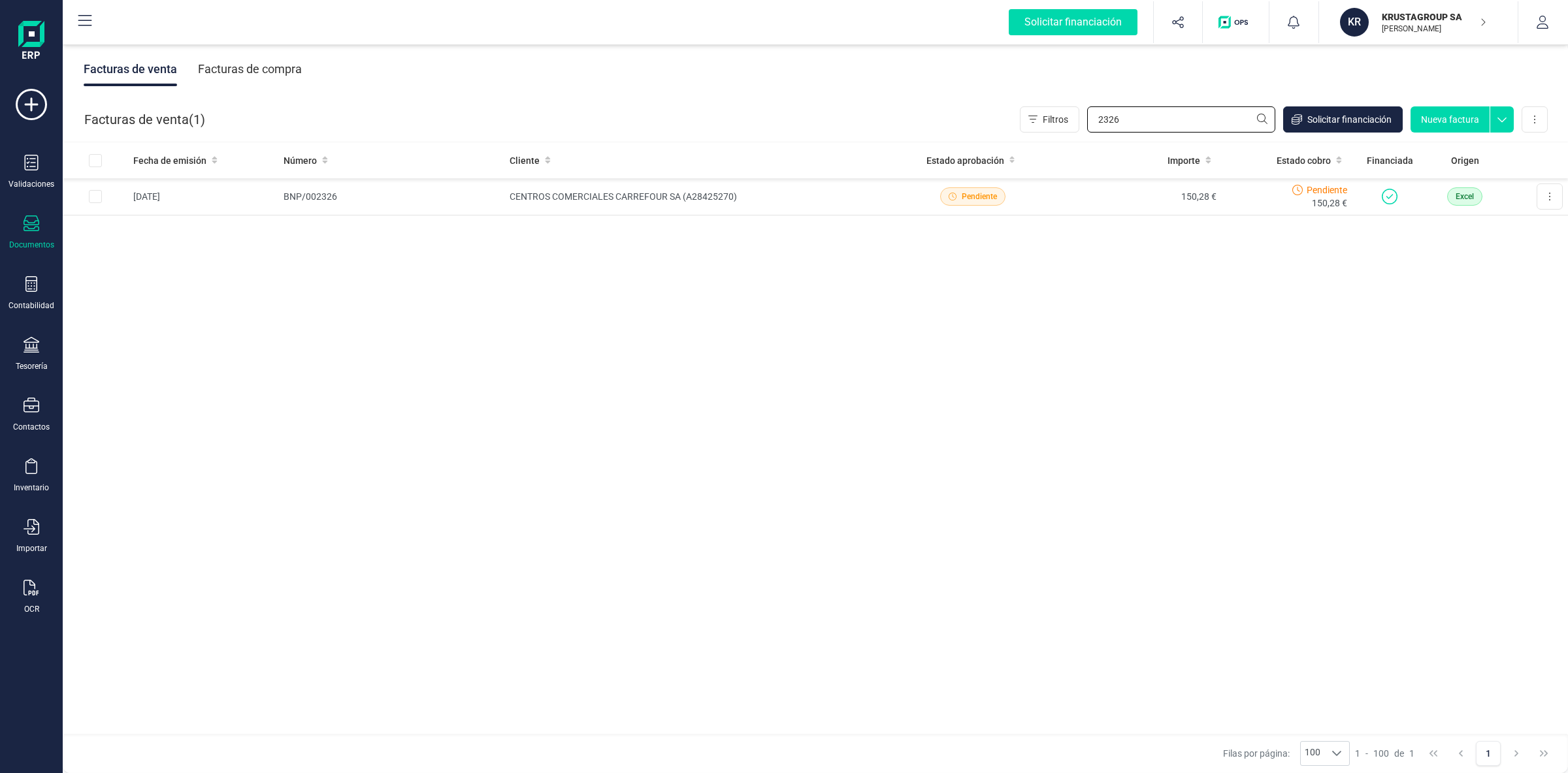
drag, startPoint x: 1125, startPoint y: 118, endPoint x: 1079, endPoint y: 133, distance: 48.4
click at [1087, 111] on input "2326" at bounding box center [1181, 119] width 188 height 26
type input "1"
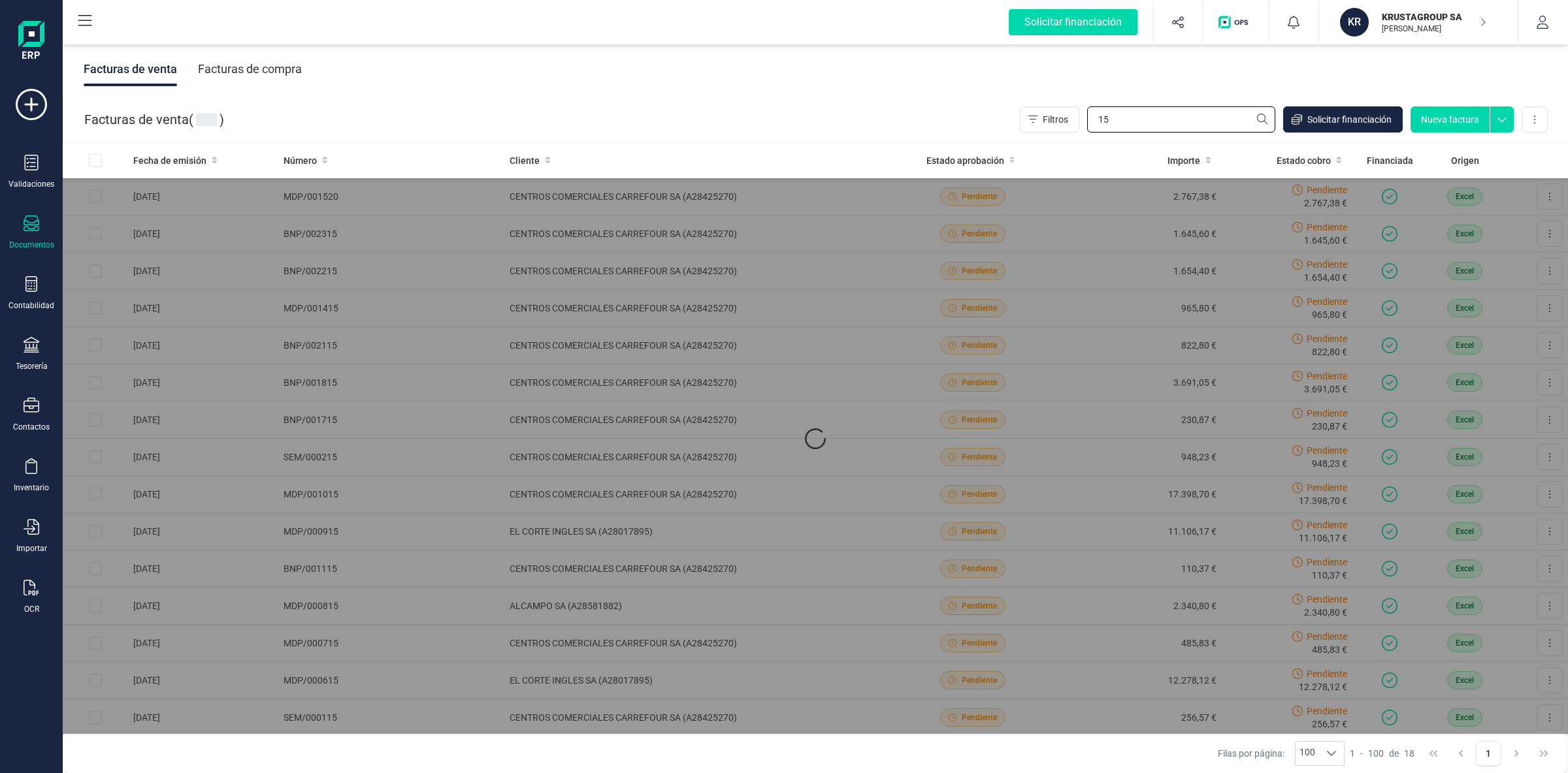
type input "1"
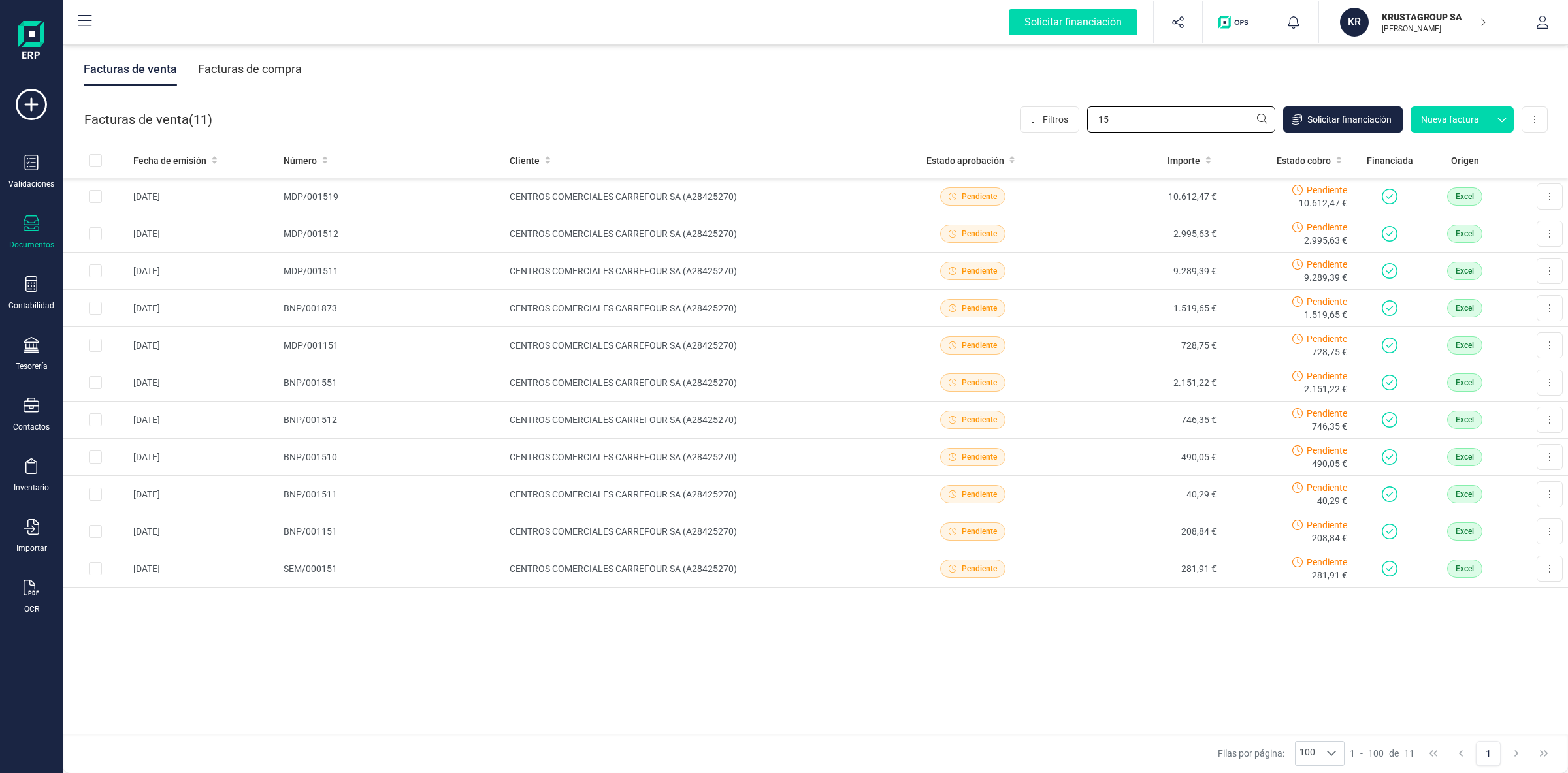
type input "1"
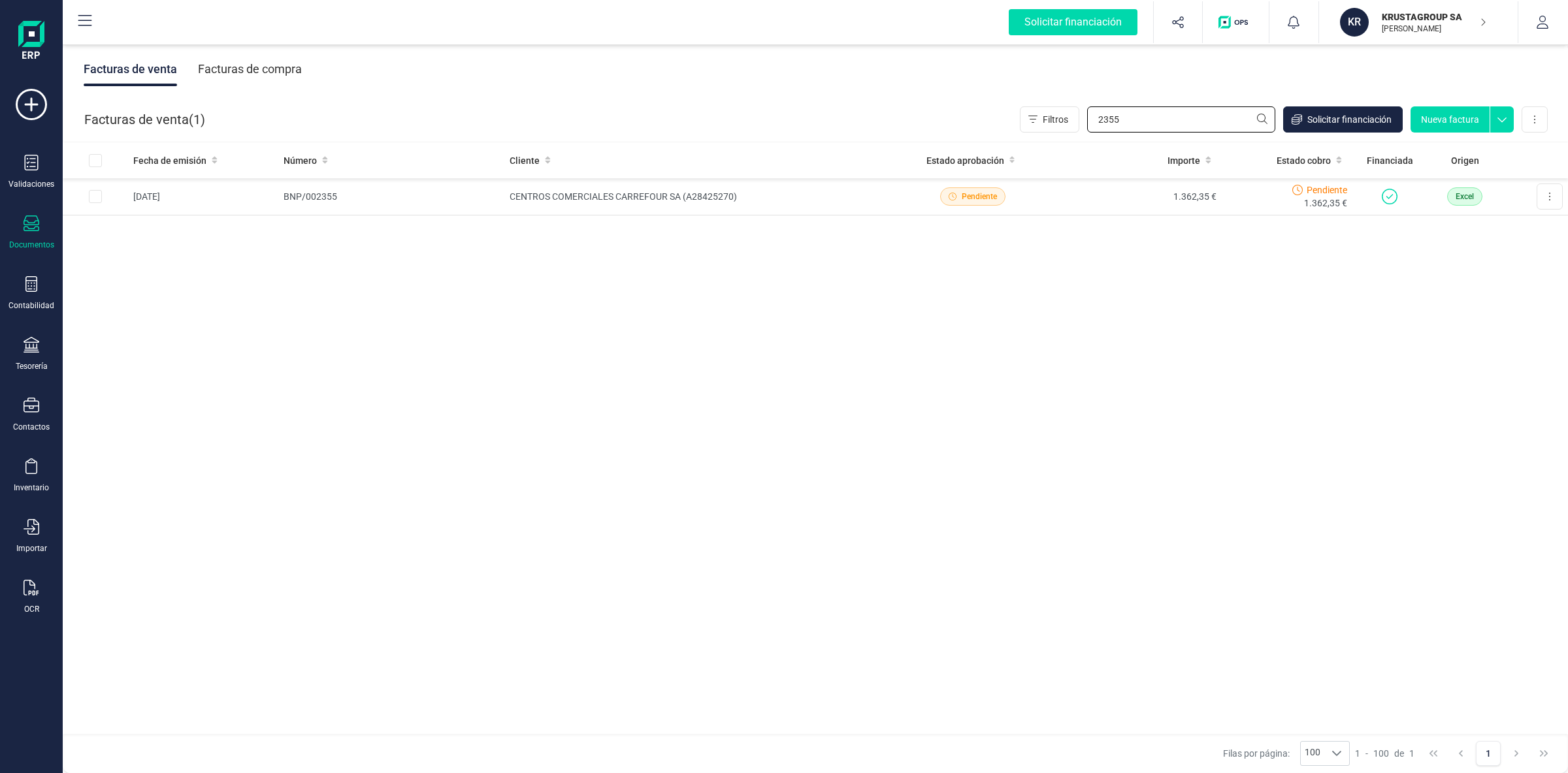
type input "2355"
